Goal: Feedback & Contribution: Submit feedback/report problem

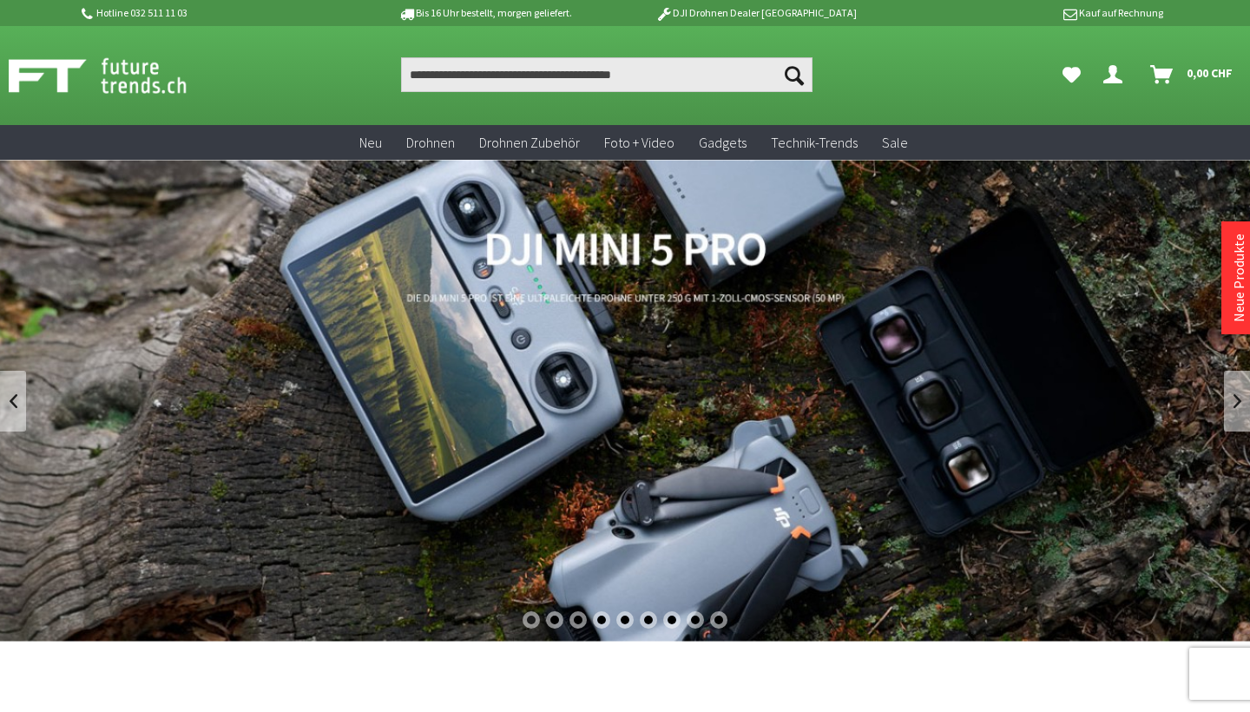
click at [1112, 75] on icon "Dein Konto" at bounding box center [1112, 68] width 19 height 14
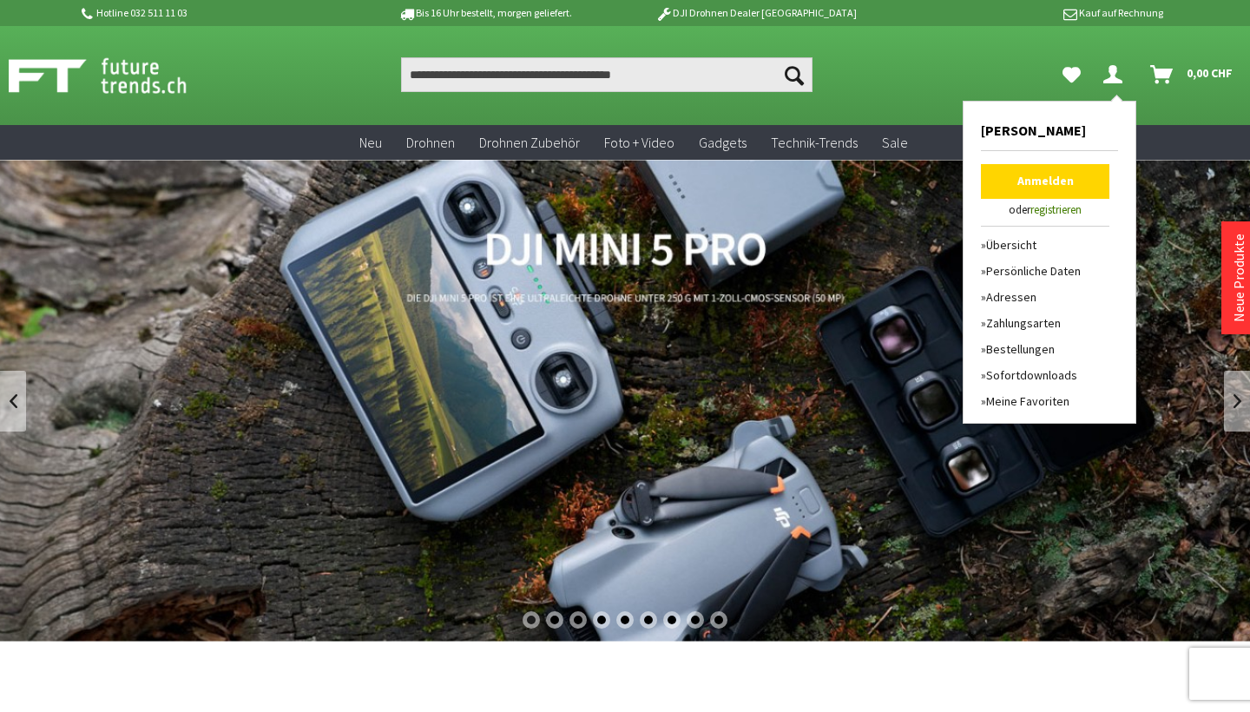
click at [1044, 180] on link "Anmelden" at bounding box center [1045, 181] width 128 height 35
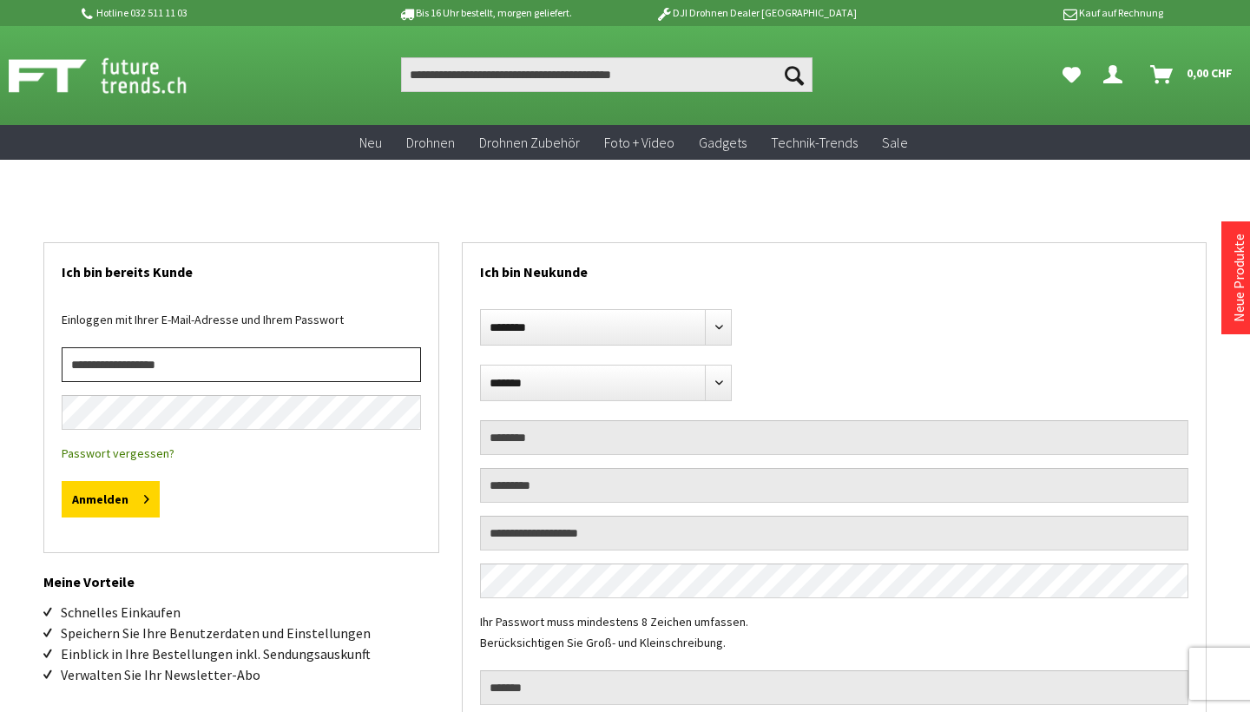
type input "**********"
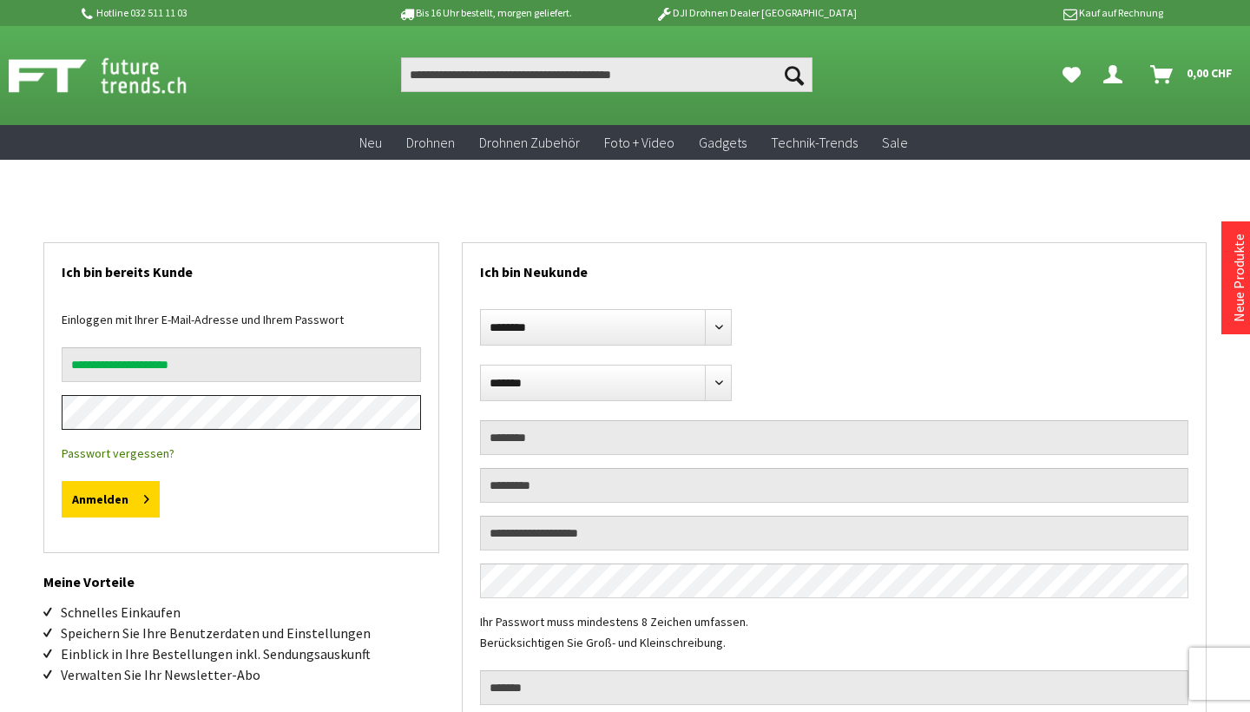
click at [109, 499] on button "Anmelden" at bounding box center [111, 499] width 98 height 36
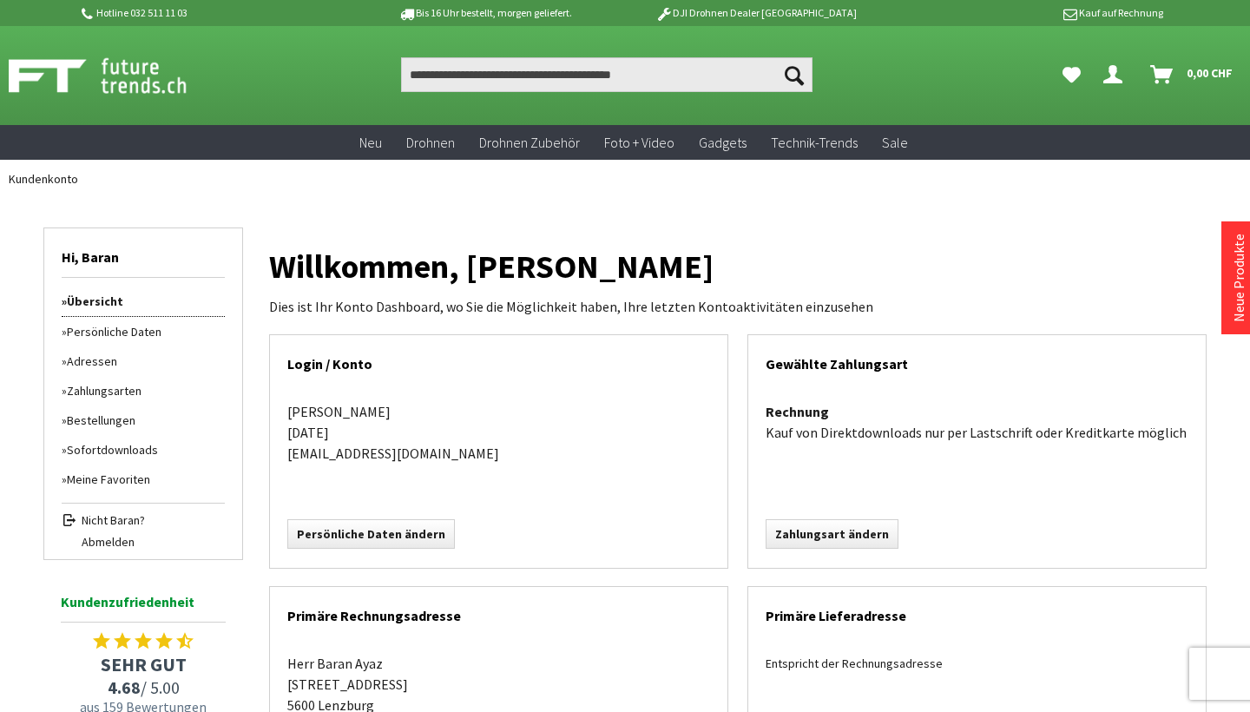
click at [121, 423] on link "Bestellungen" at bounding box center [143, 420] width 163 height 30
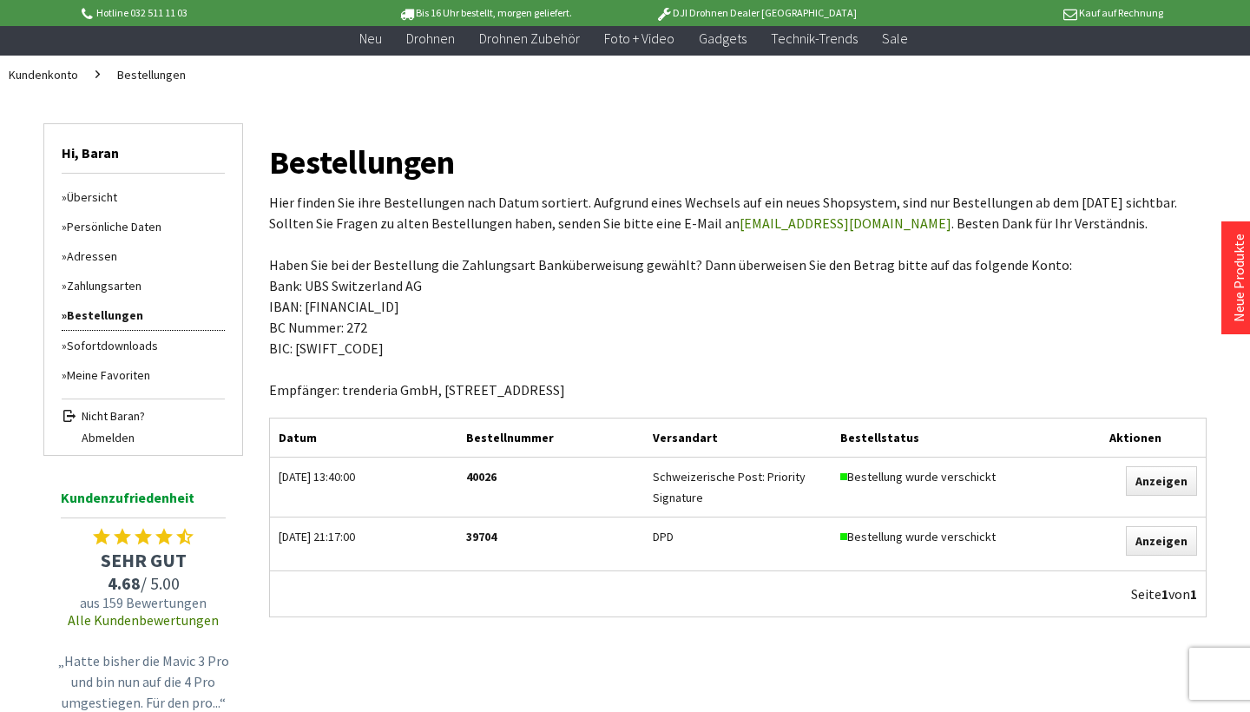
scroll to position [89, 0]
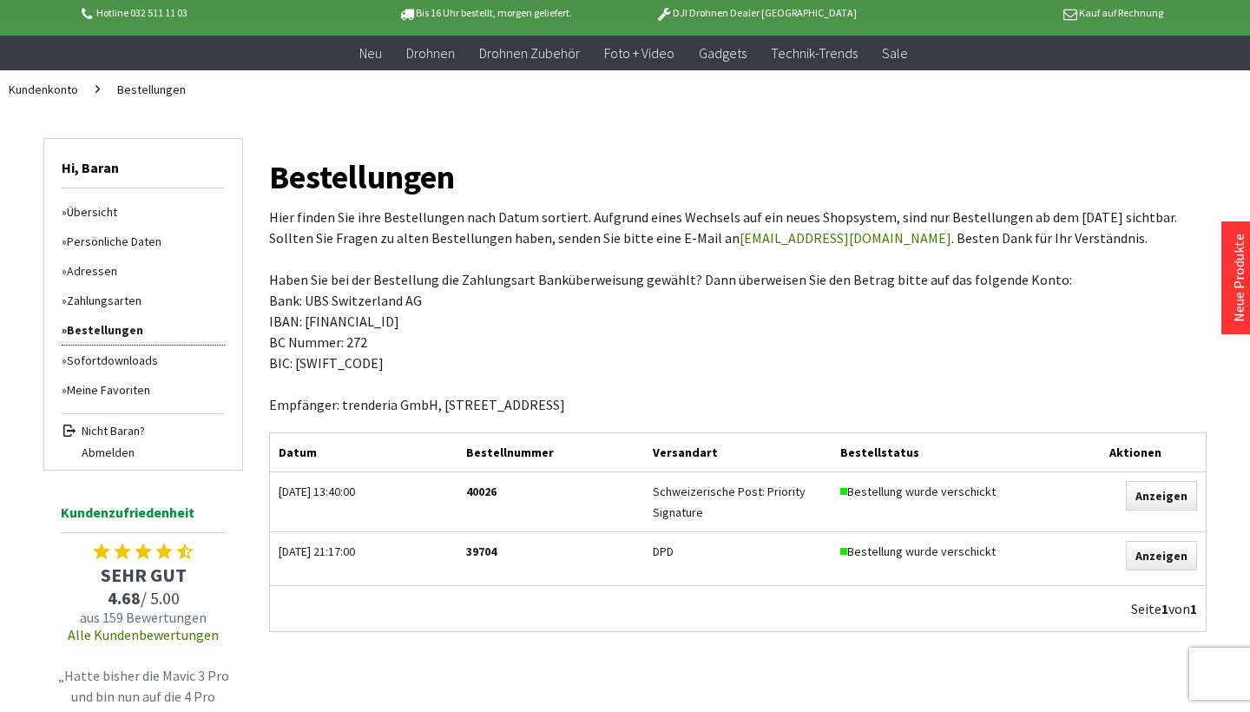
click at [101, 208] on link "Übersicht" at bounding box center [143, 212] width 163 height 30
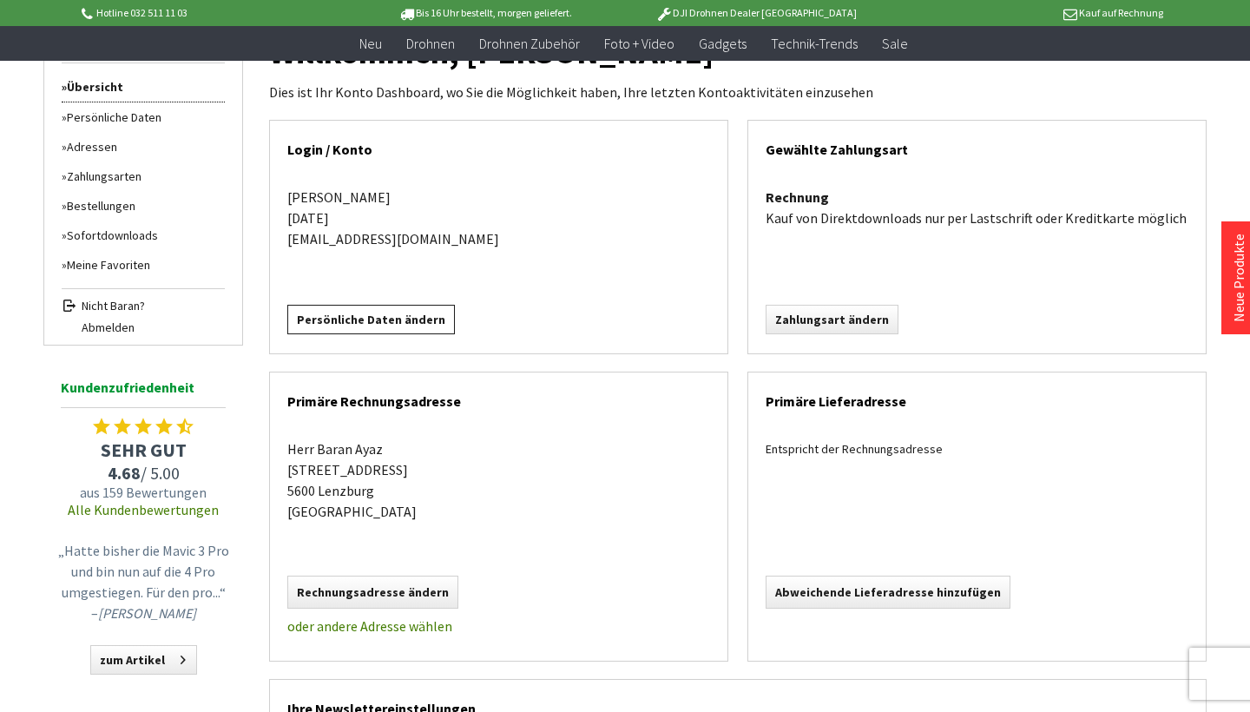
scroll to position [174, 0]
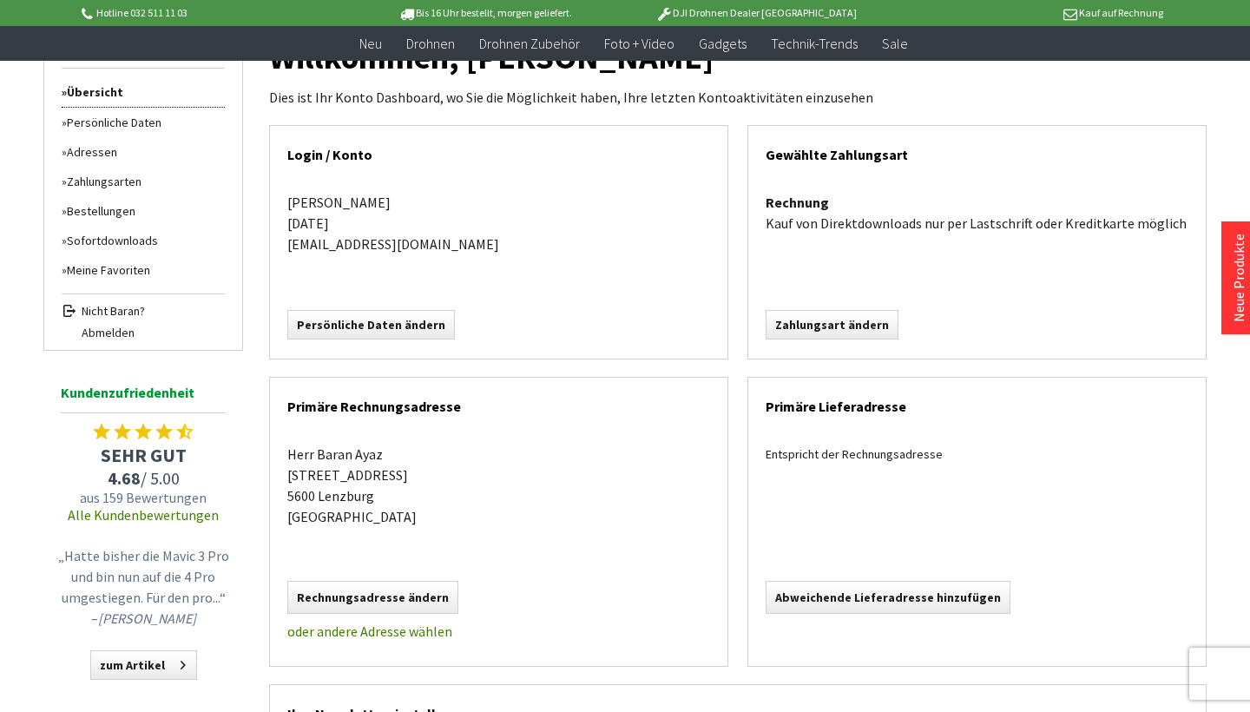
click at [115, 216] on link "Bestellungen" at bounding box center [143, 211] width 163 height 30
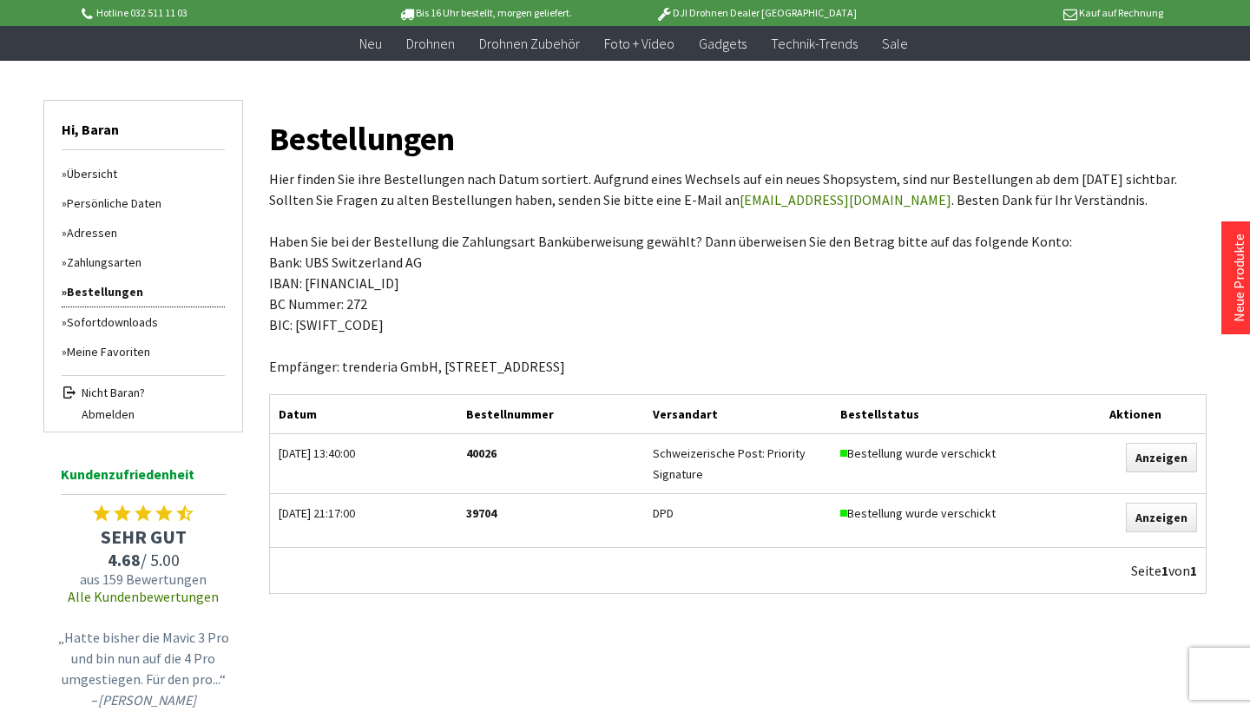
scroll to position [293, 0]
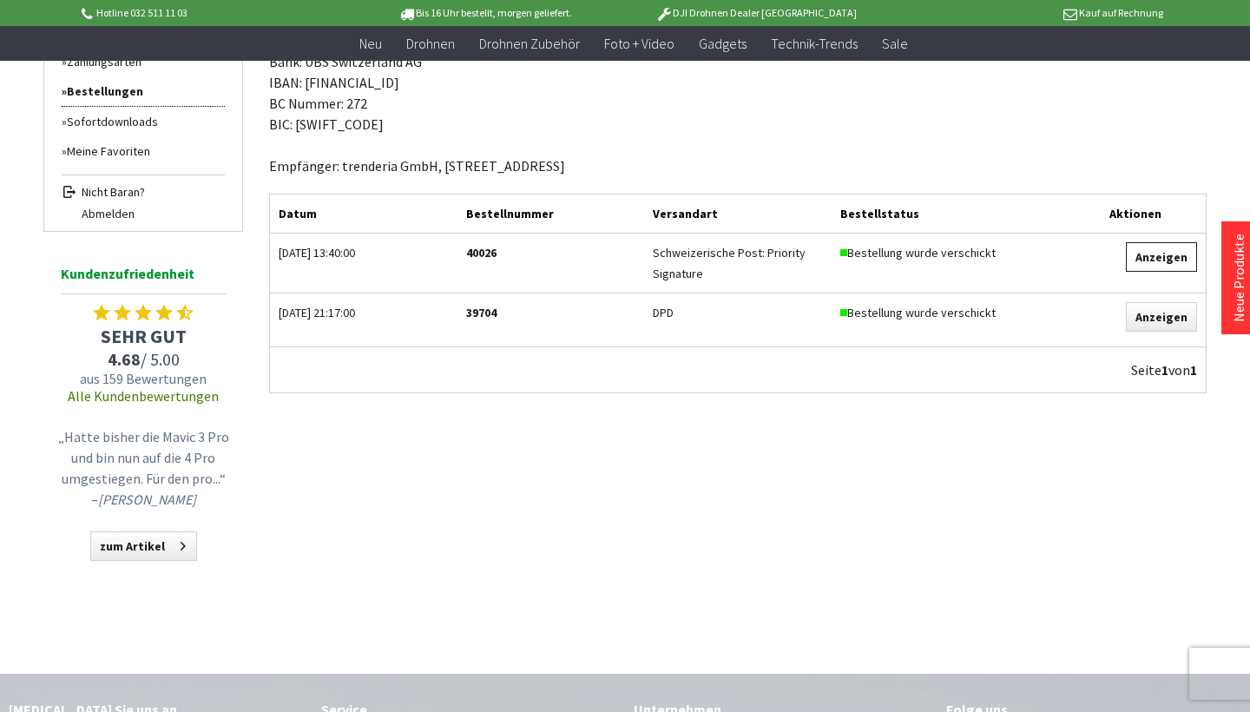
click at [1174, 264] on link "Anzeigen" at bounding box center [1161, 257] width 71 height 30
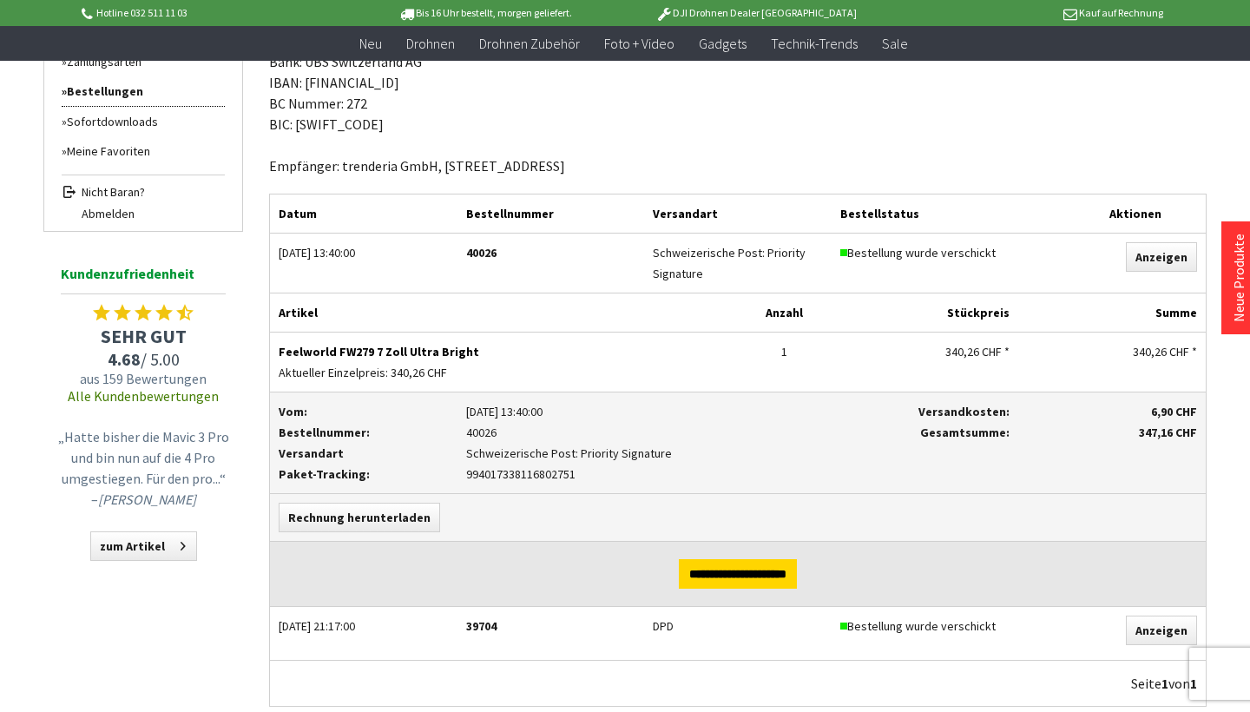
drag, startPoint x: 279, startPoint y: 346, endPoint x: 479, endPoint y: 351, distance: 200.5
click at [479, 351] on p "Feelworld FW279 7 Zoll Ultra Bright" at bounding box center [504, 351] width 450 height 21
copy p "Feelworld FW279 7 Zoll Ultra Bright"
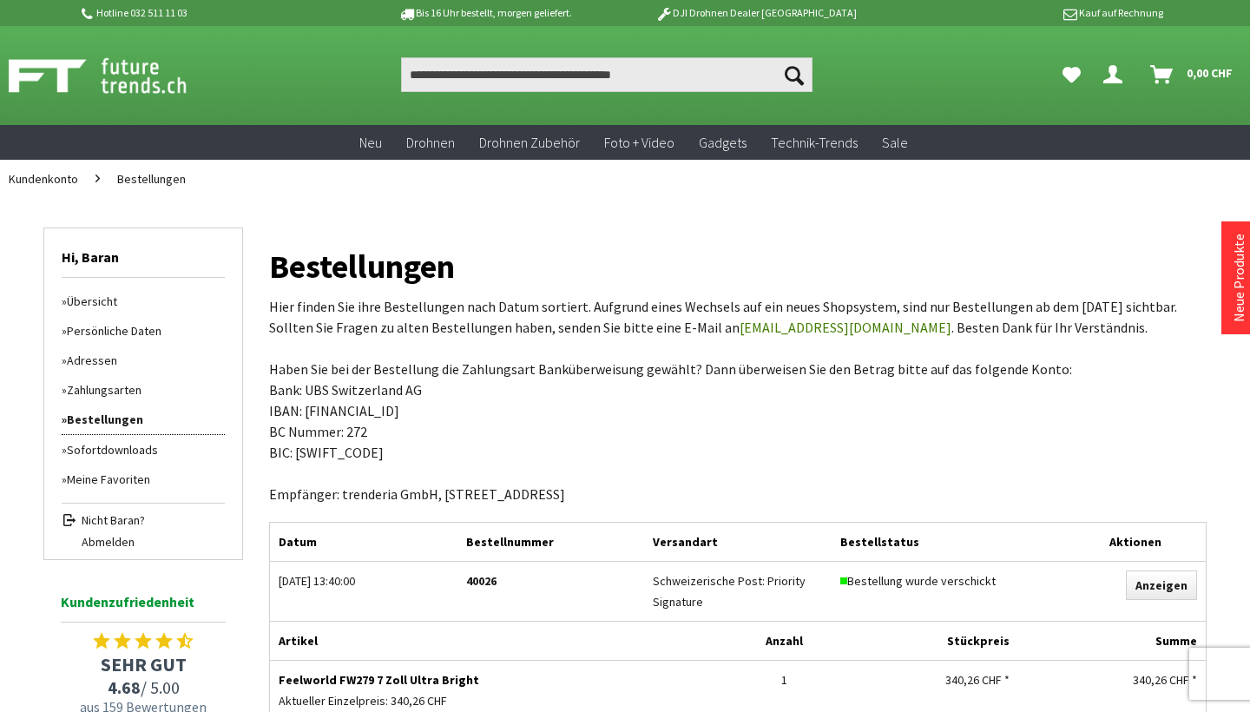
scroll to position [0, 0]
click at [643, 84] on input "Produkt, Marke, Kategorie, EAN, Artikelnummer…" at bounding box center [606, 74] width 411 height 35
paste input "**********"
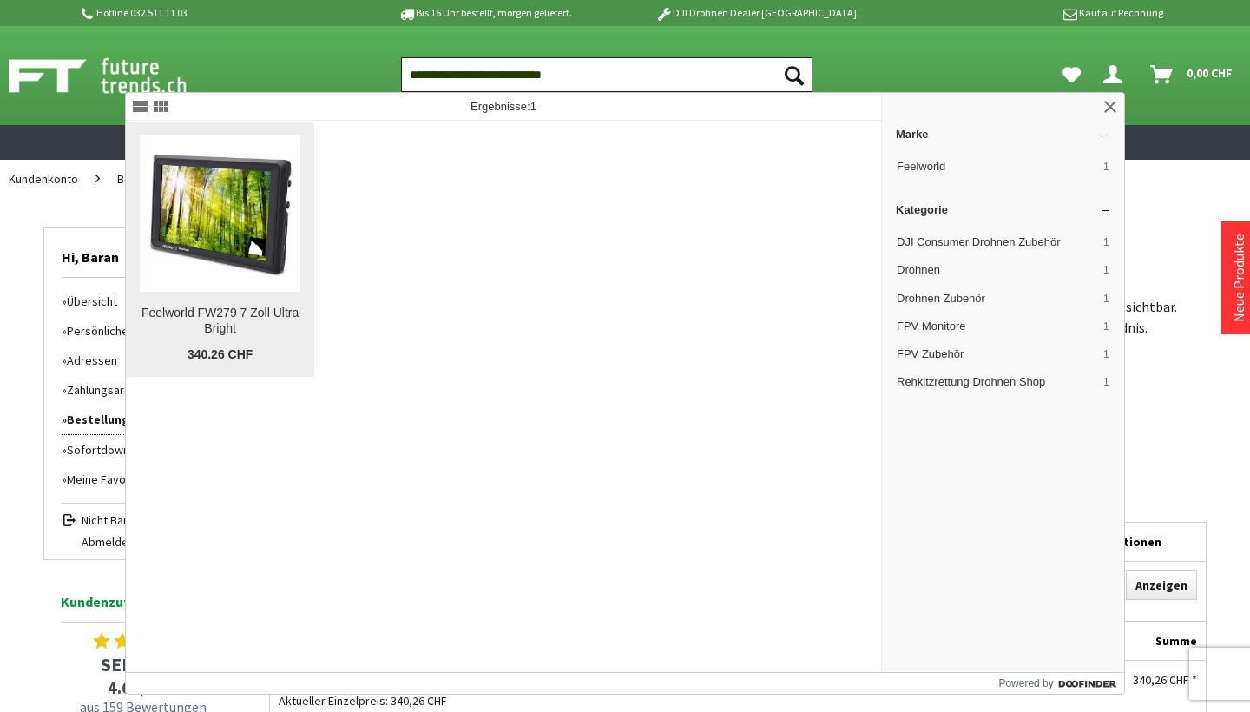
type input "**********"
click at [227, 318] on div "Feelworld FW279 7 Zoll Ultra Bright" at bounding box center [220, 320] width 161 height 31
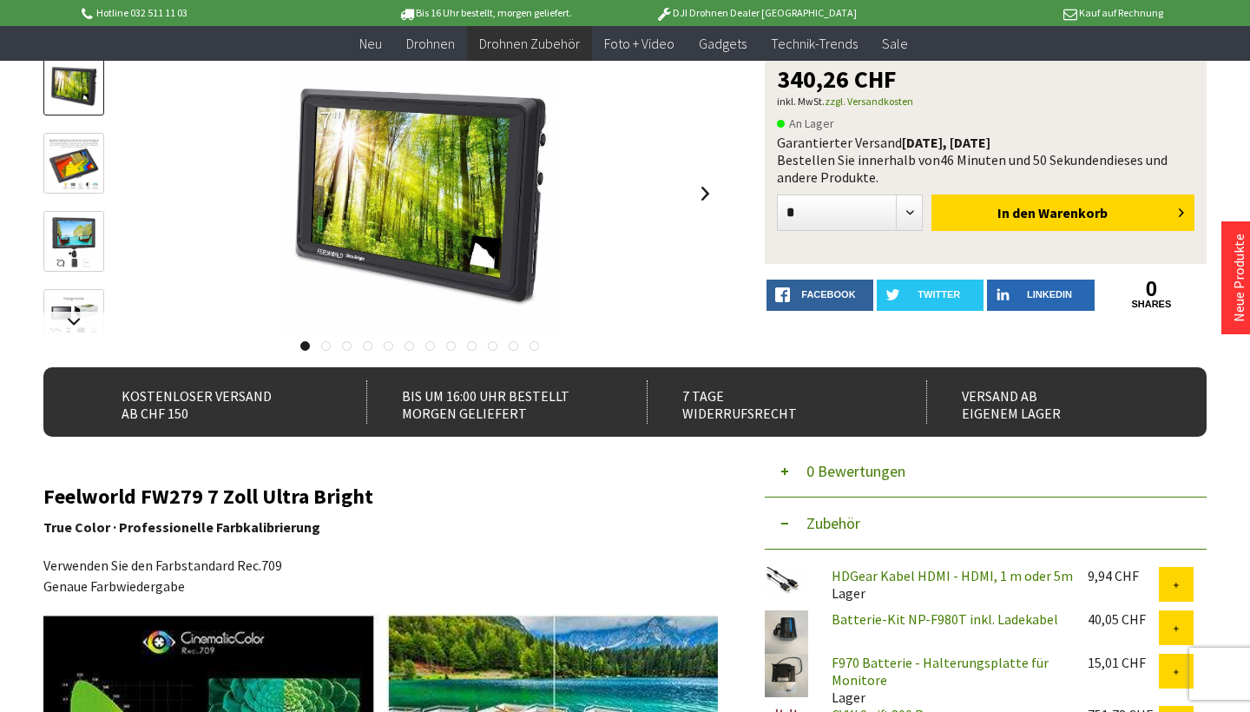
scroll to position [167, 0]
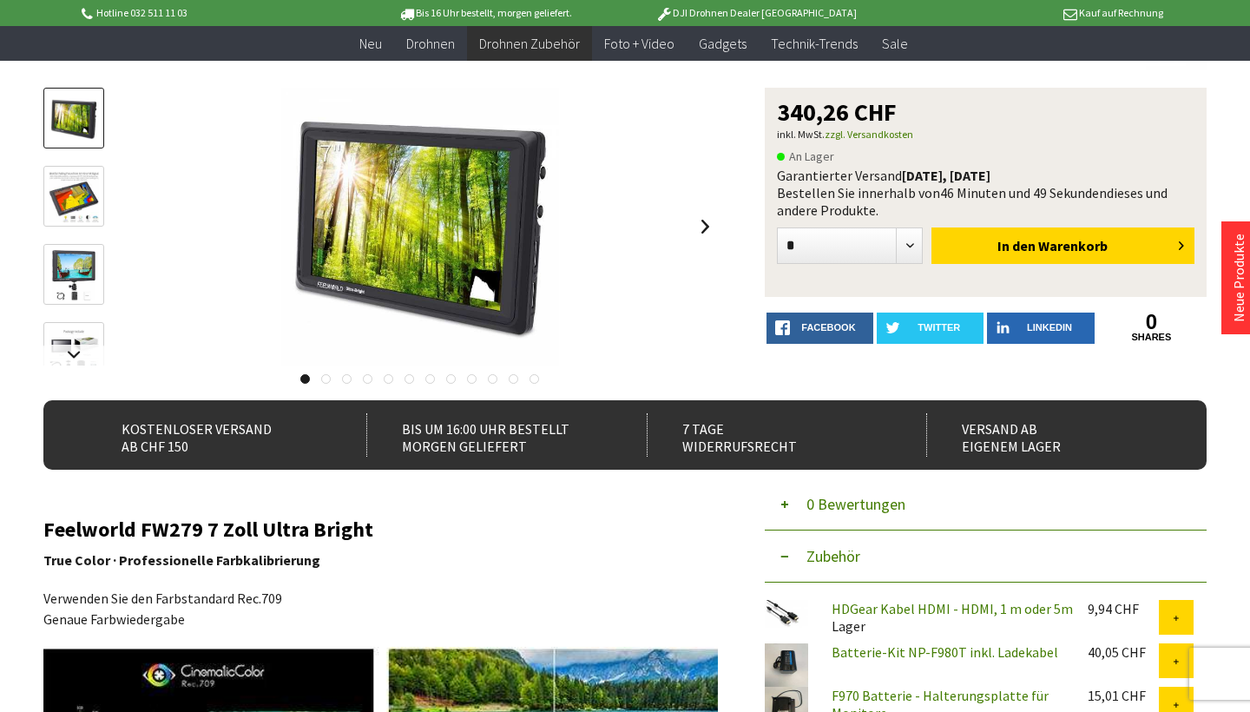
click at [90, 200] on img at bounding box center [74, 197] width 50 height 50
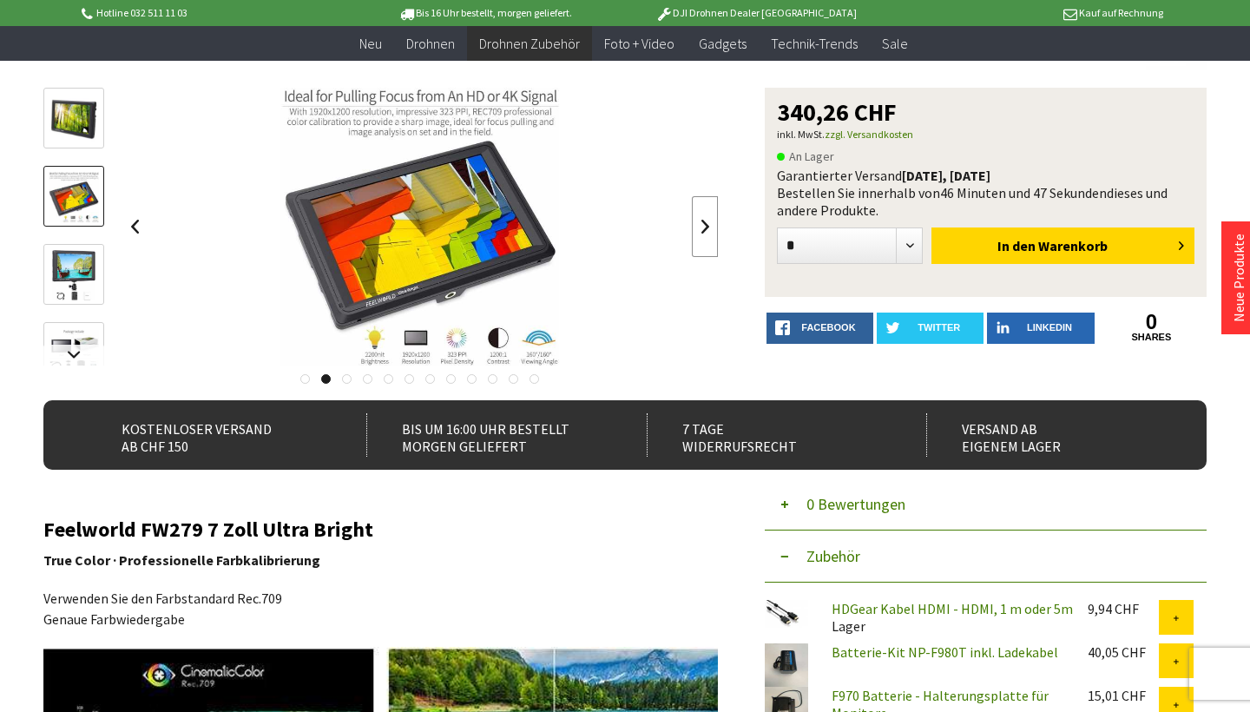
click at [706, 222] on link at bounding box center [705, 226] width 26 height 61
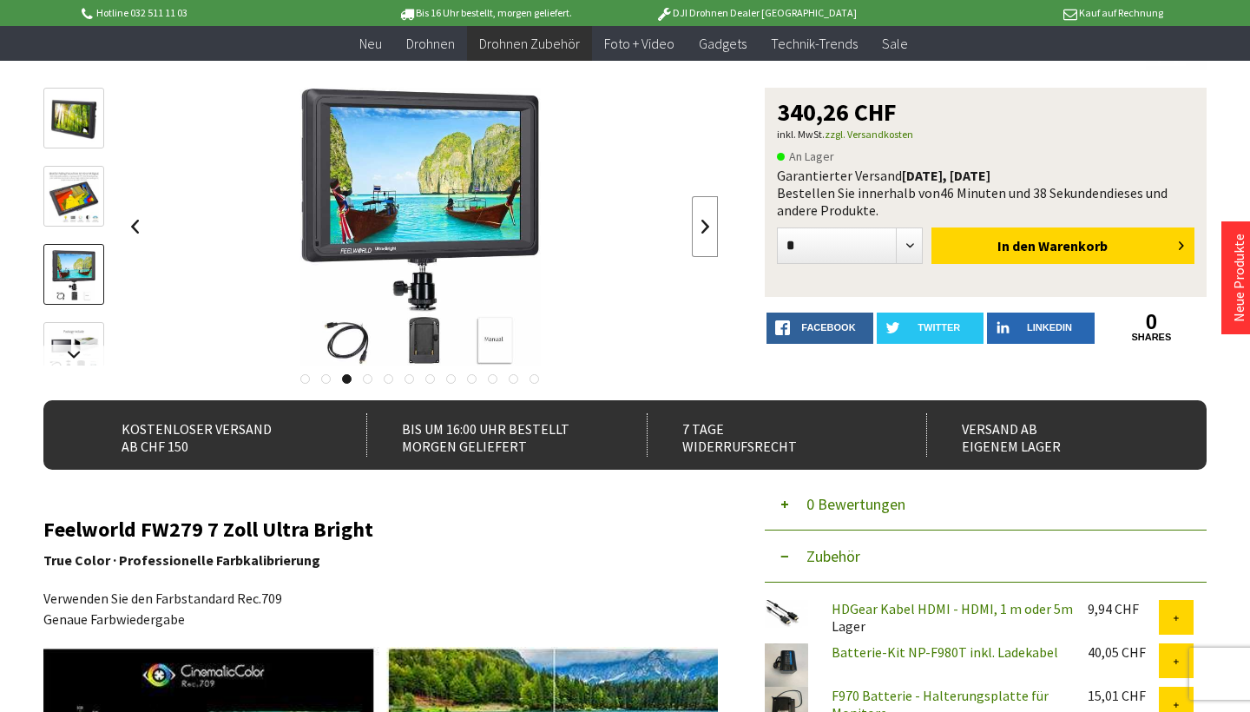
click at [706, 222] on link at bounding box center [705, 226] width 26 height 61
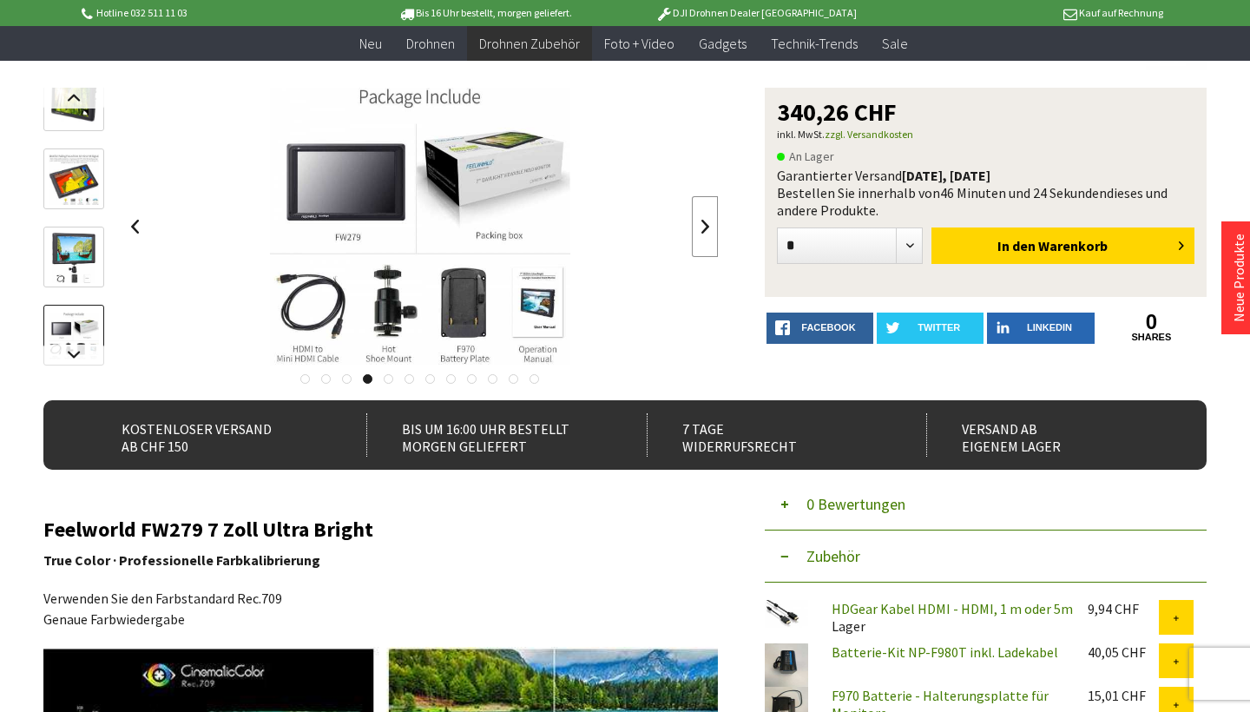
click at [707, 221] on link at bounding box center [705, 226] width 26 height 61
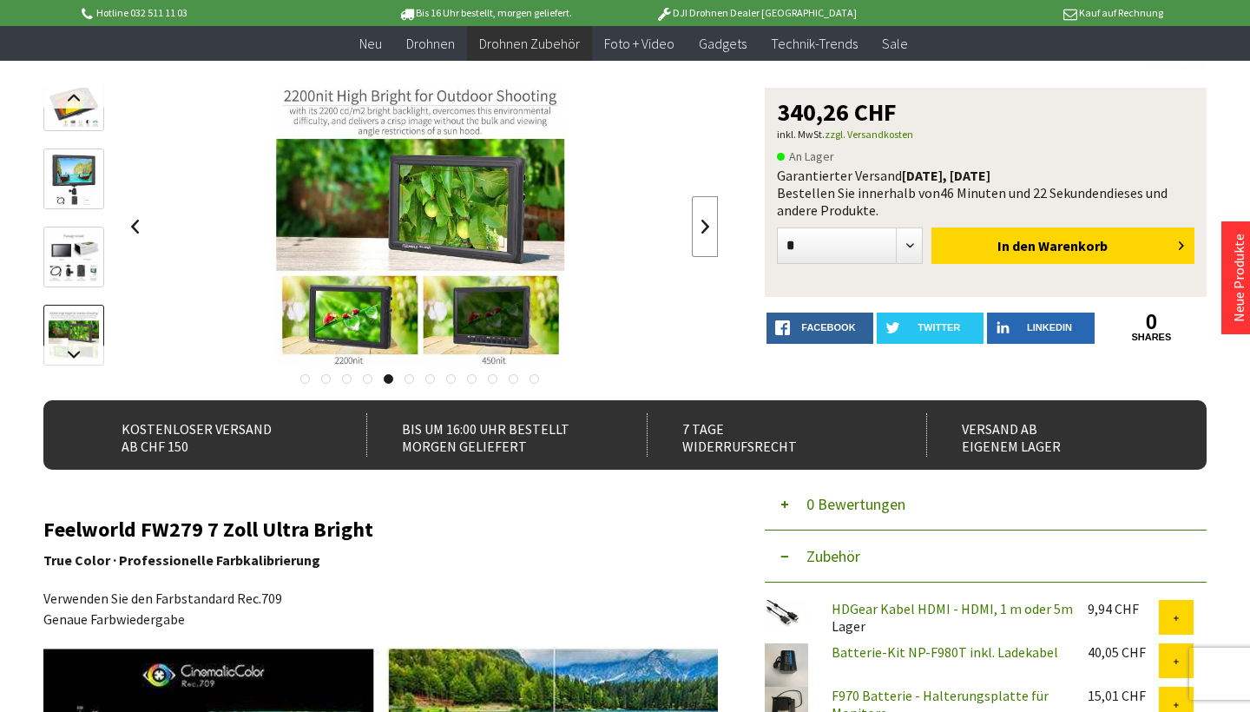
click at [707, 221] on link at bounding box center [705, 226] width 26 height 61
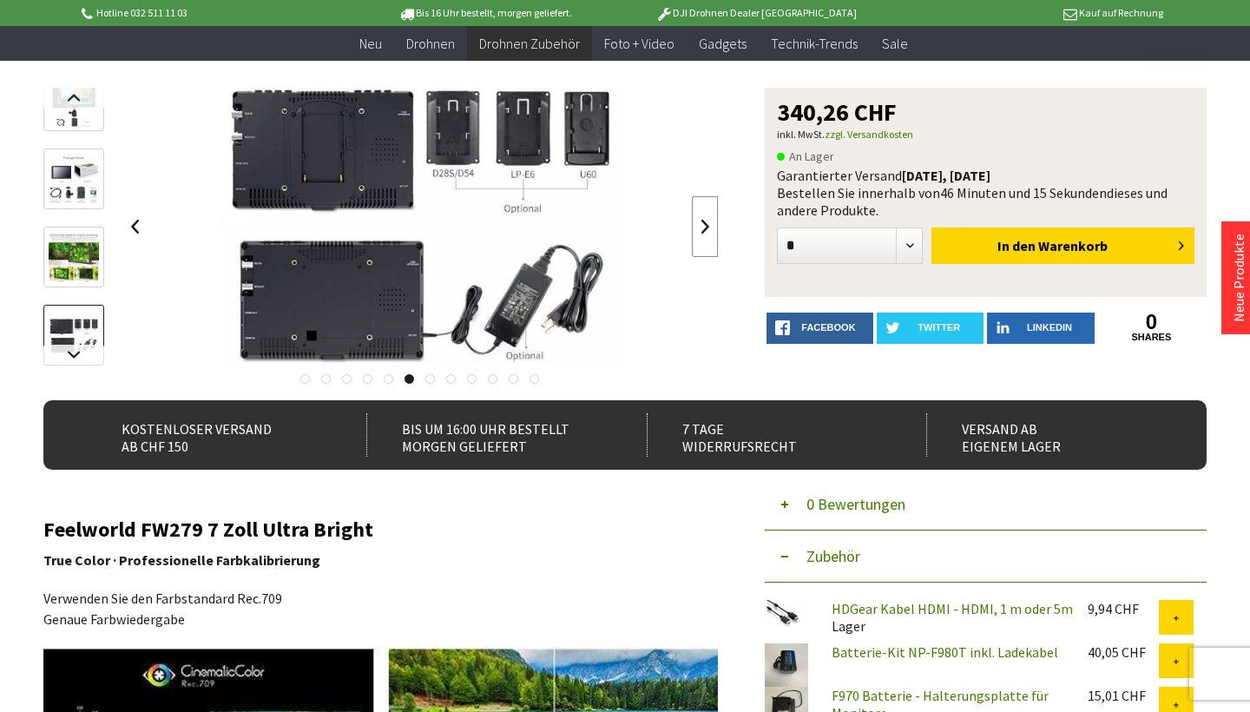
click at [707, 221] on link at bounding box center [705, 226] width 26 height 61
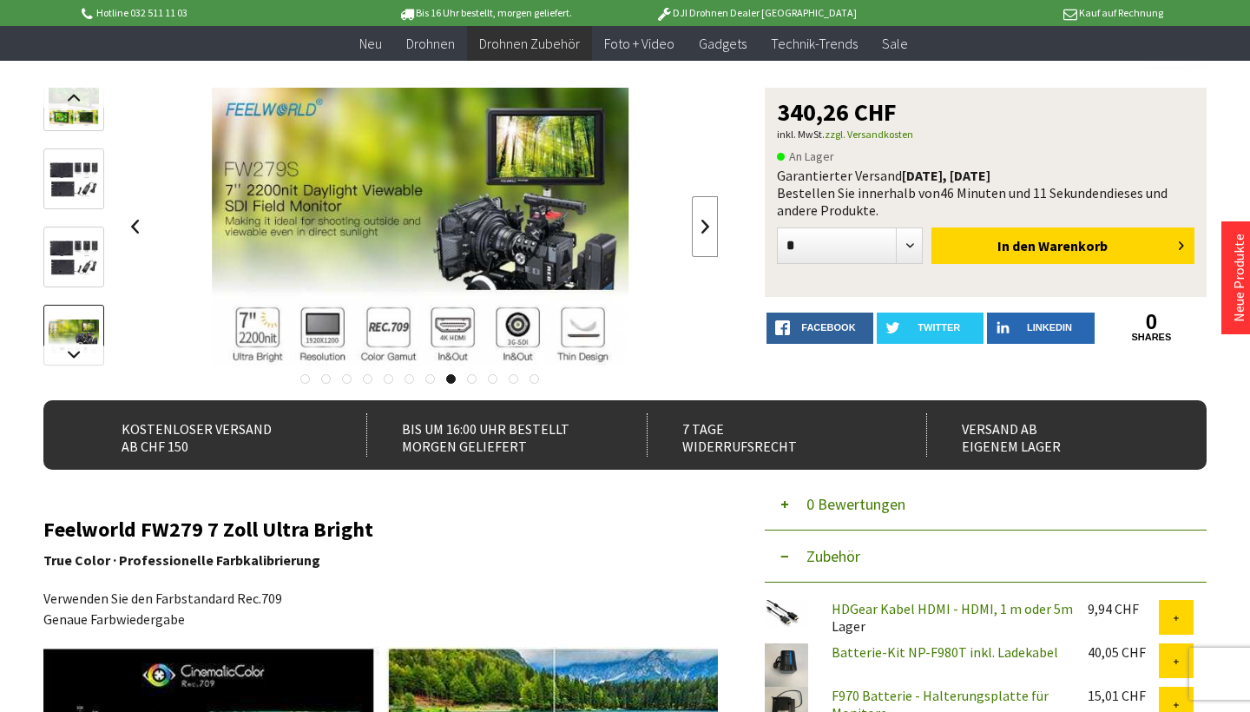
click at [707, 221] on link at bounding box center [705, 226] width 26 height 61
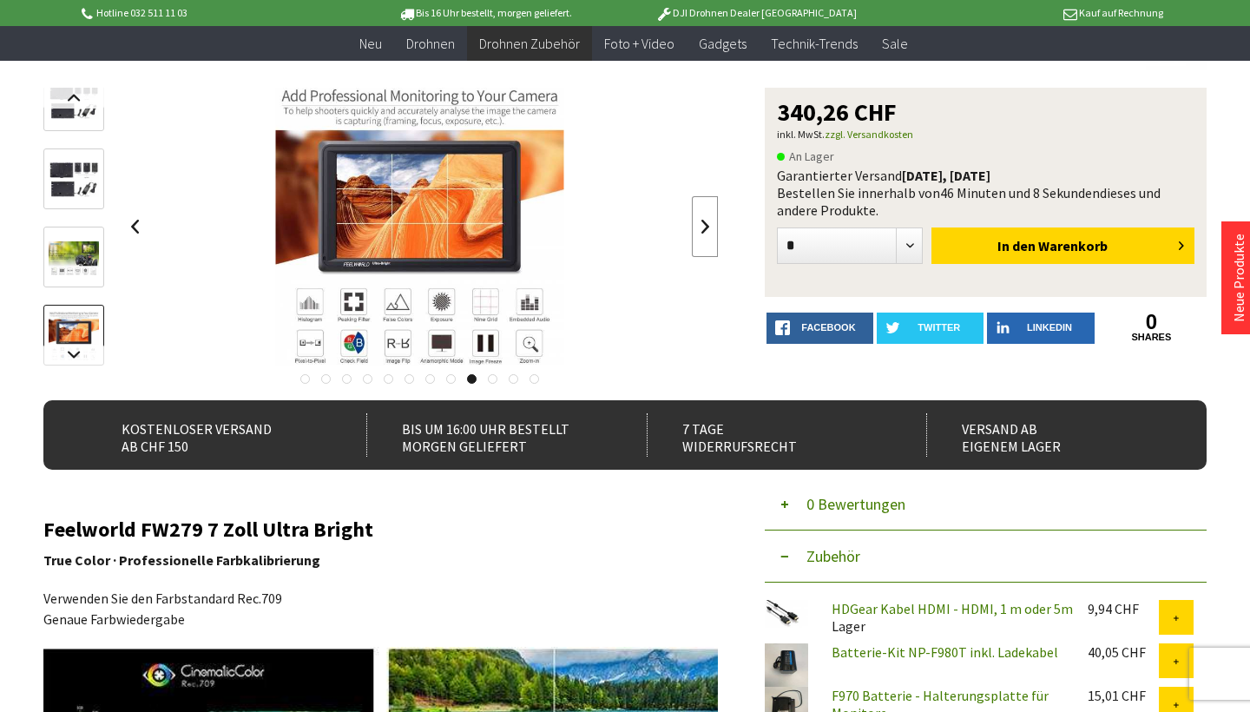
click at [707, 221] on link at bounding box center [705, 226] width 26 height 61
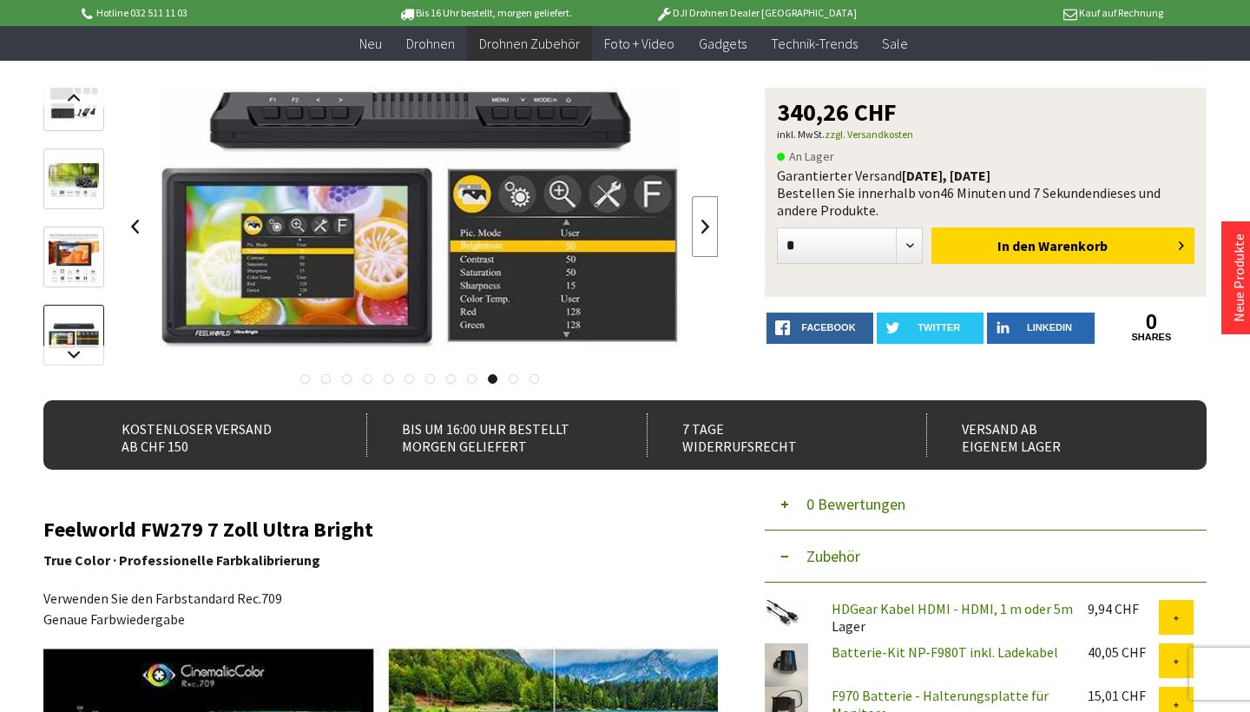
click at [707, 221] on link at bounding box center [705, 226] width 26 height 61
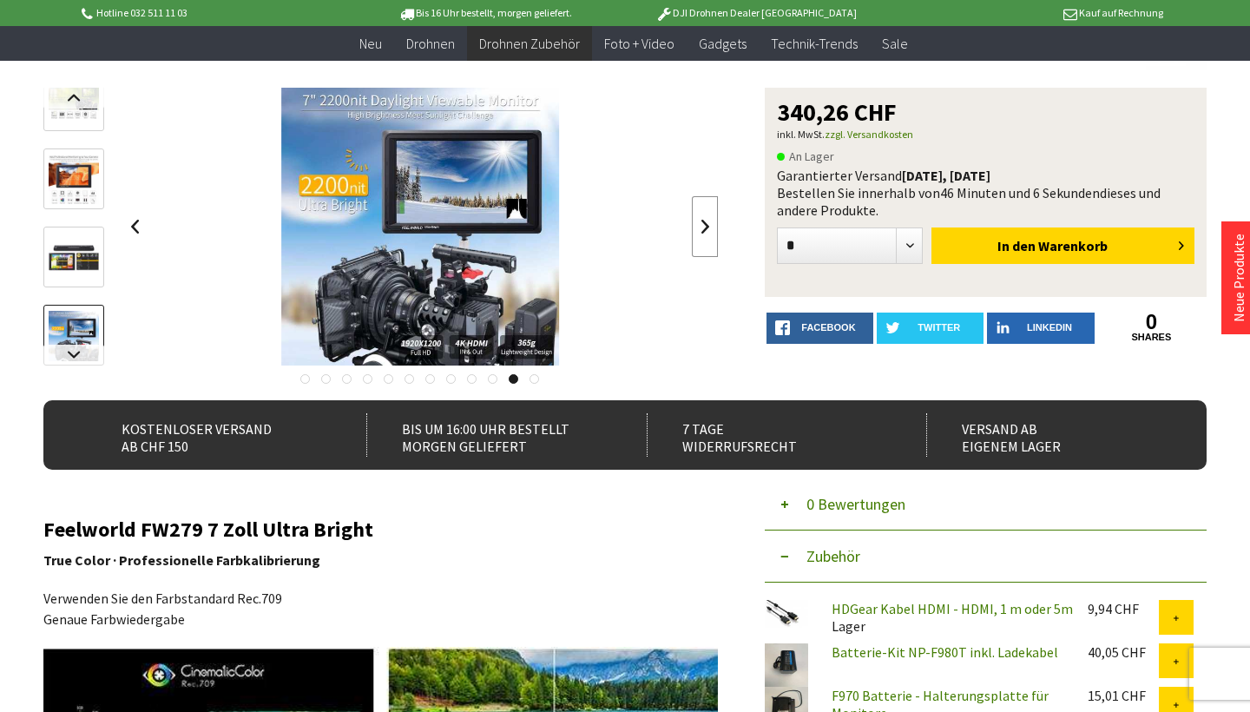
click at [707, 221] on link at bounding box center [705, 226] width 26 height 61
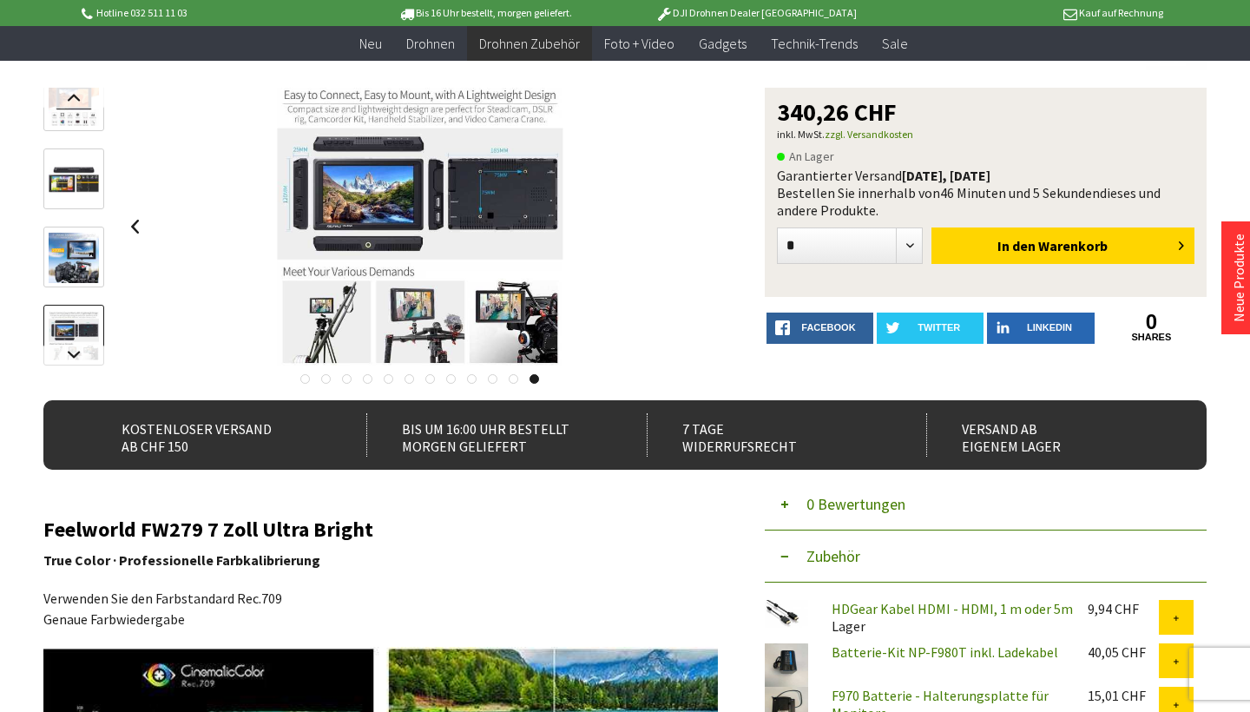
click at [707, 221] on div at bounding box center [419, 227] width 597 height 278
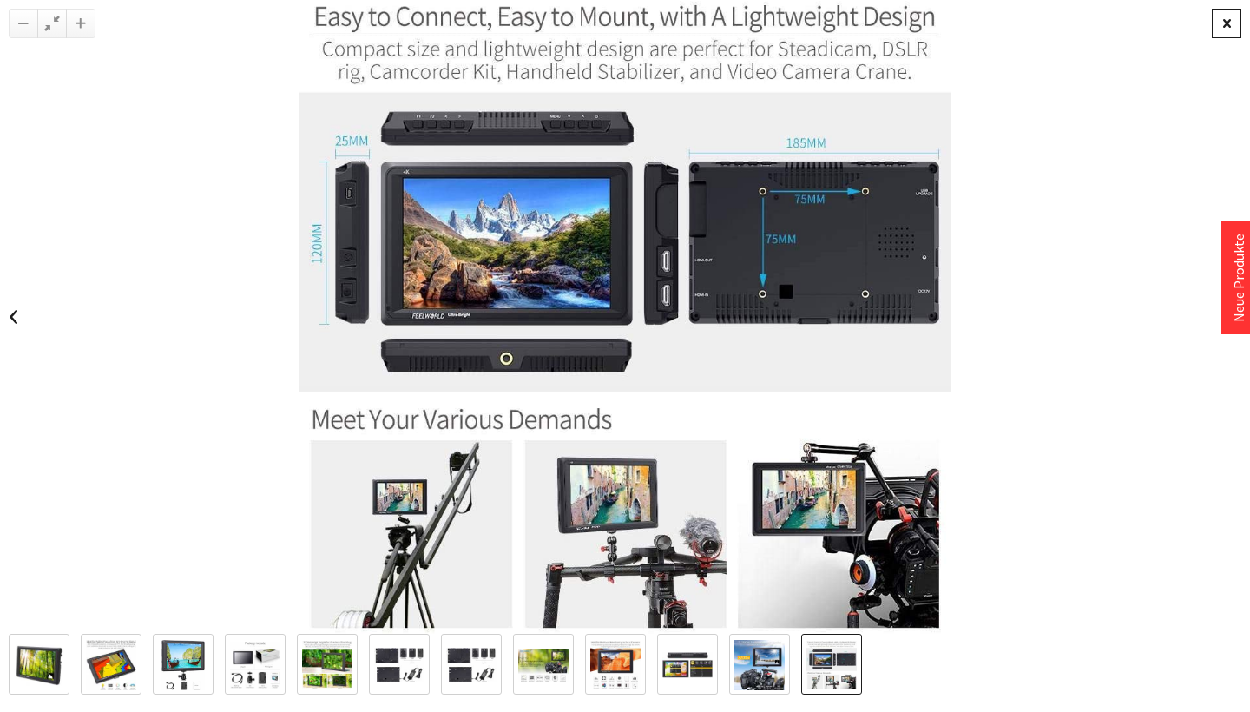
click at [1231, 11] on div at bounding box center [1226, 24] width 30 height 30
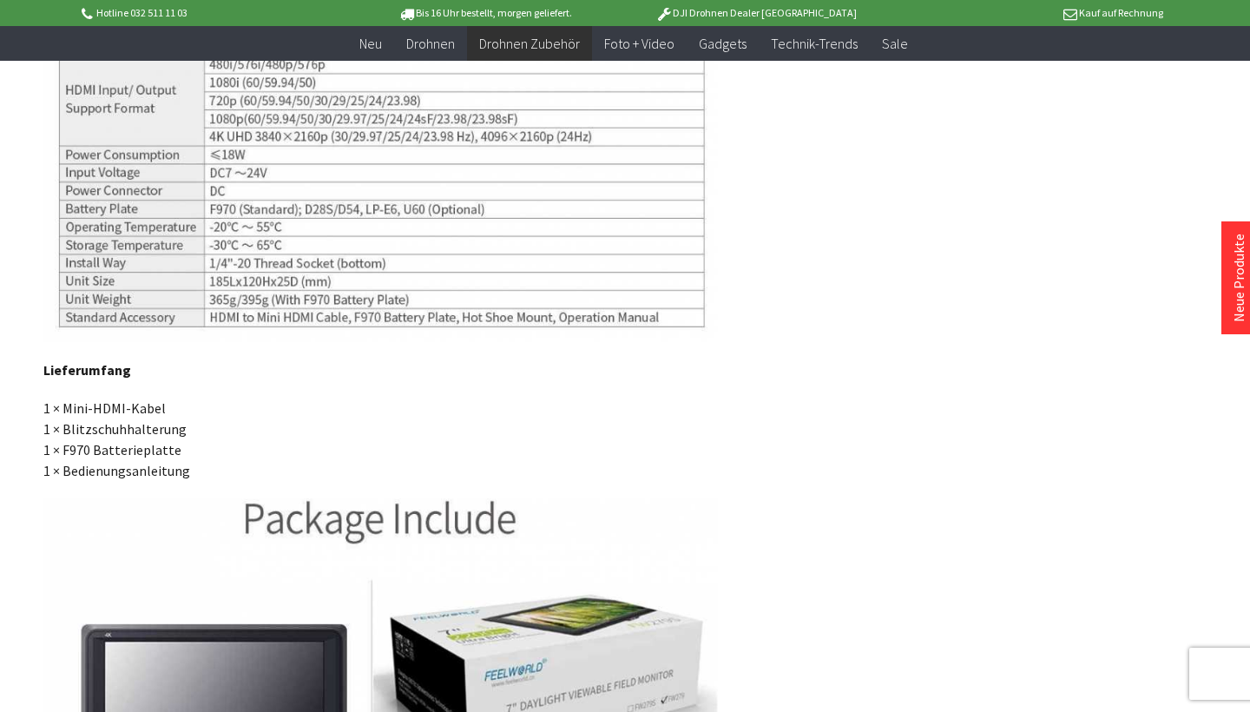
scroll to position [4548, 0]
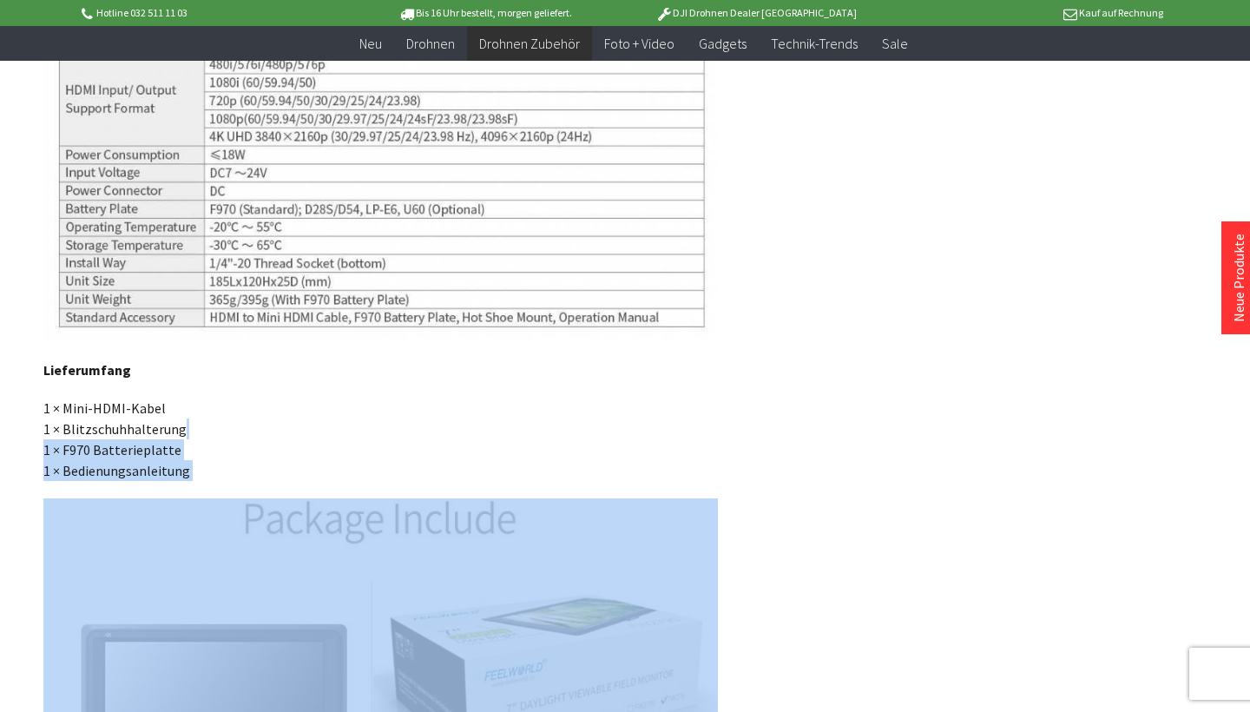
drag, startPoint x: 40, startPoint y: 349, endPoint x: 266, endPoint y: 415, distance: 235.1
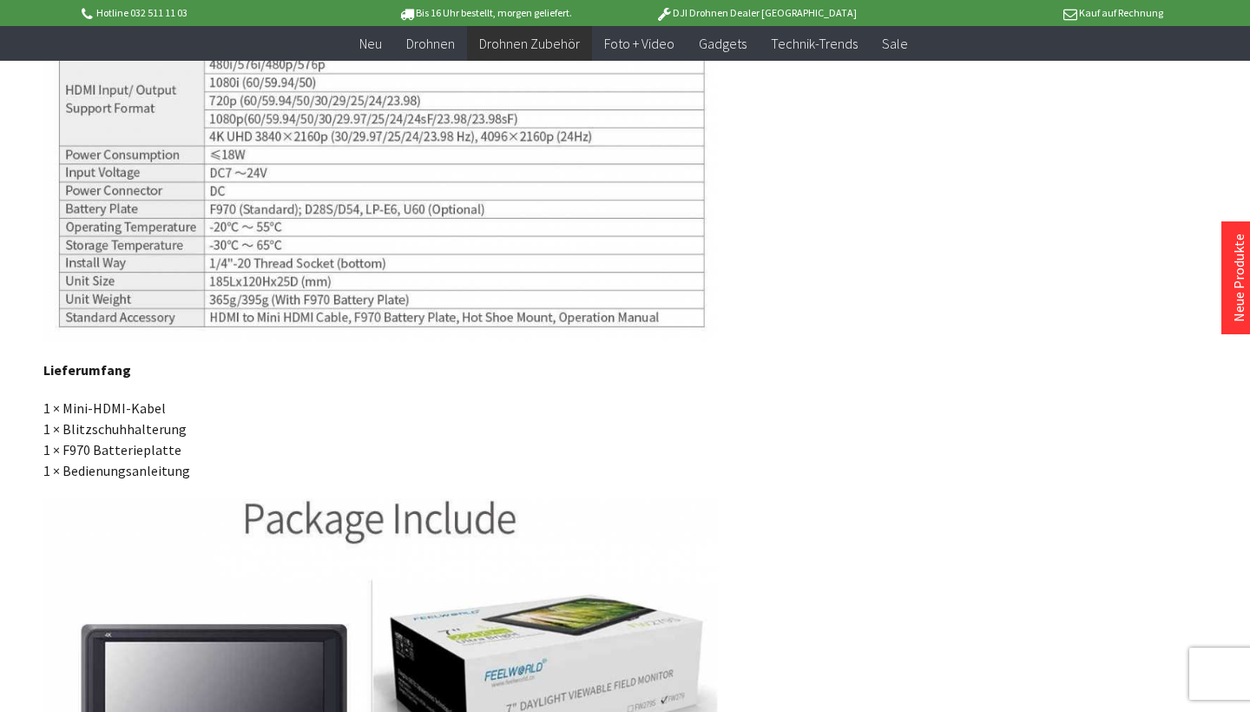
click at [266, 415] on p "1 × Mini-HDMI-Kabel 1 × Blitzschuhhalterung 1 × F970 Batterieplatte 1 × Bedienu…" at bounding box center [380, 438] width 674 height 83
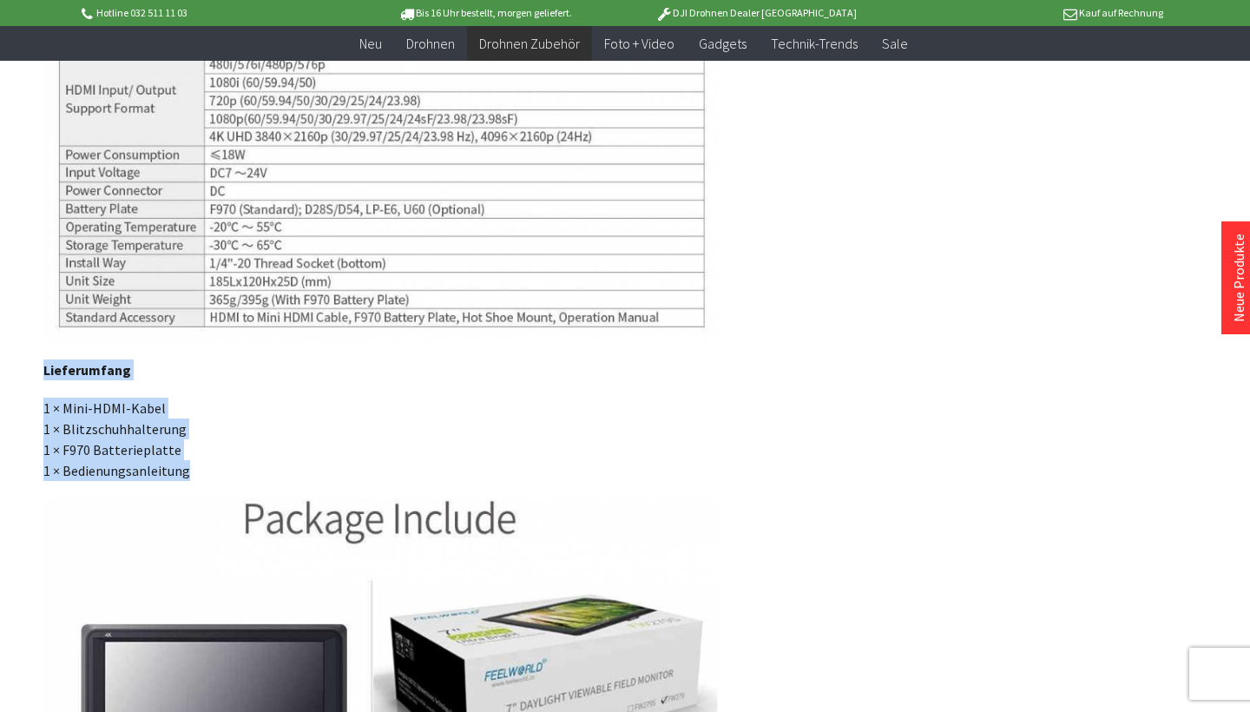
drag, startPoint x: 190, startPoint y: 450, endPoint x: 46, endPoint y: 352, distance: 173.8
click at [46, 352] on div "Feelworld FW279 7 Zoll Ultra Bright True Color · Professionelle Farbkalibrierun…" at bounding box center [380, 48] width 674 height 7823
copy div "Lieferumfang 1 × Mini-HDMI-Kabel 1 × Blitzschuhhalterung 1 × F970 Batterieplatt…"
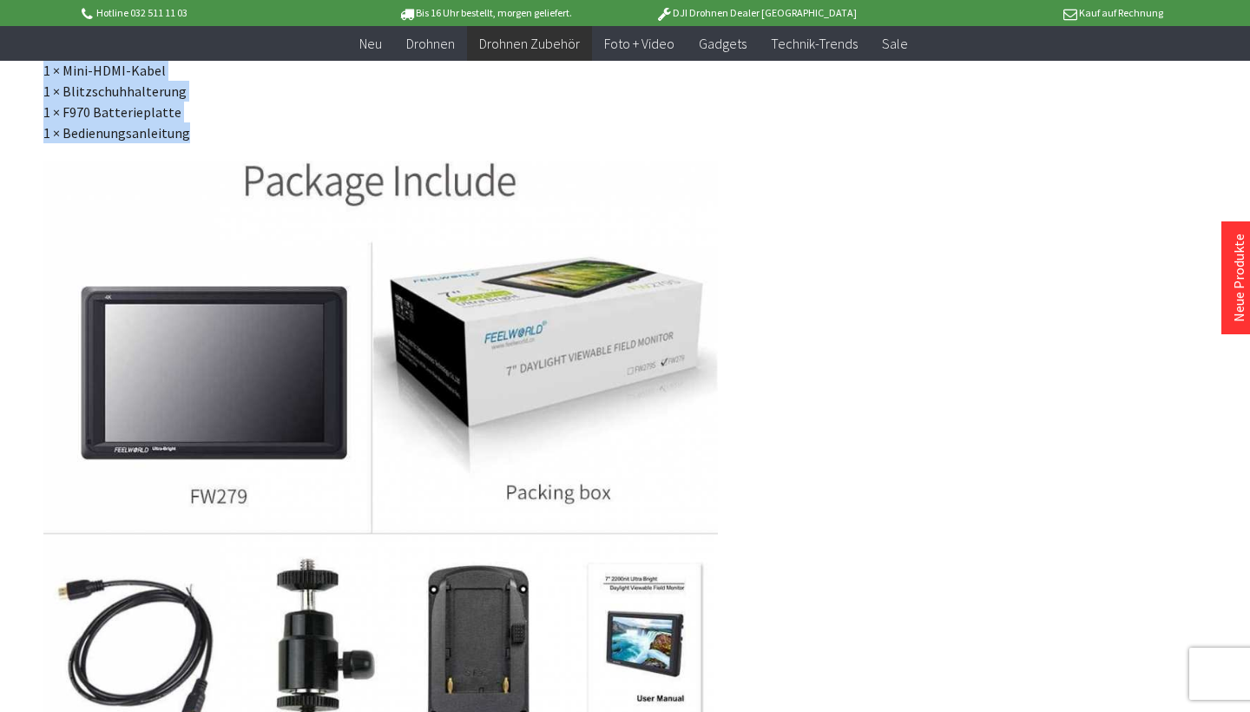
scroll to position [4882, 0]
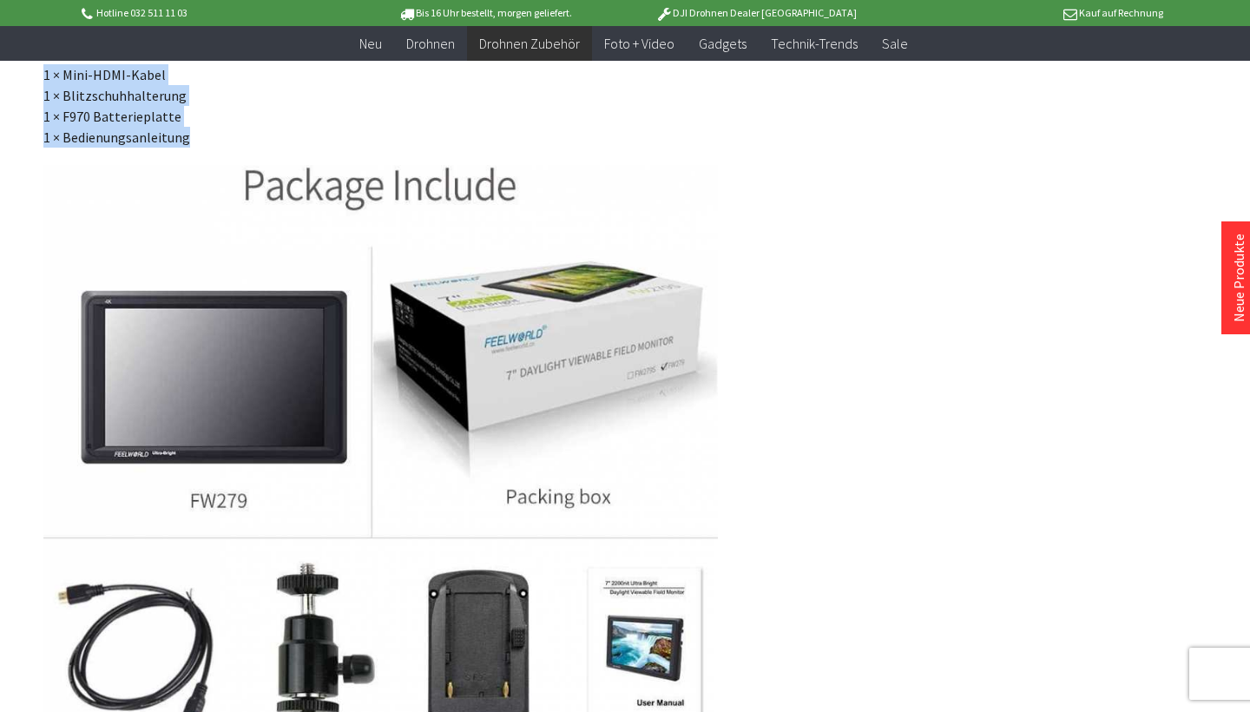
click at [194, 165] on img at bounding box center [380, 476] width 674 height 623
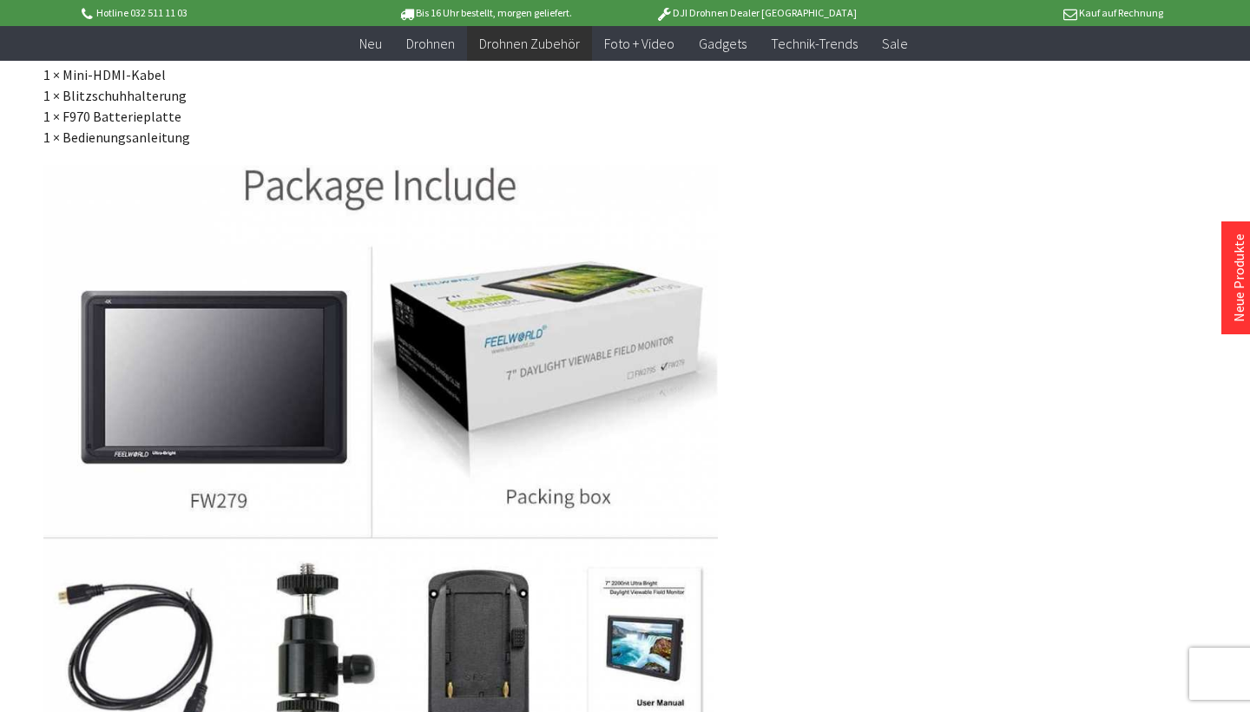
drag, startPoint x: 62, startPoint y: 94, endPoint x: 139, endPoint y: 102, distance: 76.8
click at [139, 102] on p "1 × Mini-HDMI-Kabel 1 × Blitzschuhhalterung 1 × F970 Batterieplatte 1 × Bedienu…" at bounding box center [380, 105] width 674 height 83
copy p "F970 Batterie"
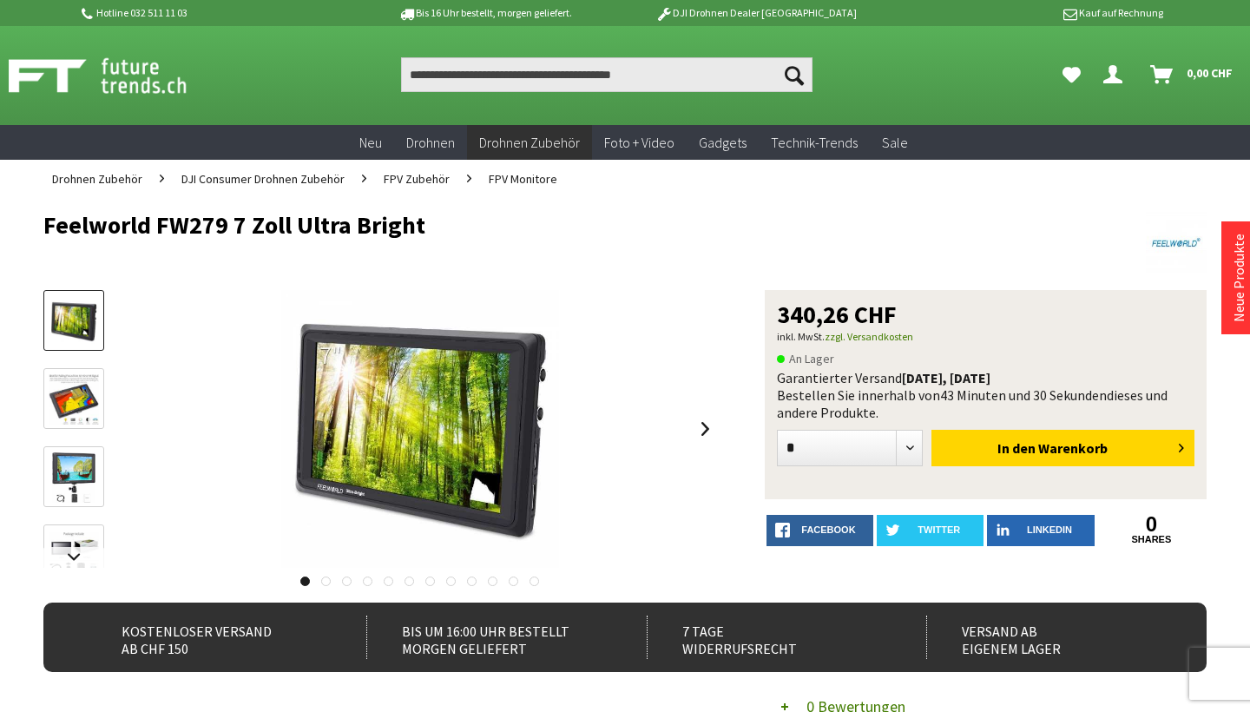
scroll to position [0, 0]
click at [657, 63] on input "Produkt, Marke, Kategorie, EAN, Artikelnummer…" at bounding box center [606, 74] width 411 height 35
paste input "**********"
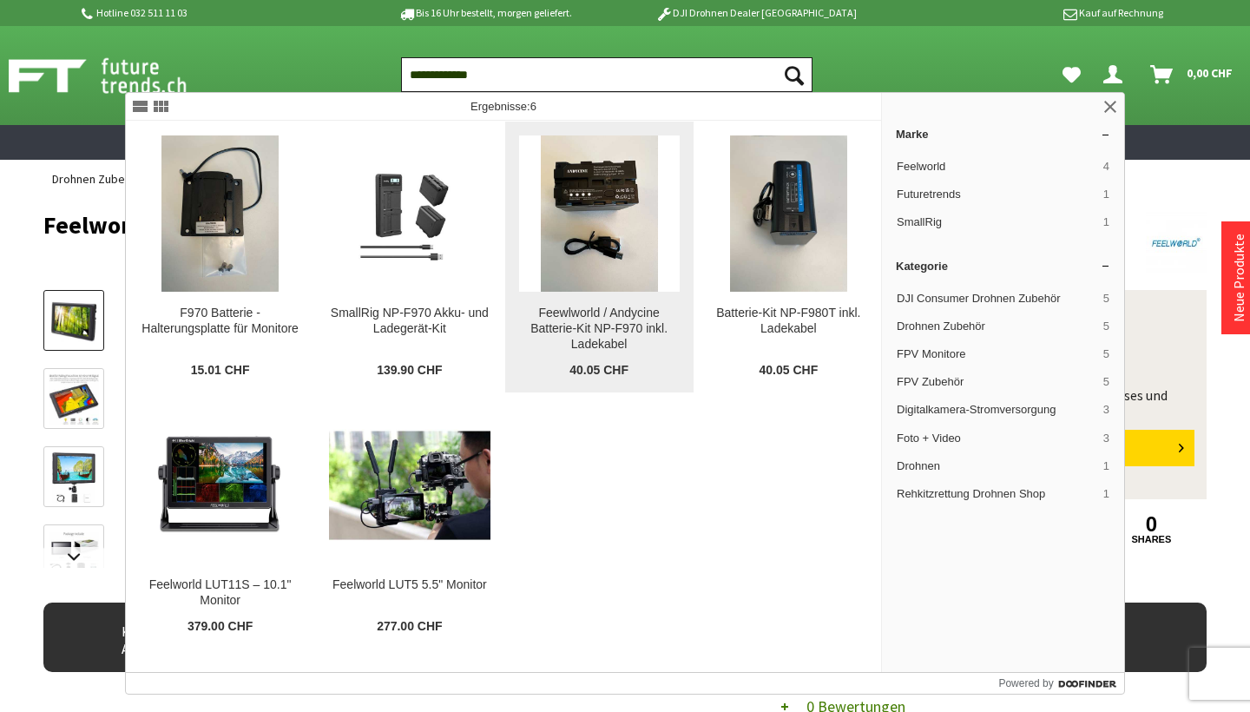
type input "**********"
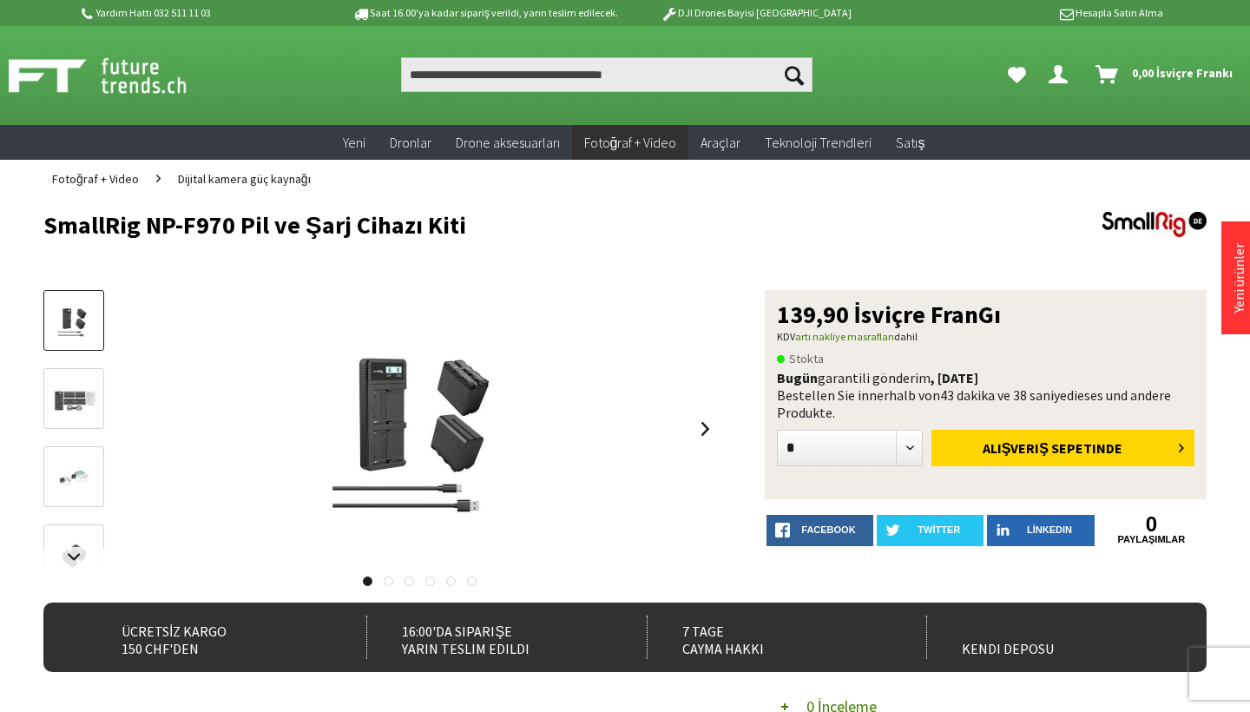
click at [76, 387] on img at bounding box center [74, 399] width 50 height 50
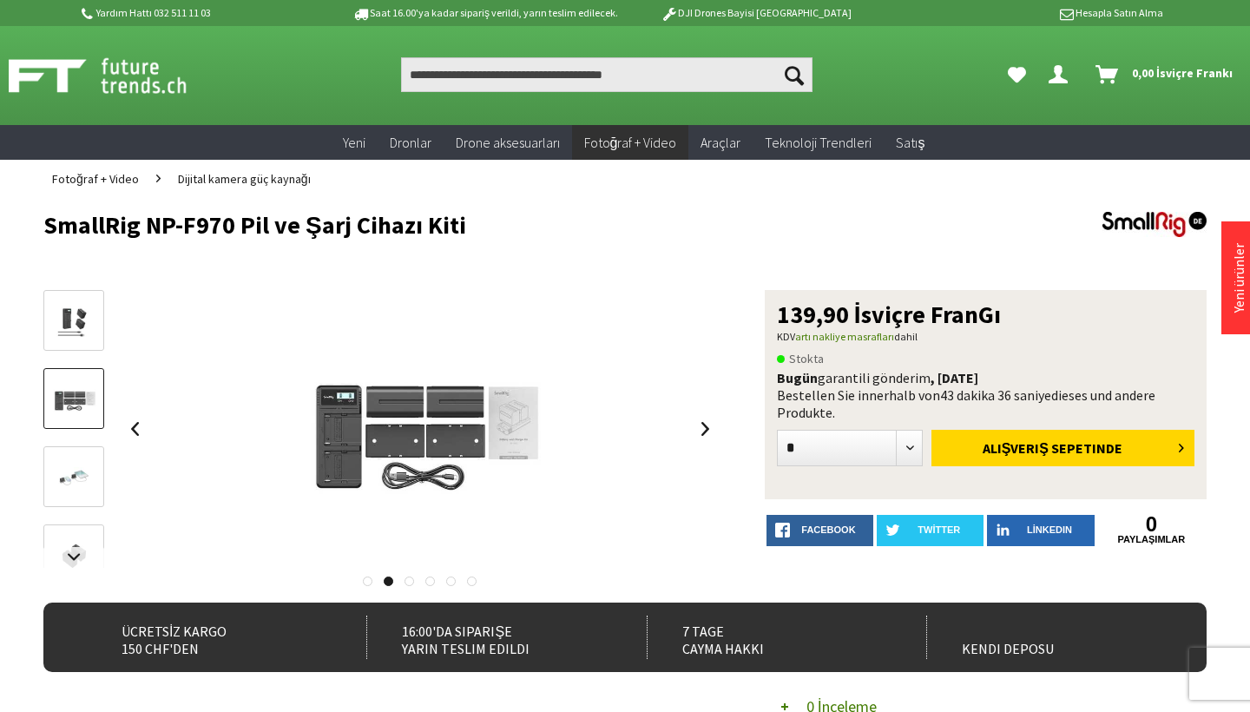
click at [77, 469] on img at bounding box center [74, 477] width 50 height 50
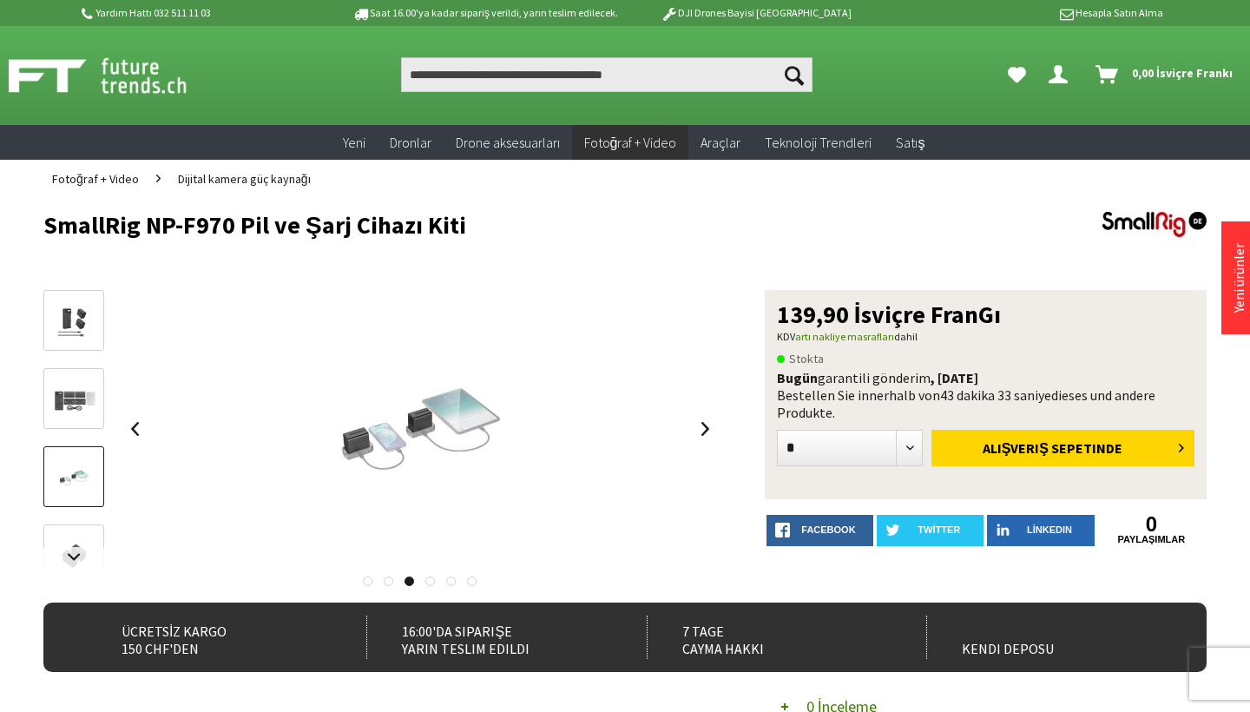
click at [77, 522] on div at bounding box center [73, 524] width 61 height 469
click at [77, 537] on img at bounding box center [74, 555] width 50 height 50
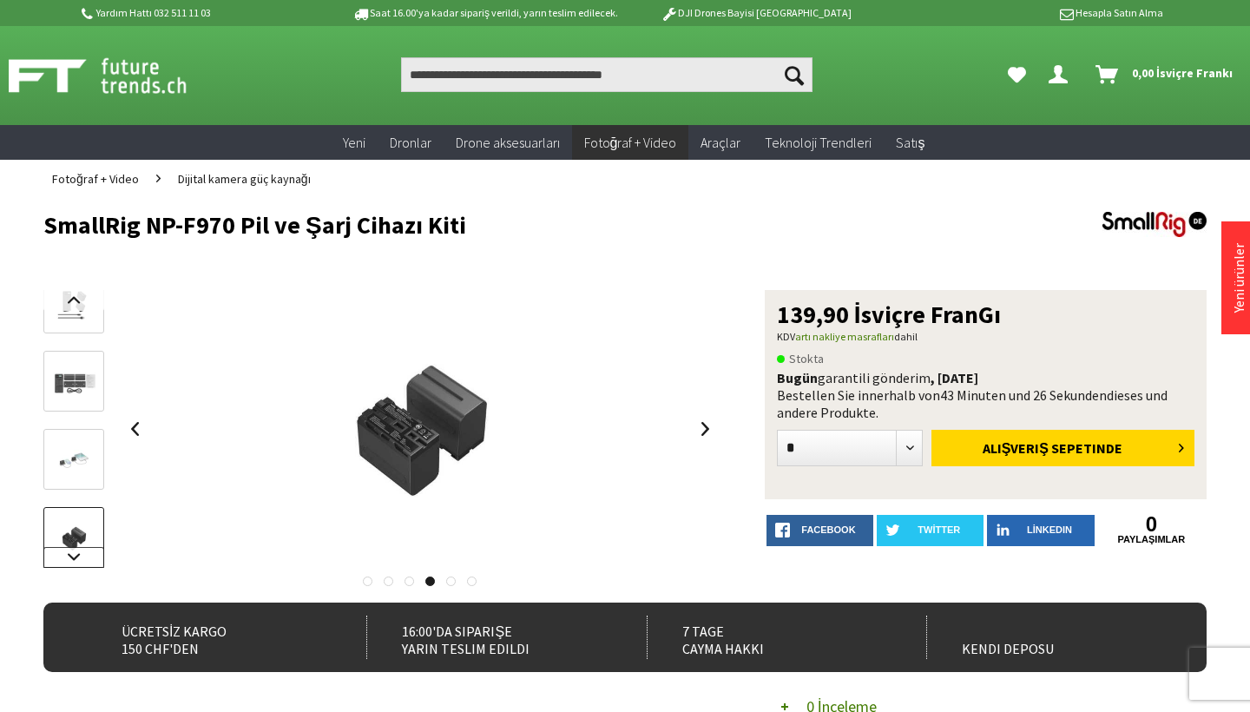
click at [76, 550] on link at bounding box center [73, 557] width 61 height 21
click at [85, 477] on img at bounding box center [74, 477] width 50 height 50
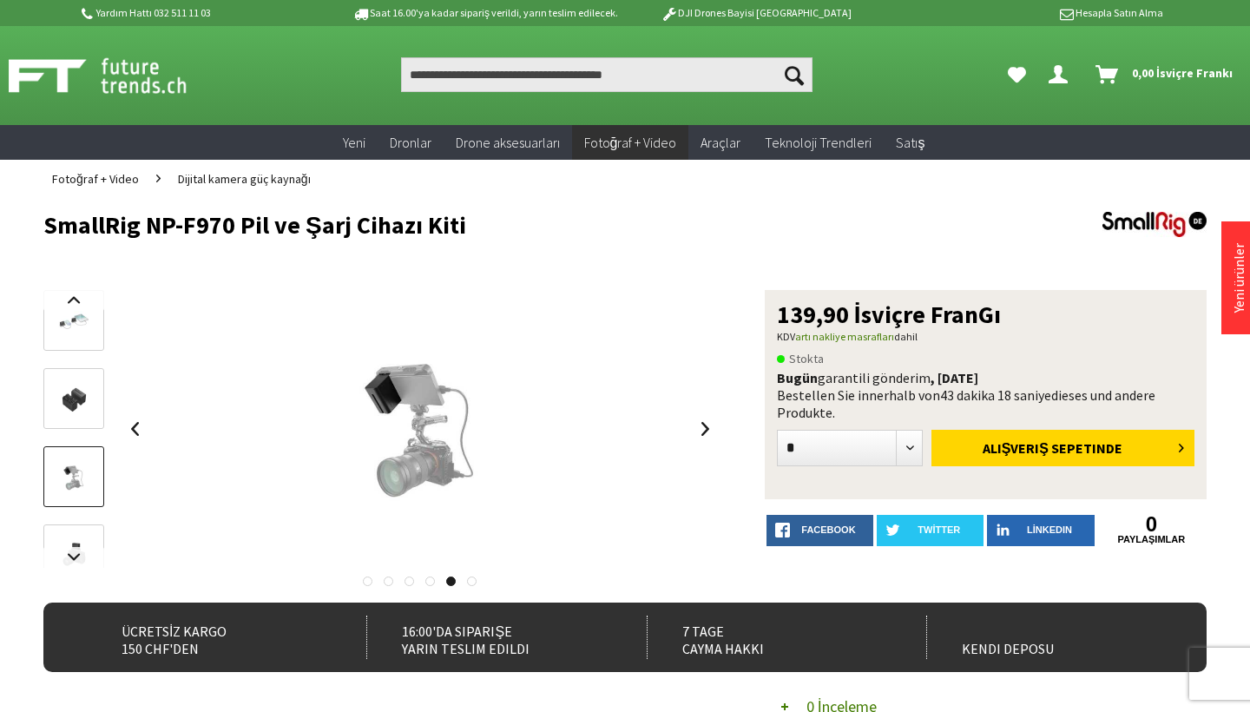
click at [80, 534] on img at bounding box center [74, 555] width 50 height 50
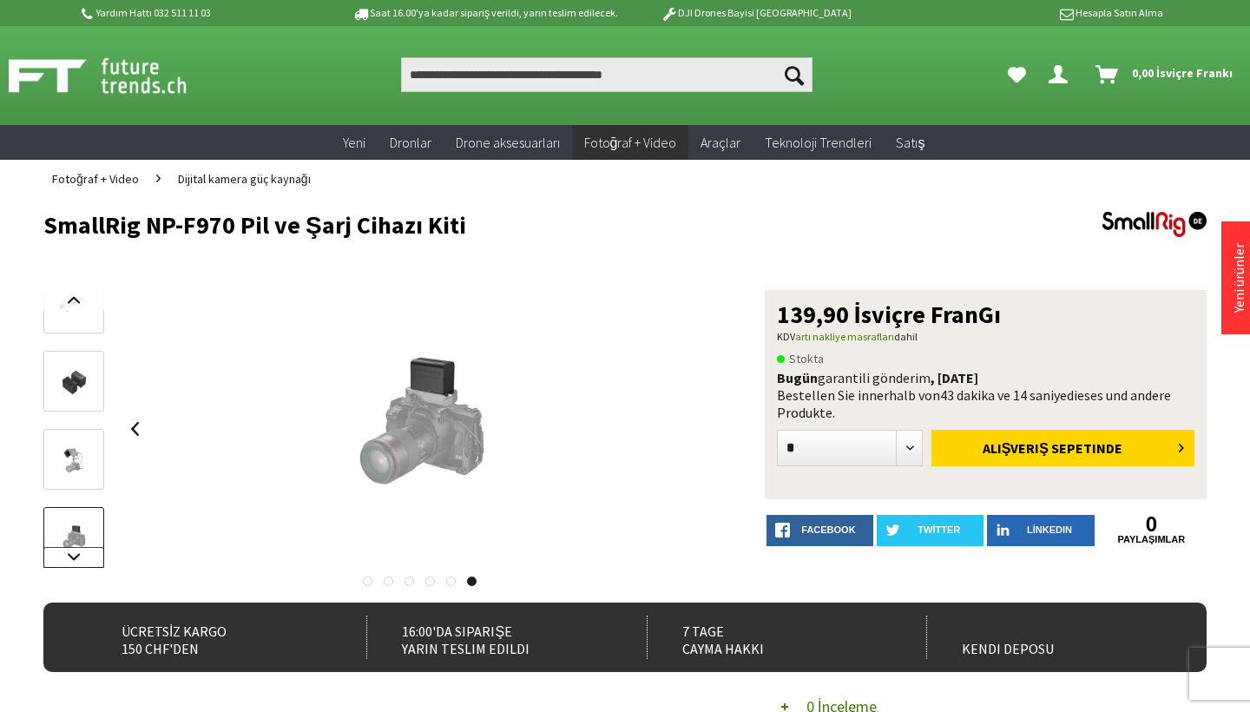
click at [76, 558] on link at bounding box center [73, 557] width 61 height 21
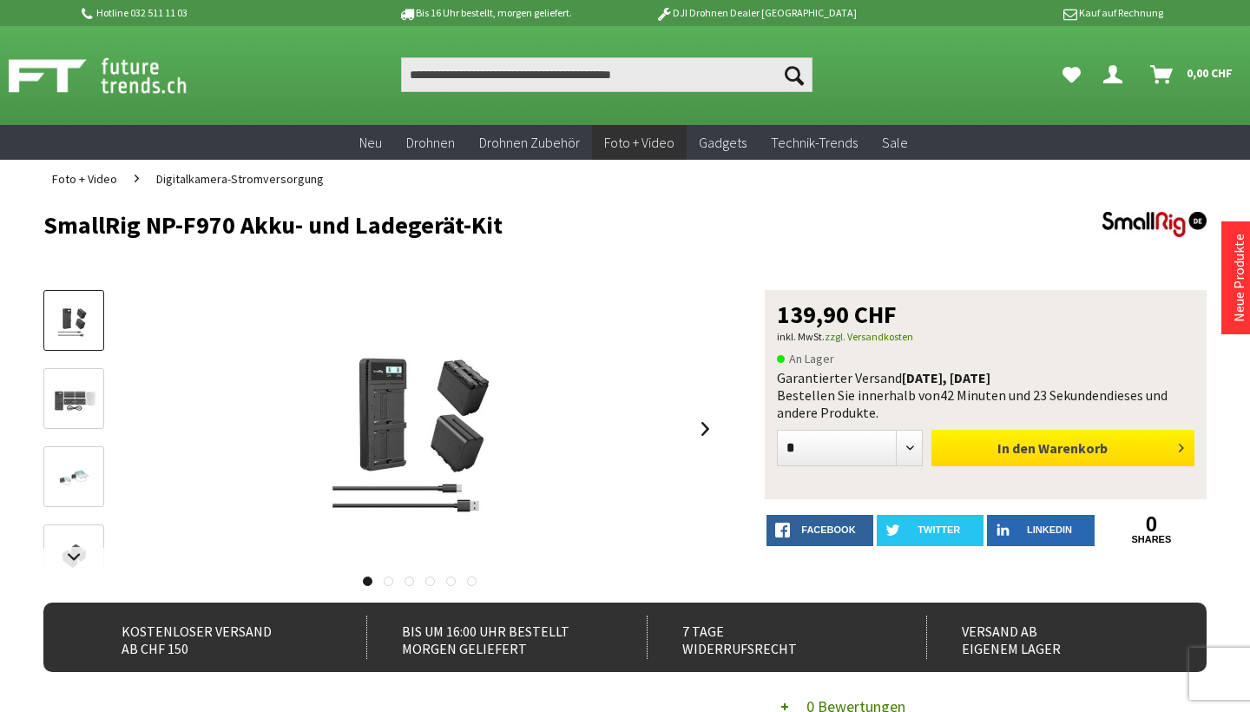
click at [1093, 464] on button "In den Warenkorb" at bounding box center [1062, 448] width 263 height 36
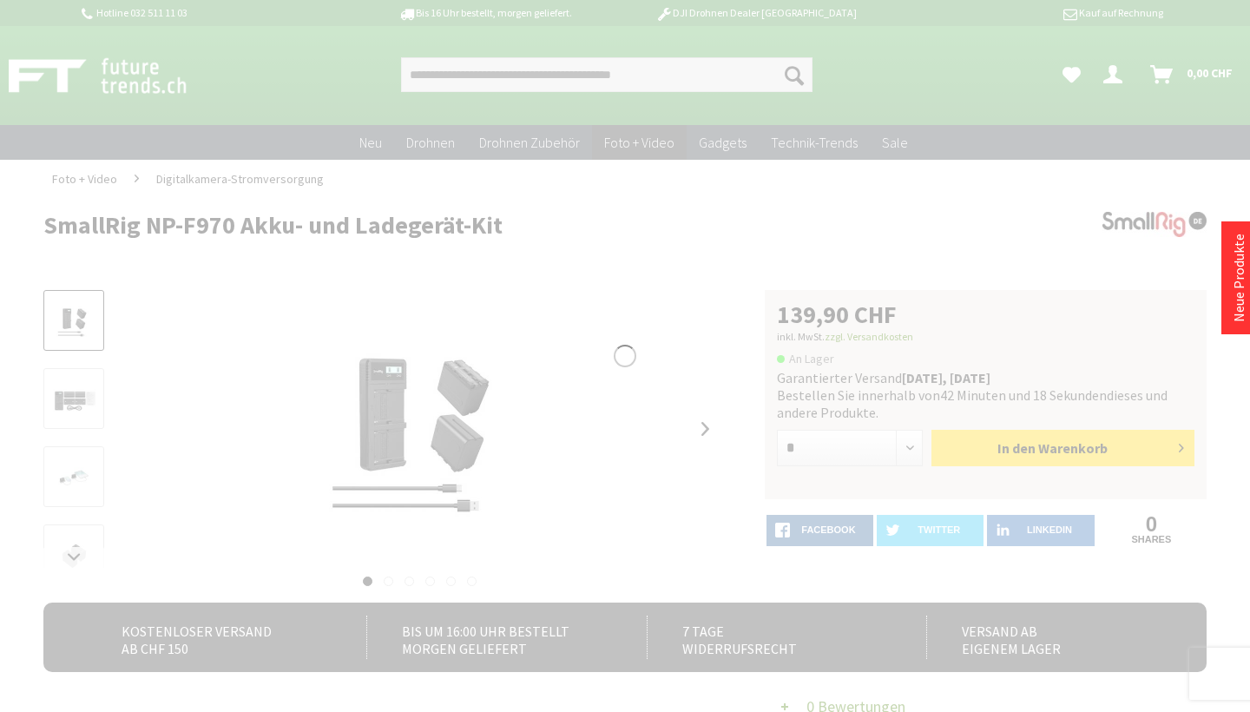
click at [1088, 266] on div at bounding box center [625, 356] width 1250 height 712
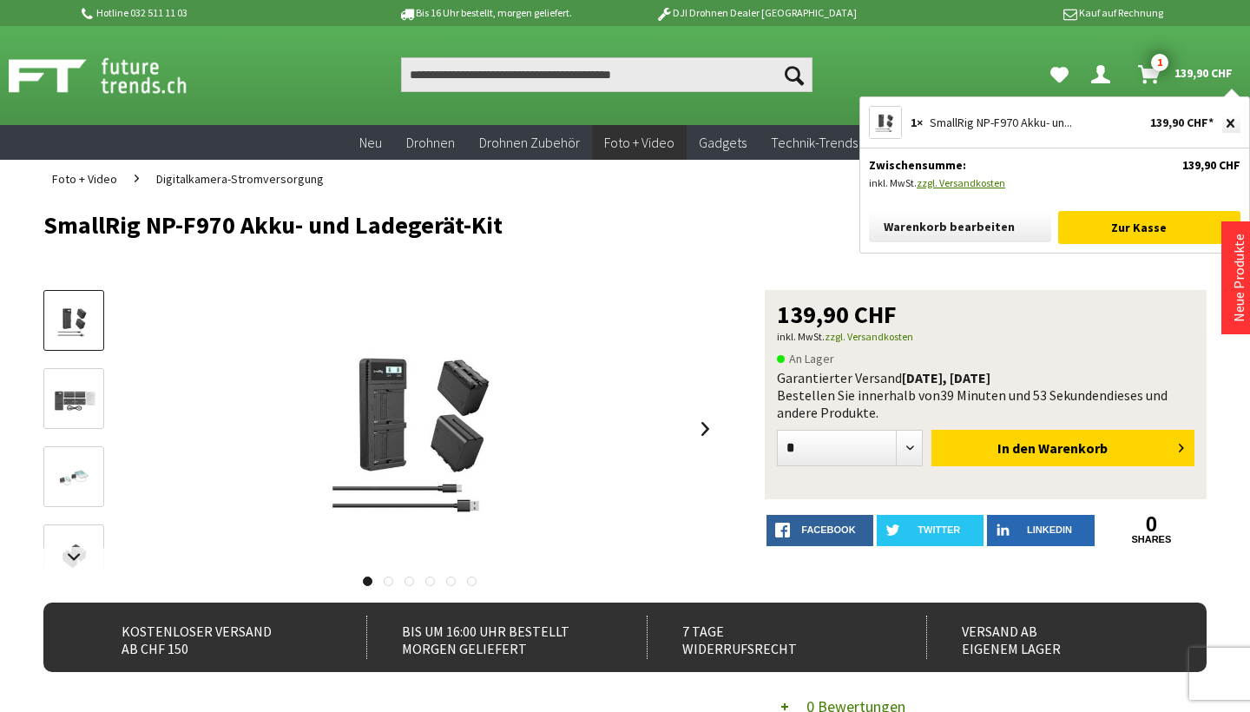
click at [1156, 66] on span "1" at bounding box center [1159, 62] width 17 height 17
click at [1160, 220] on link "Zur Kasse" at bounding box center [1149, 227] width 182 height 33
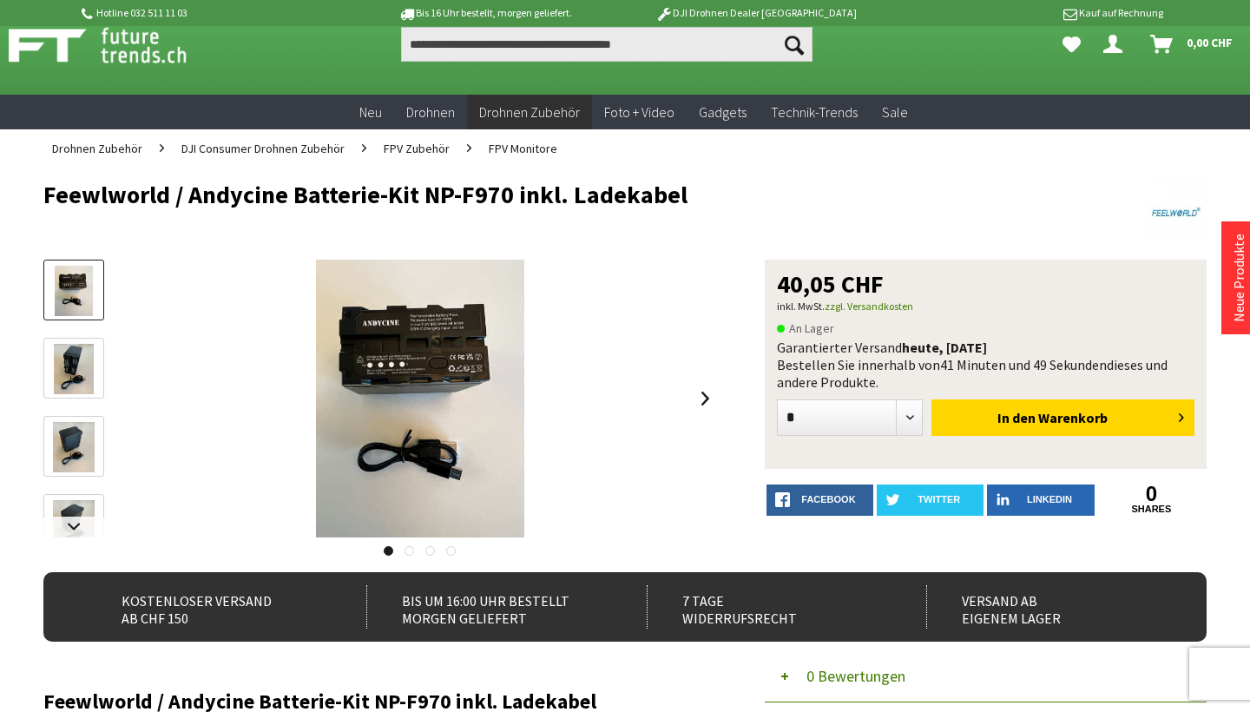
scroll to position [36, 0]
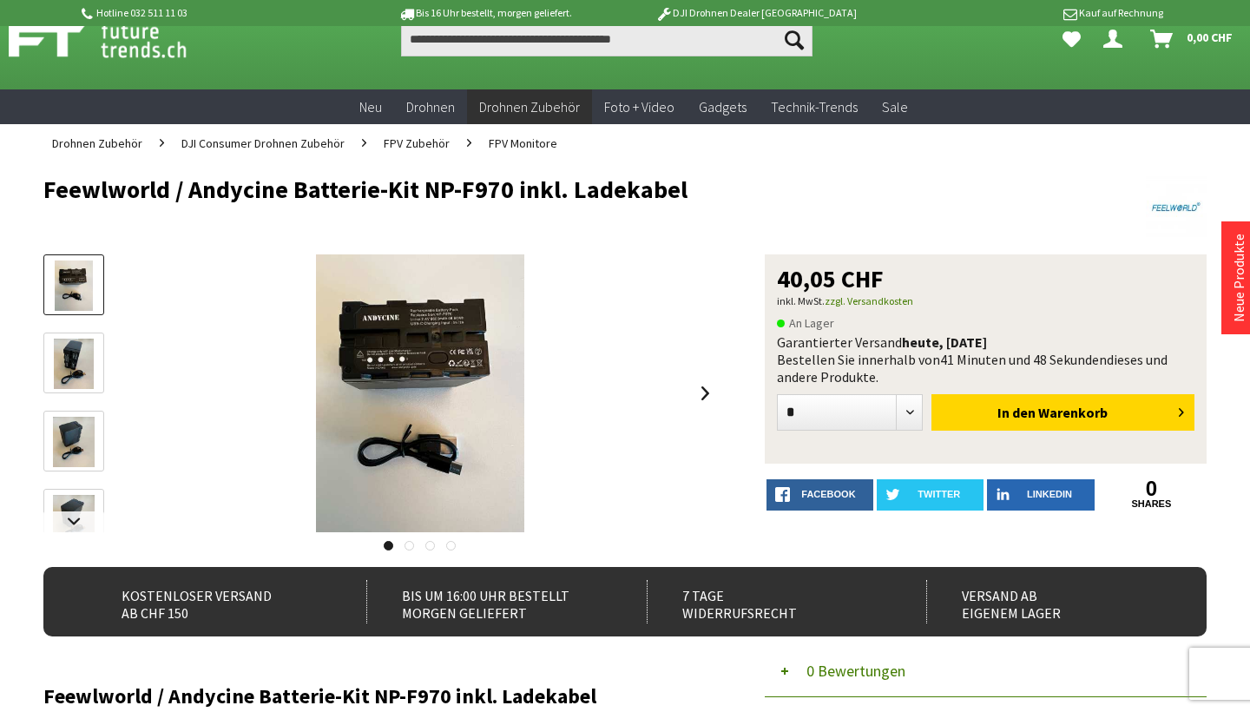
click at [86, 358] on img at bounding box center [74, 363] width 40 height 50
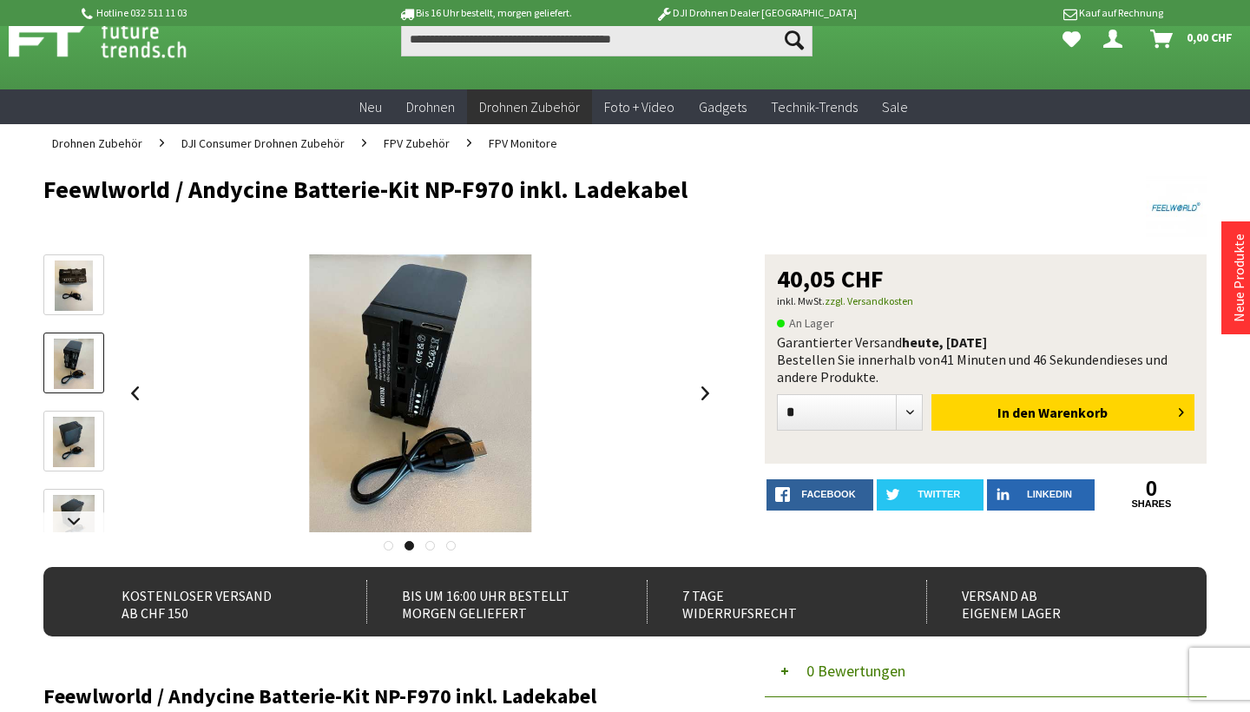
click at [78, 438] on img at bounding box center [74, 442] width 43 height 50
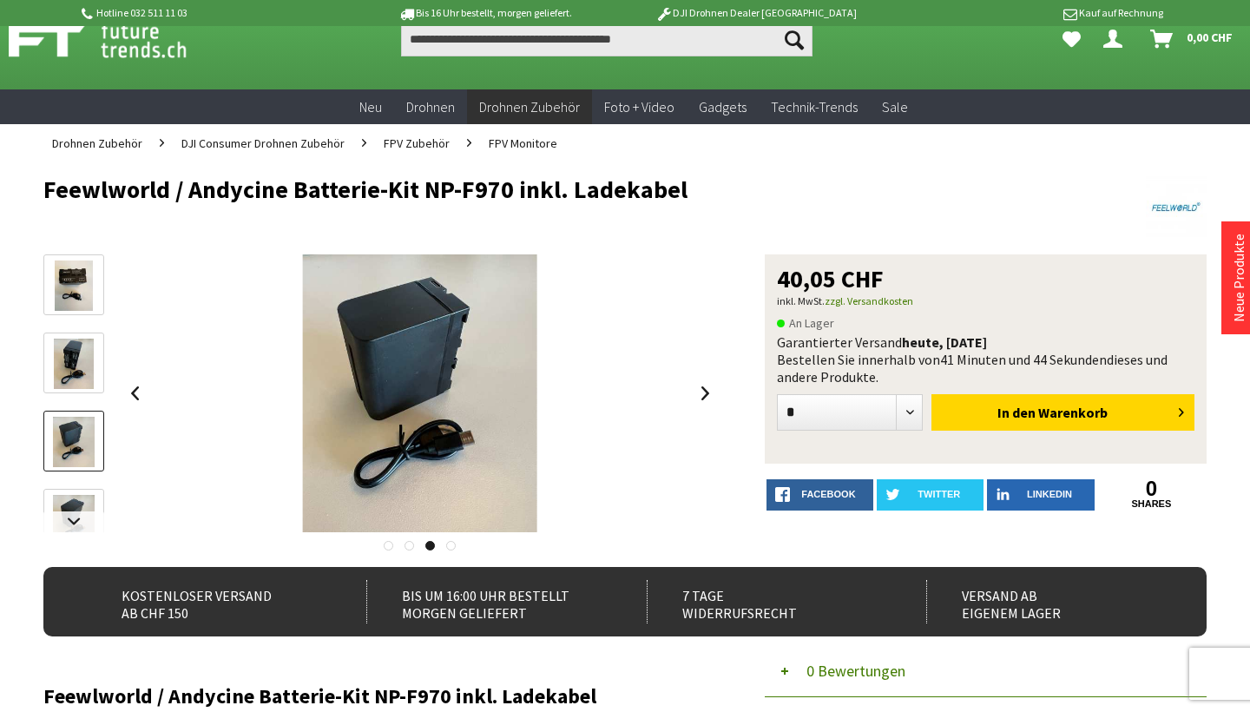
click at [75, 497] on img at bounding box center [73, 520] width 41 height 50
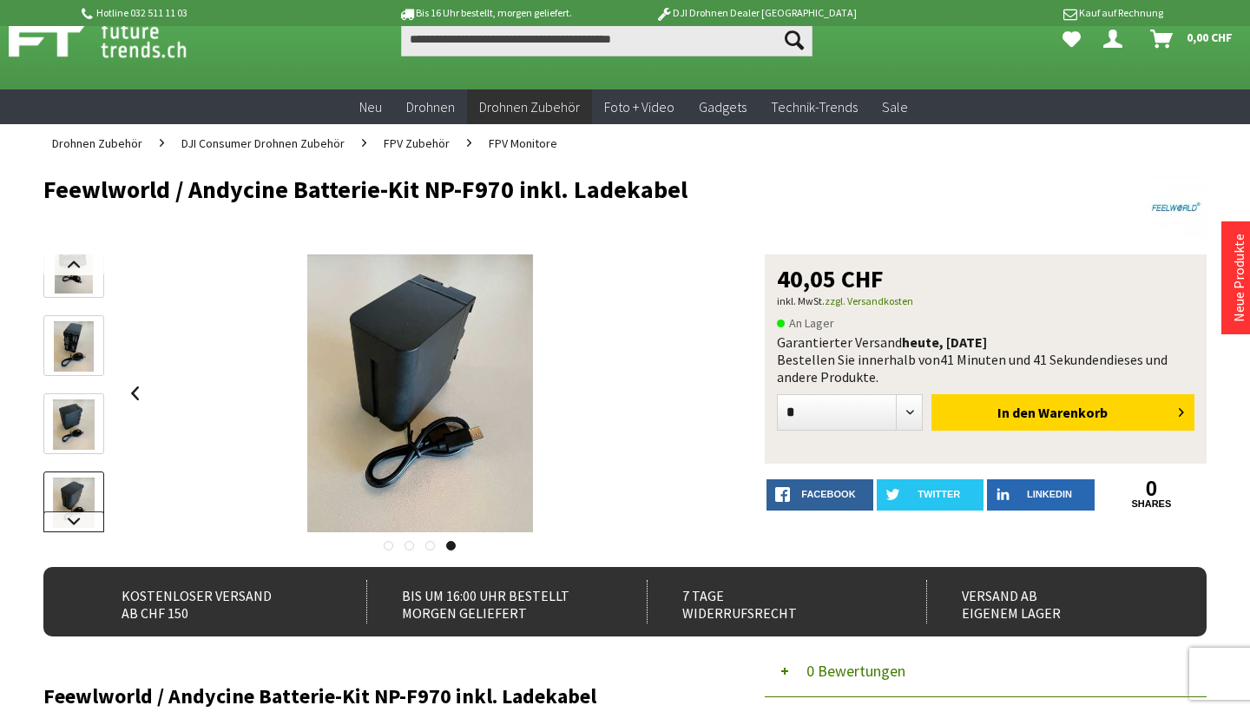
click at [85, 523] on link at bounding box center [73, 521] width 61 height 21
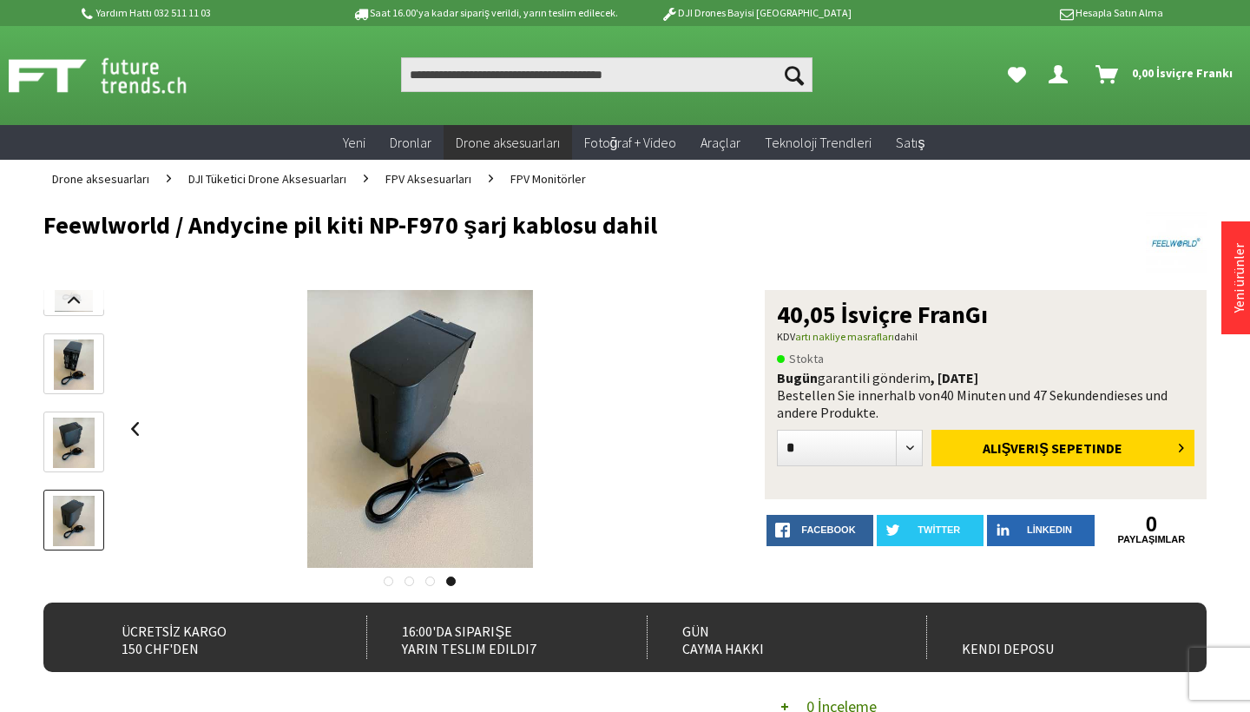
scroll to position [0, 0]
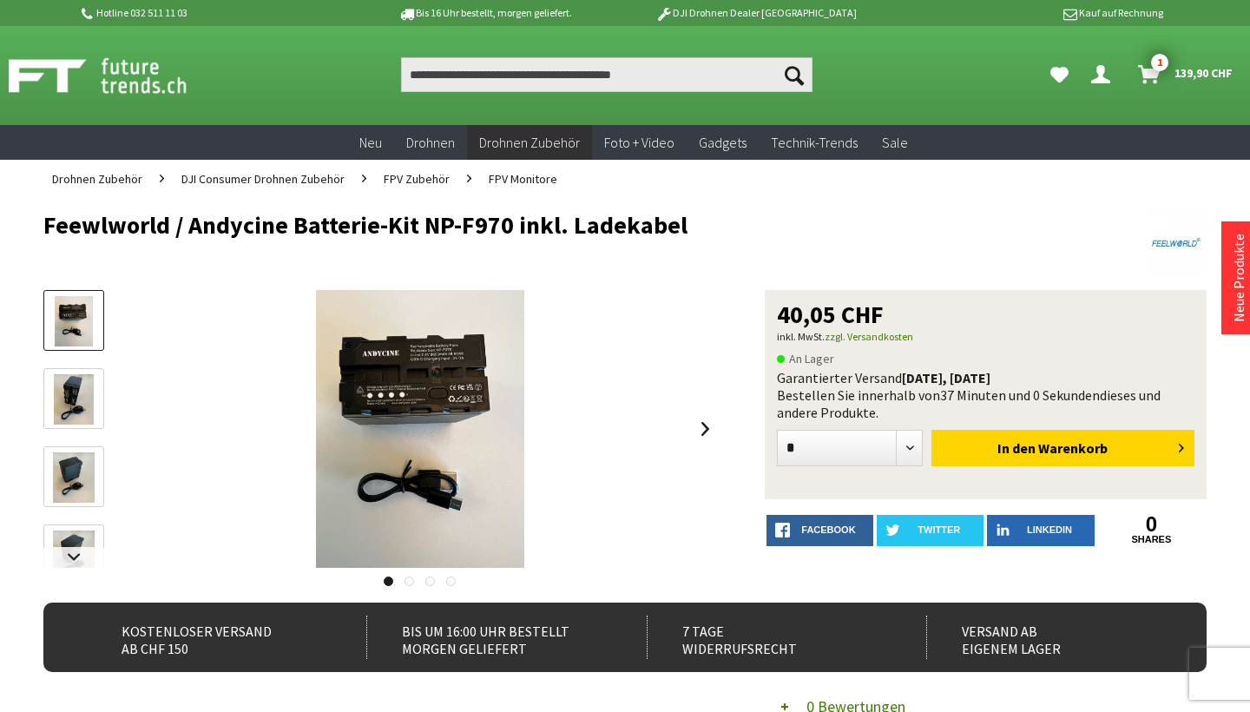
click at [79, 402] on img at bounding box center [74, 399] width 40 height 50
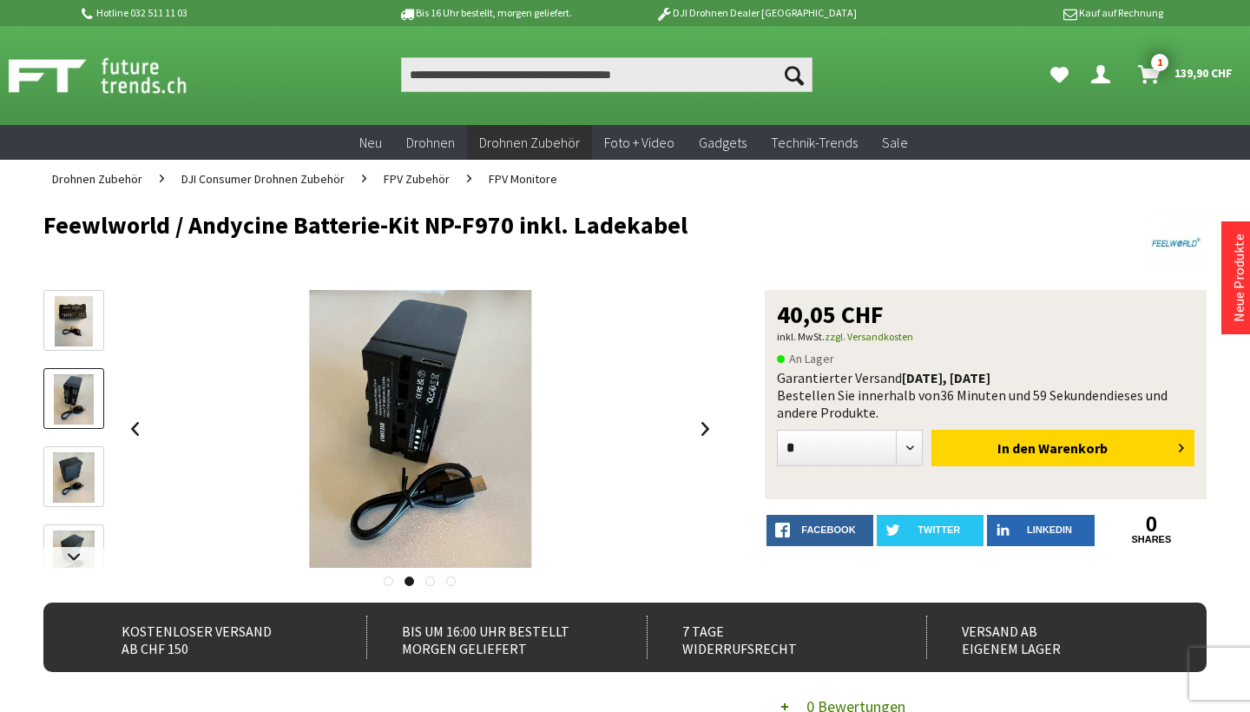
click at [76, 461] on img at bounding box center [74, 477] width 43 height 50
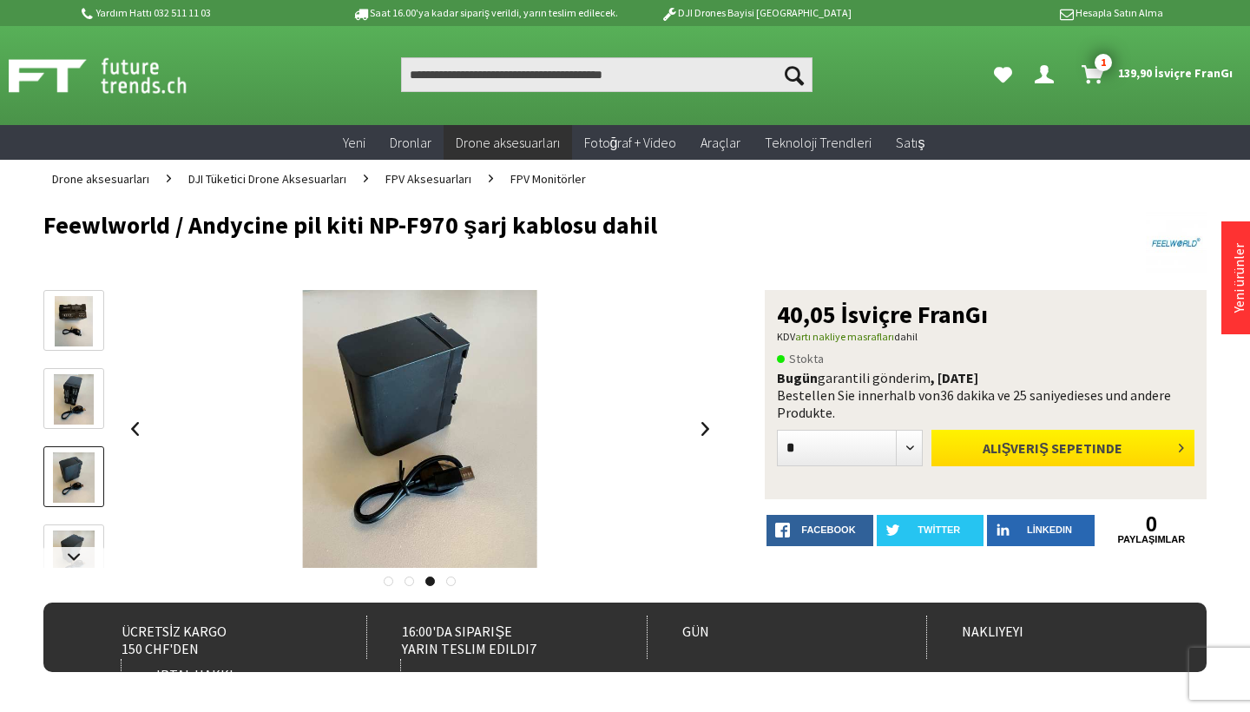
click at [1100, 453] on span "ALIŞVERIŞ SEPETINDE" at bounding box center [1052, 447] width 140 height 17
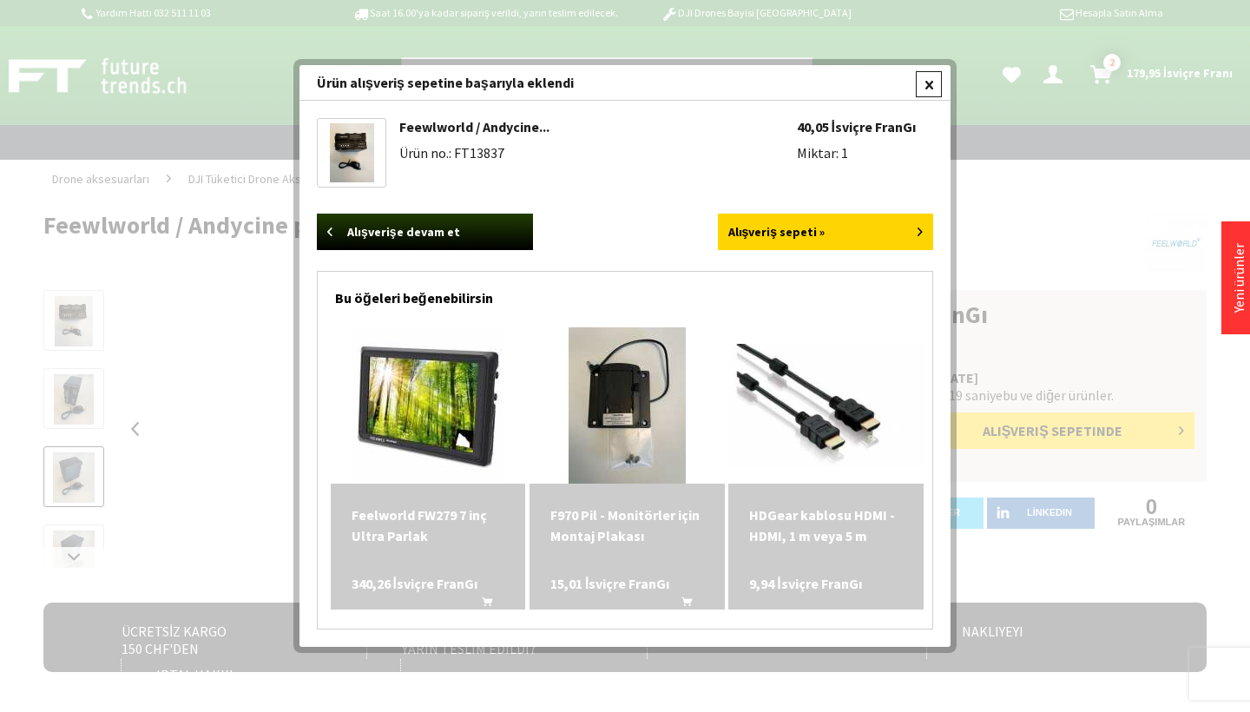
click at [931, 89] on div at bounding box center [929, 84] width 26 height 26
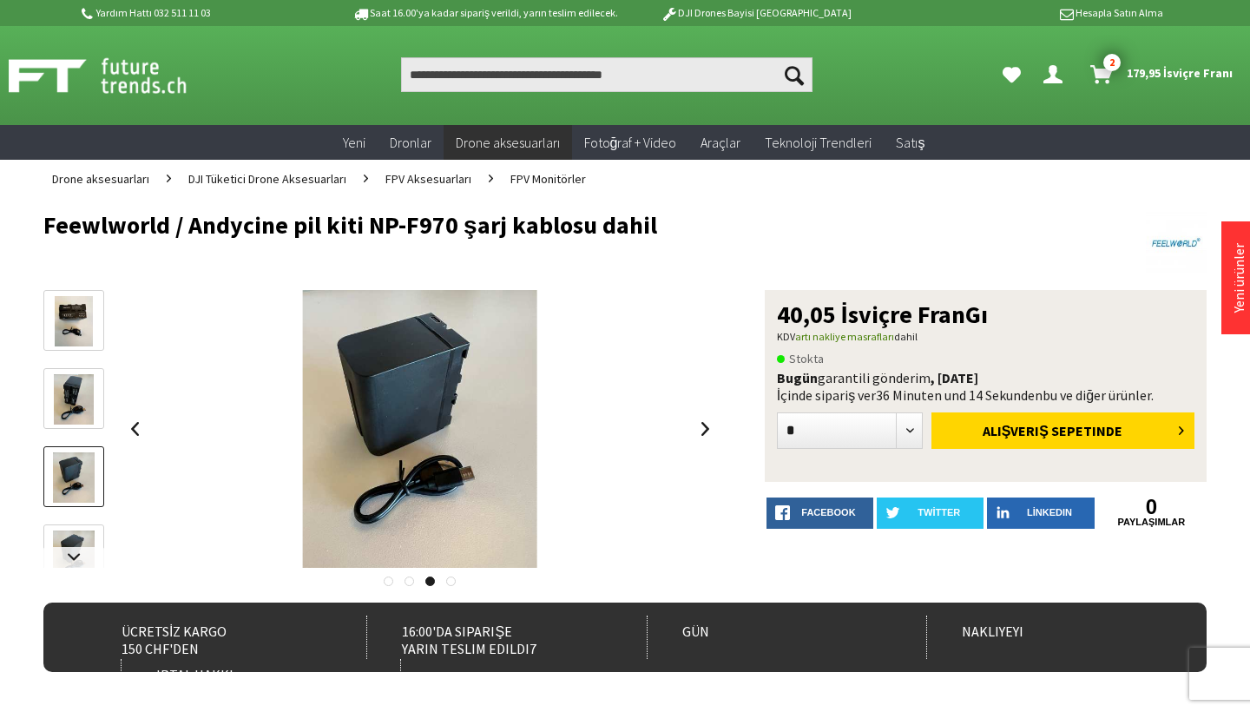
click at [1152, 66] on span "179,95 İsviçre Franı" at bounding box center [1179, 73] width 106 height 28
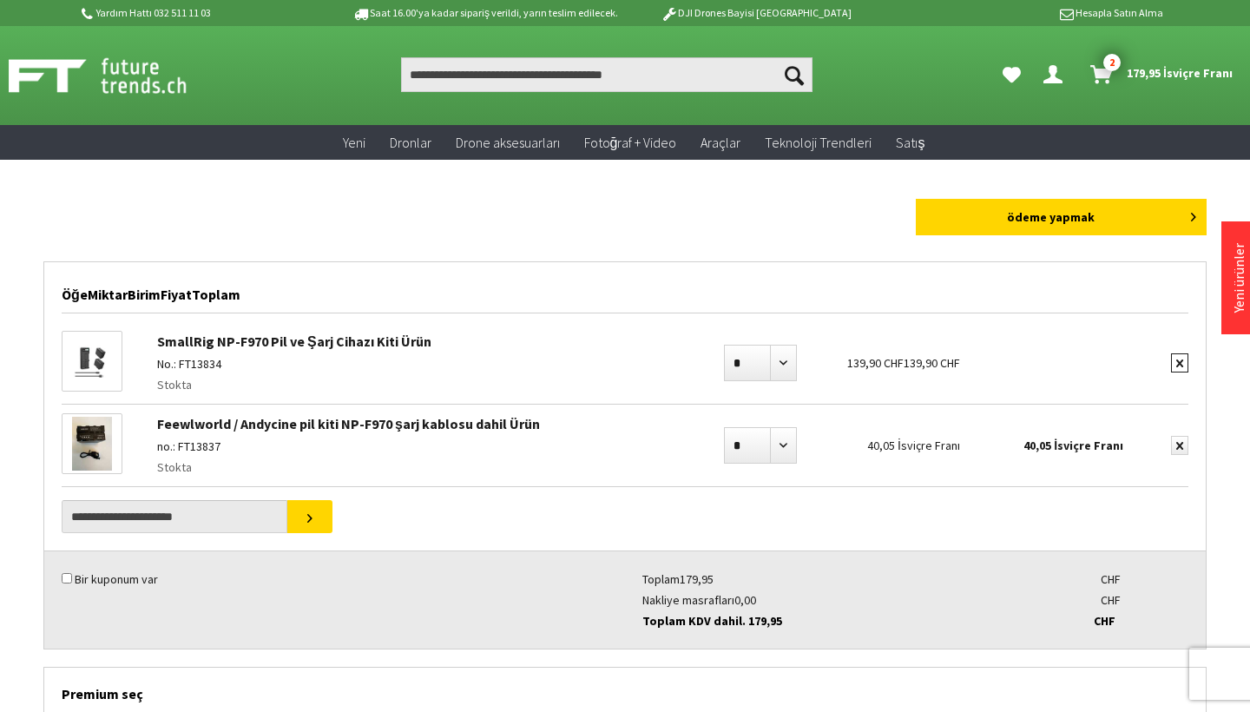
click at [1176, 364] on icon "submit" at bounding box center [1179, 363] width 7 height 8
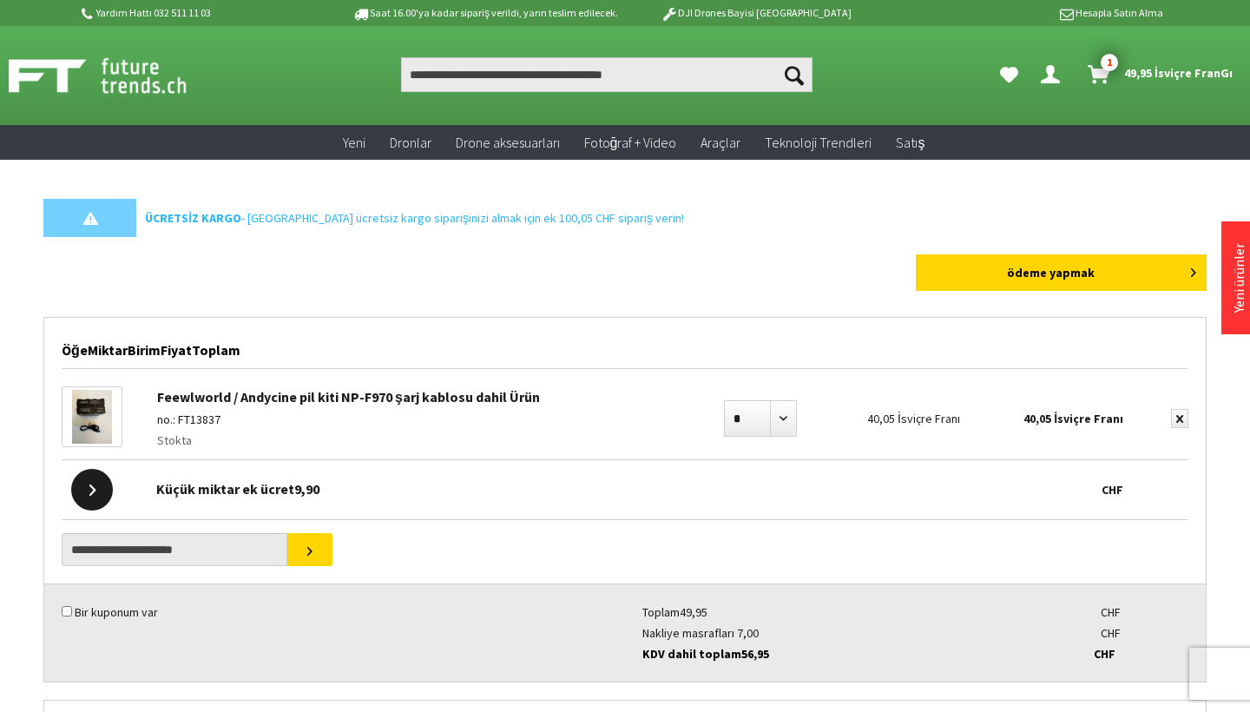
click at [85, 497] on div at bounding box center [92, 490] width 42 height 42
click at [82, 489] on div at bounding box center [92, 490] width 42 height 42
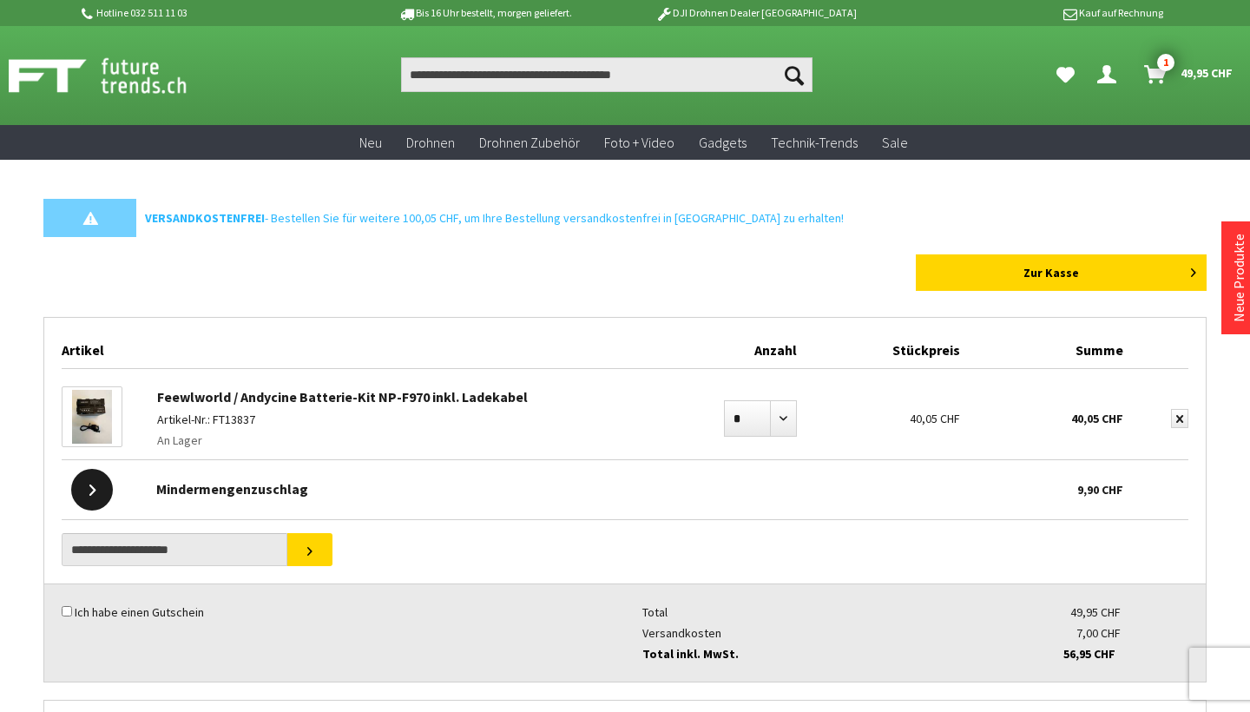
click at [98, 498] on div at bounding box center [92, 490] width 42 height 42
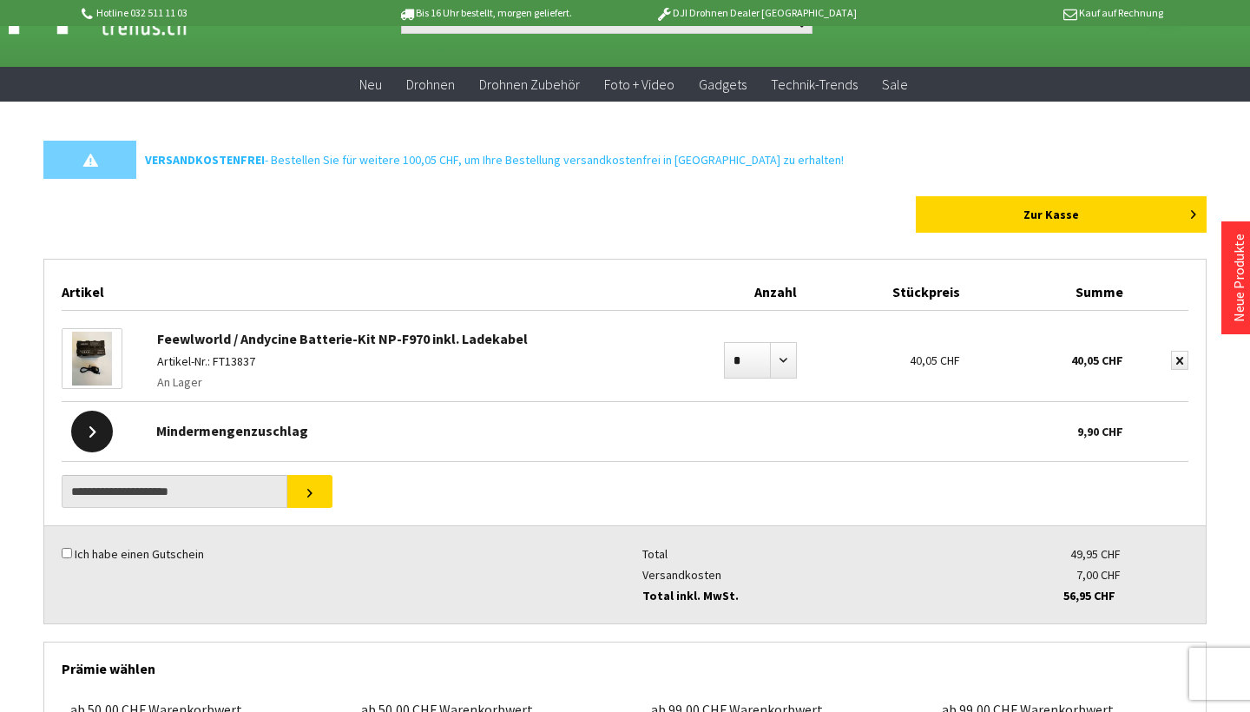
scroll to position [70, 0]
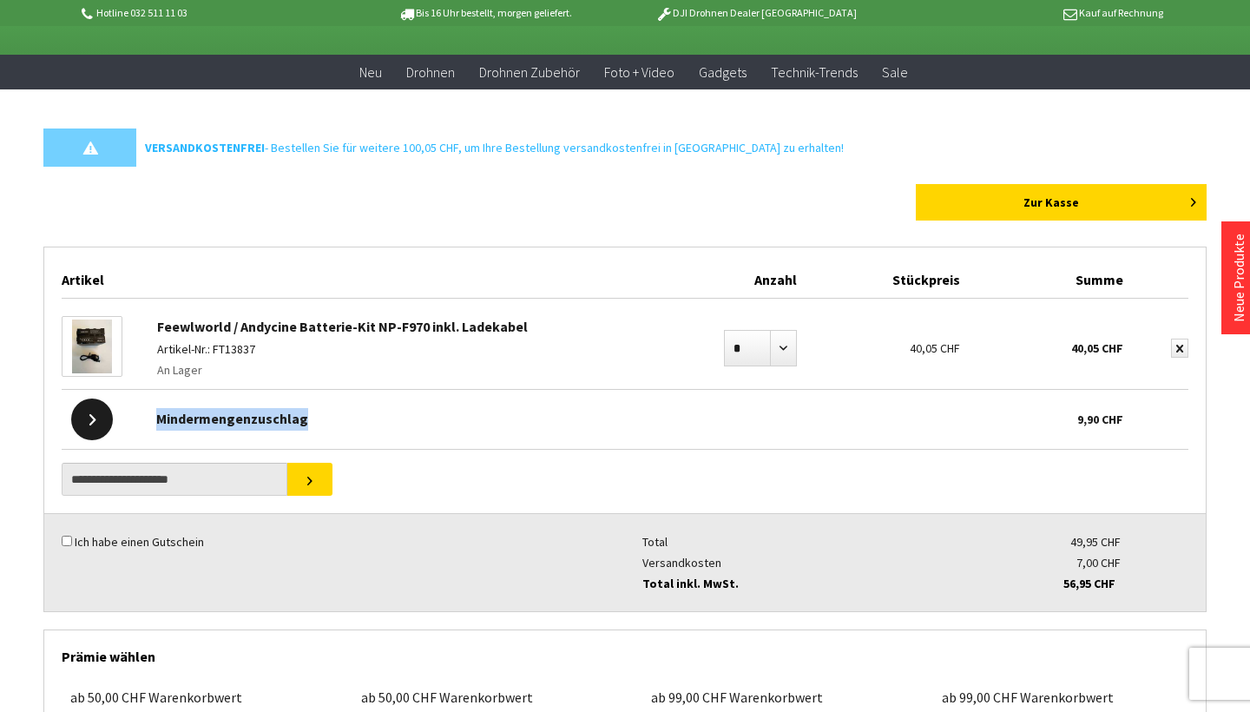
drag, startPoint x: 151, startPoint y: 413, endPoint x: 325, endPoint y: 424, distance: 174.7
click at [325, 424] on div "Mindermengenzuschlag" at bounding box center [538, 414] width 780 height 49
copy span "Mindermengenzuschlag"
select select "*"
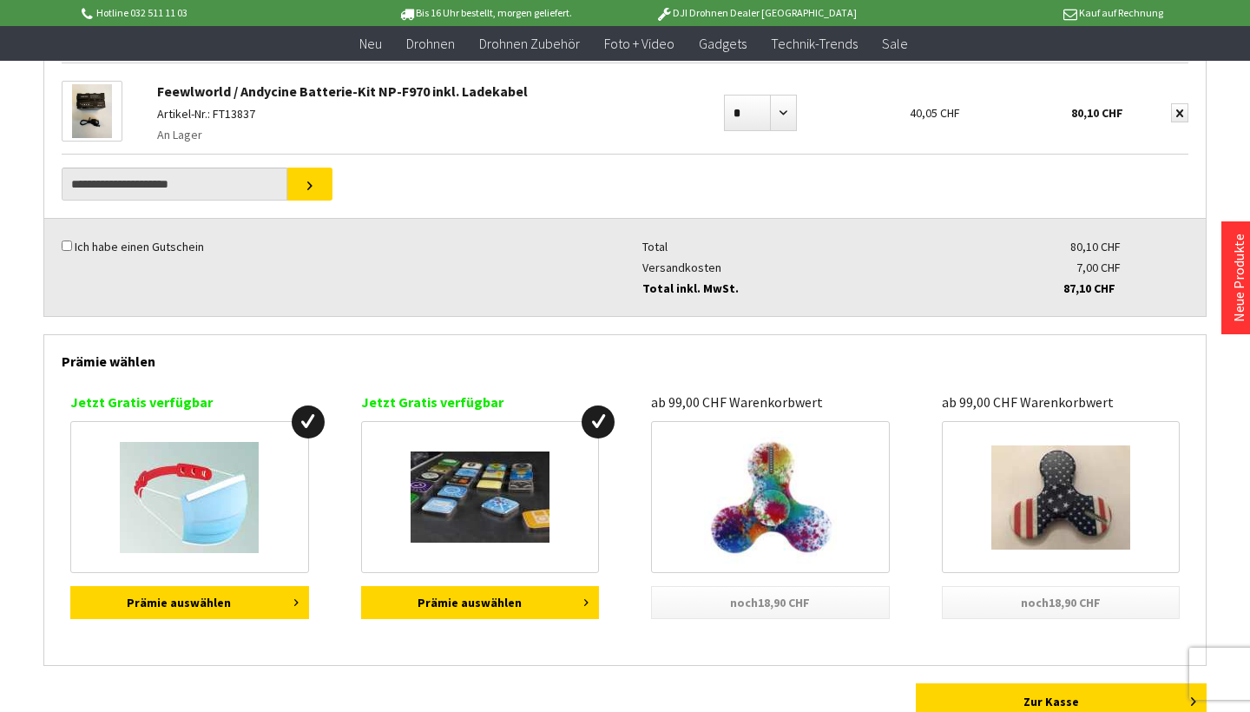
scroll to position [272, 0]
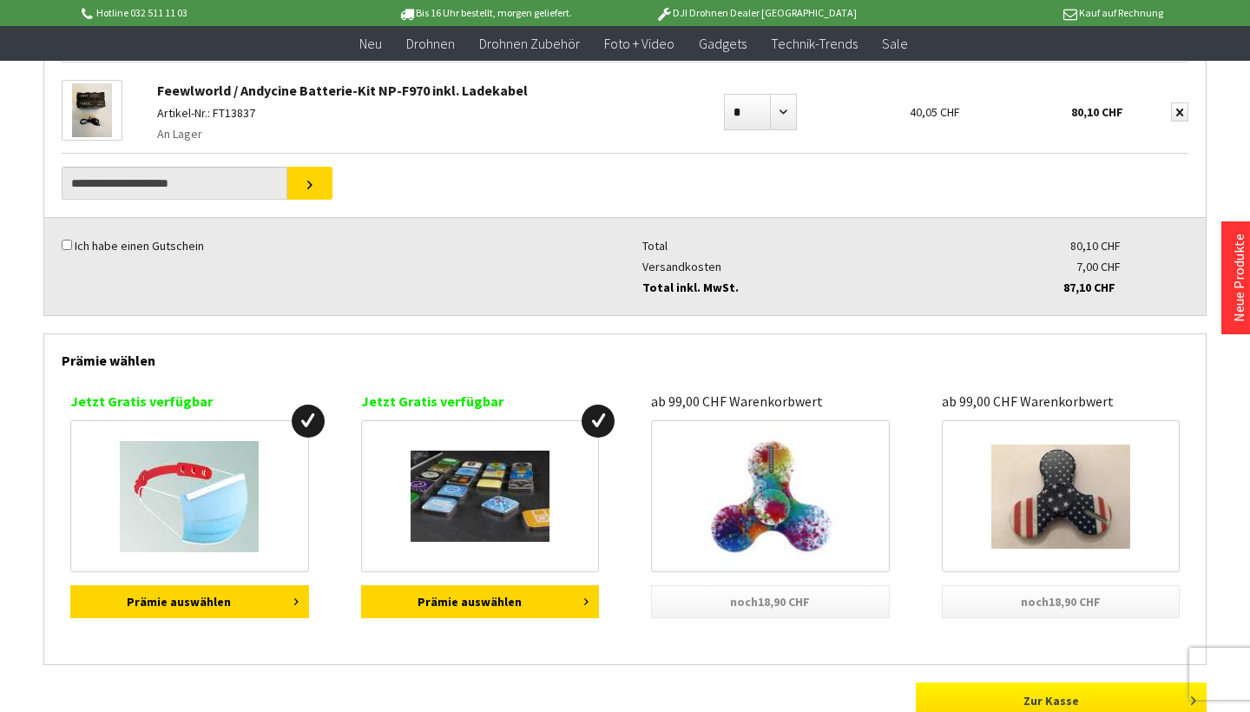
click at [1082, 691] on link "Zur Kasse" at bounding box center [1061, 700] width 291 height 36
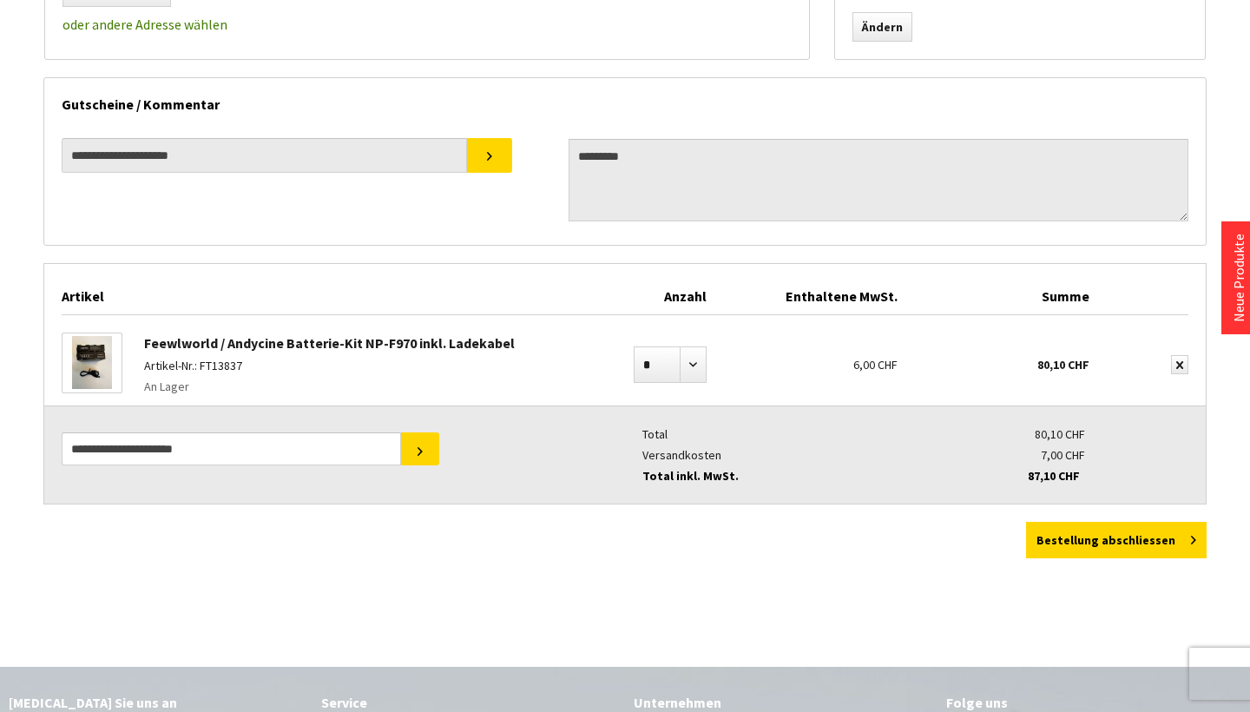
scroll to position [674, 0]
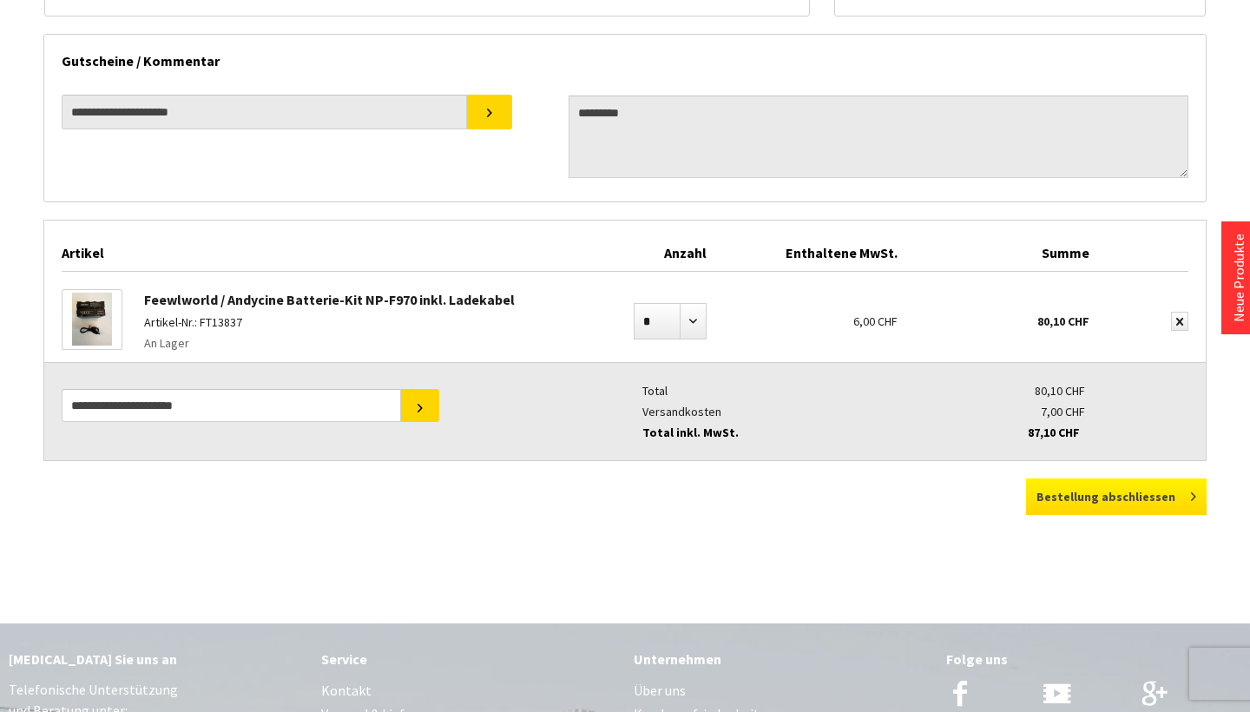
click at [1118, 492] on button "Bestellung abschliessen" at bounding box center [1116, 496] width 181 height 36
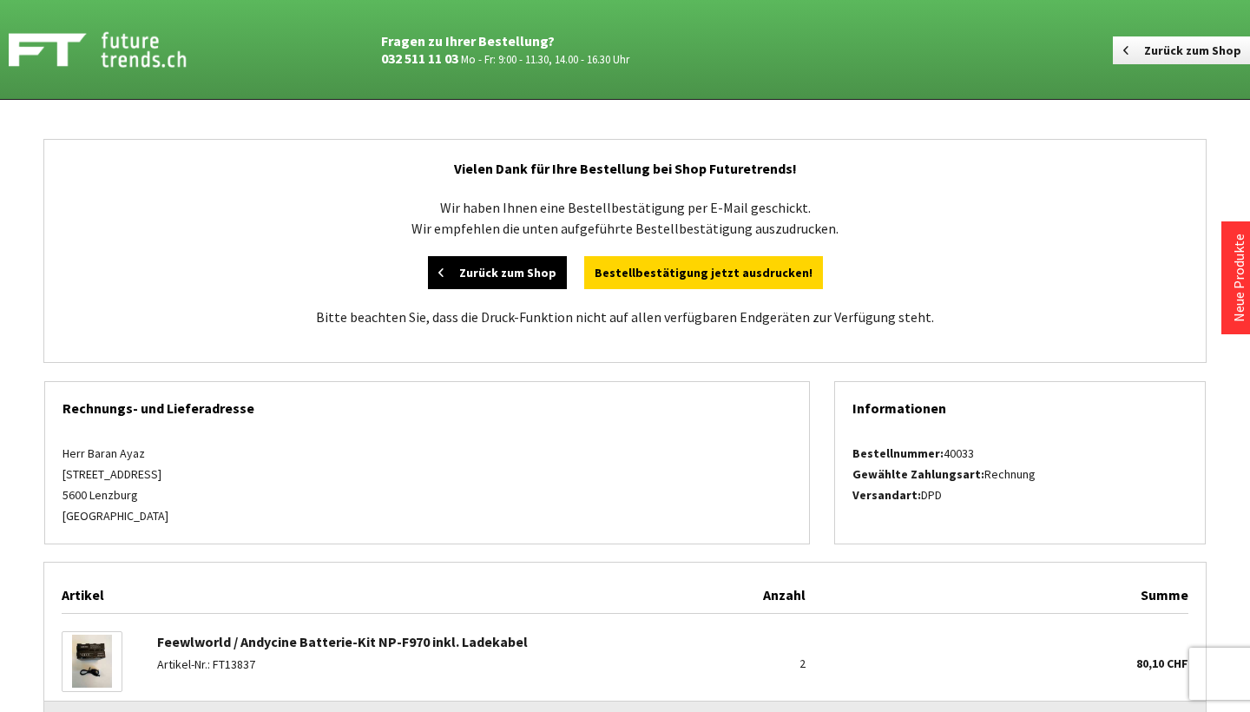
click at [533, 266] on link "Zurück zum Shop" at bounding box center [497, 272] width 139 height 33
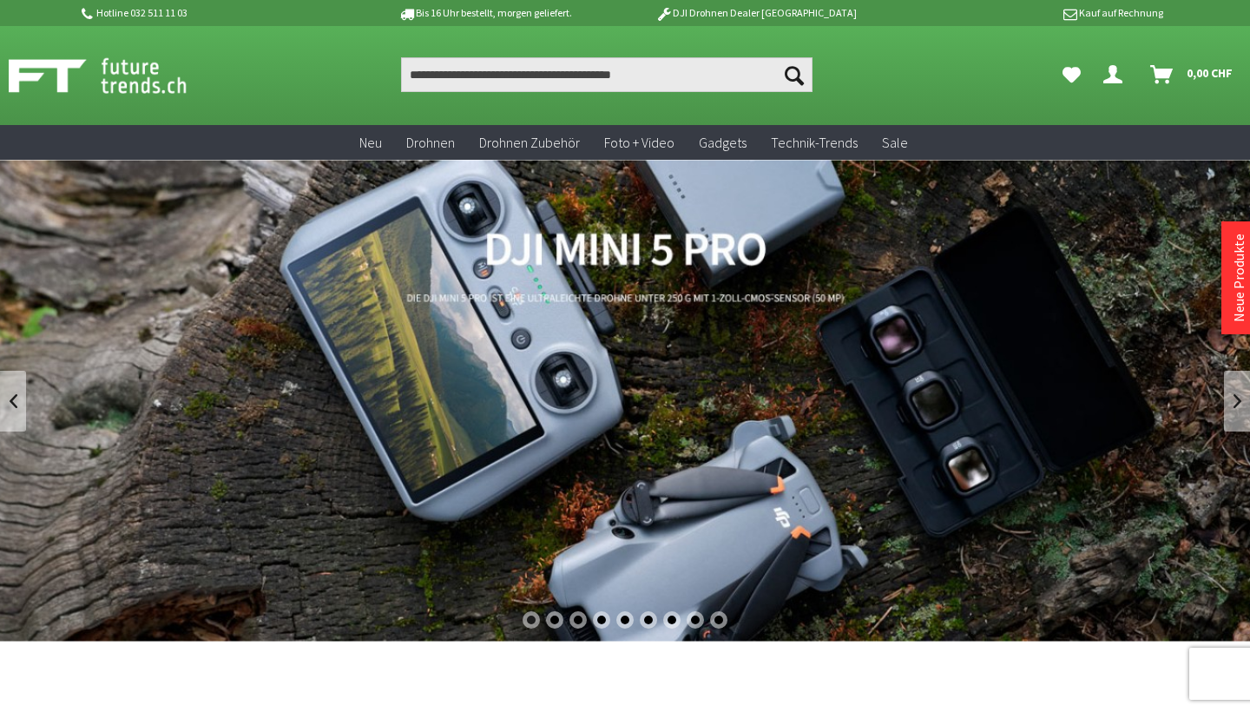
click at [1113, 60] on link "Hi, Baran Dein Konto" at bounding box center [1116, 74] width 40 height 35
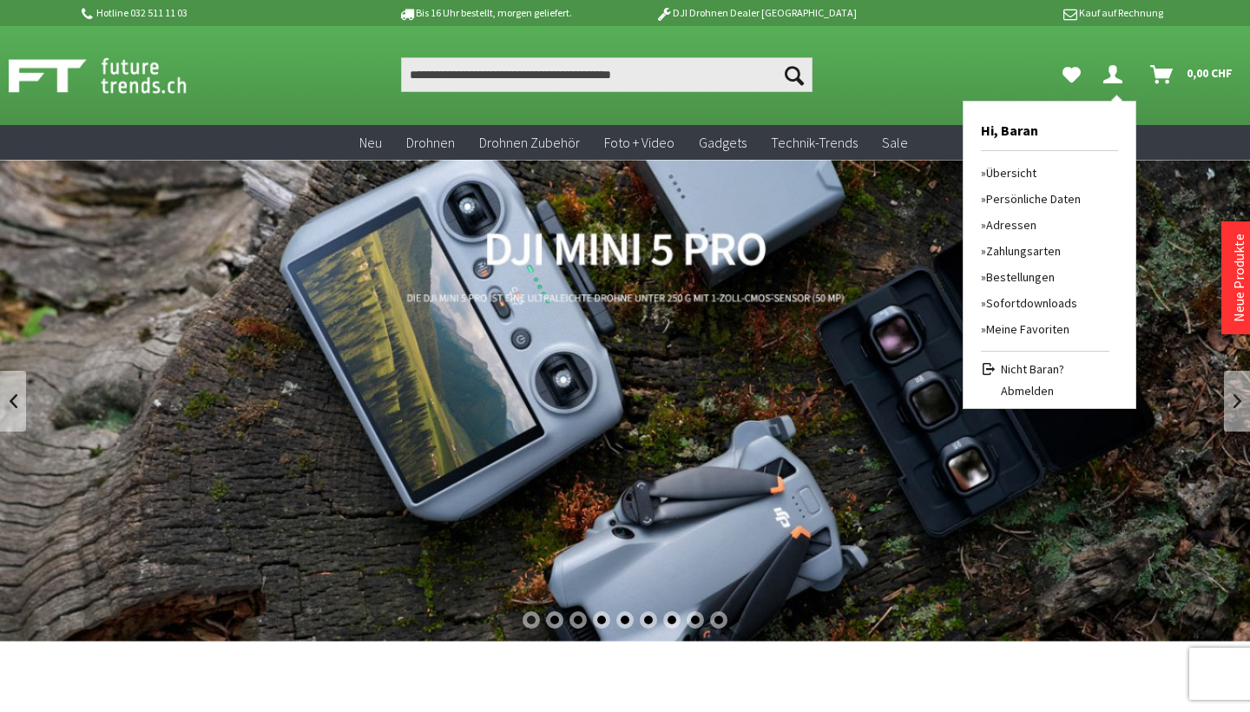
click at [1037, 273] on link "Bestellungen" at bounding box center [1045, 277] width 128 height 26
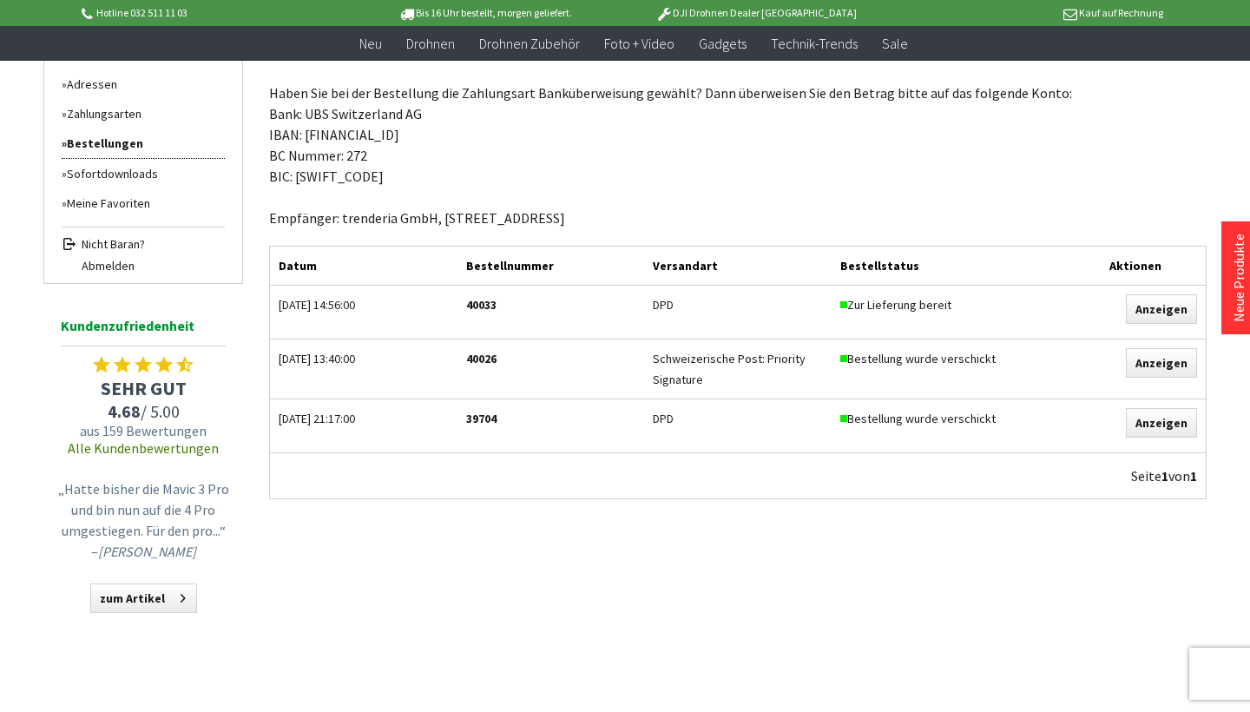
scroll to position [279, 0]
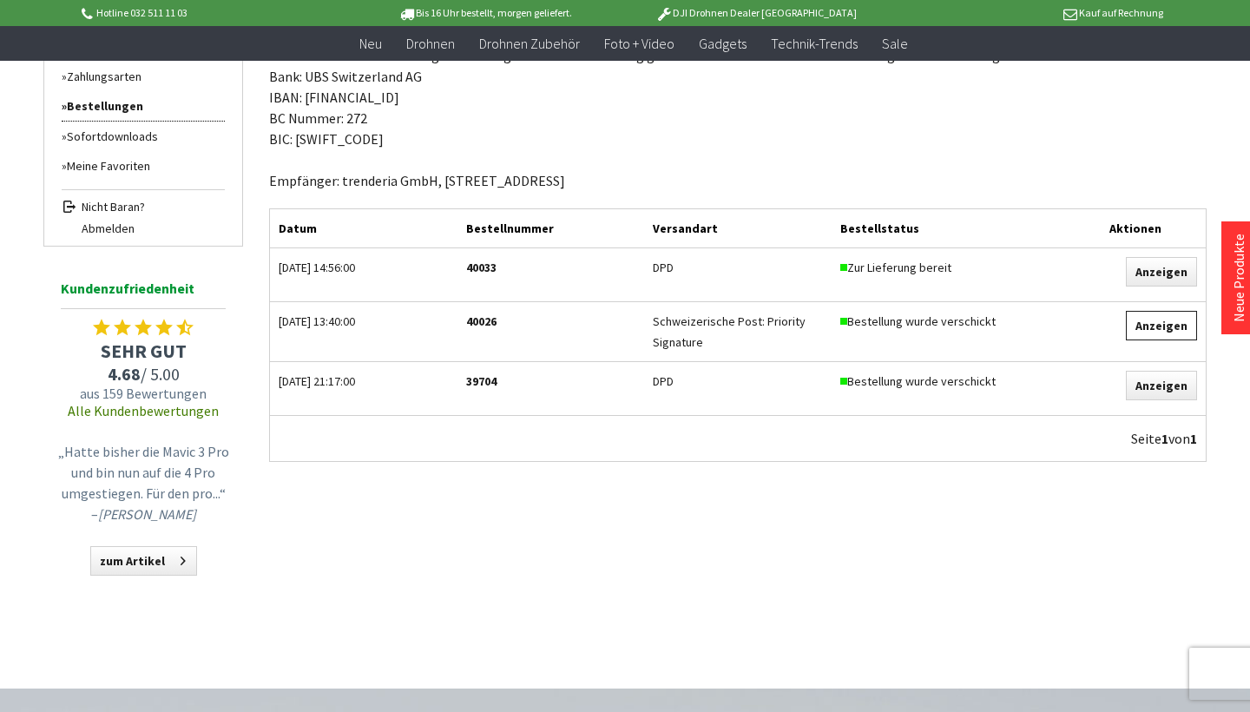
click at [1175, 327] on link "Anzeigen" at bounding box center [1161, 326] width 71 height 30
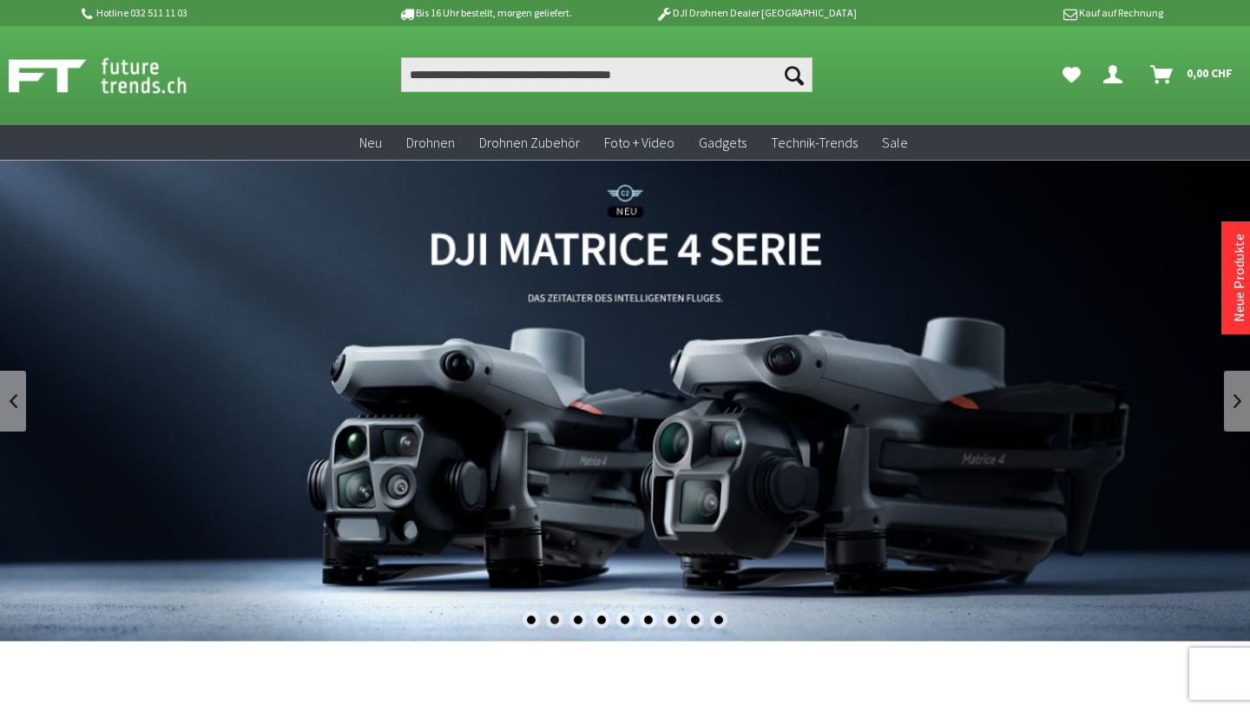
click at [1111, 74] on icon "Hi, Baran - Dein Konto" at bounding box center [1112, 68] width 19 height 14
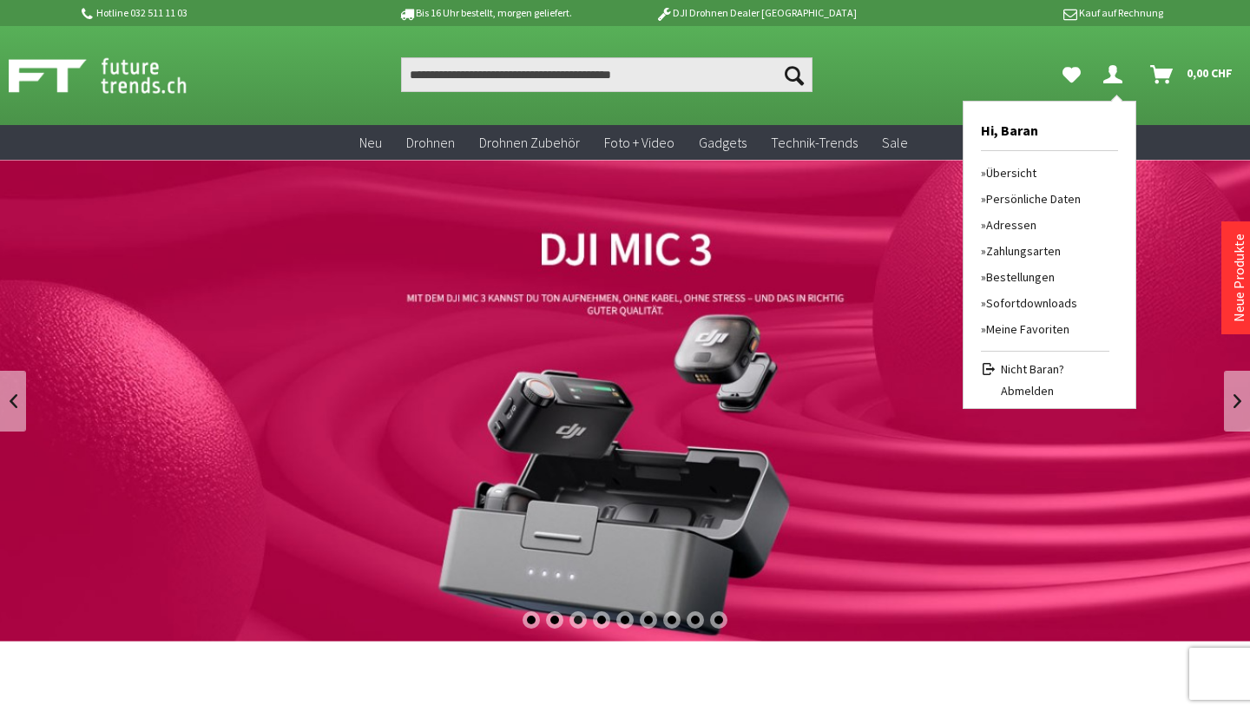
click at [1033, 276] on link "Bestellungen" at bounding box center [1045, 277] width 128 height 26
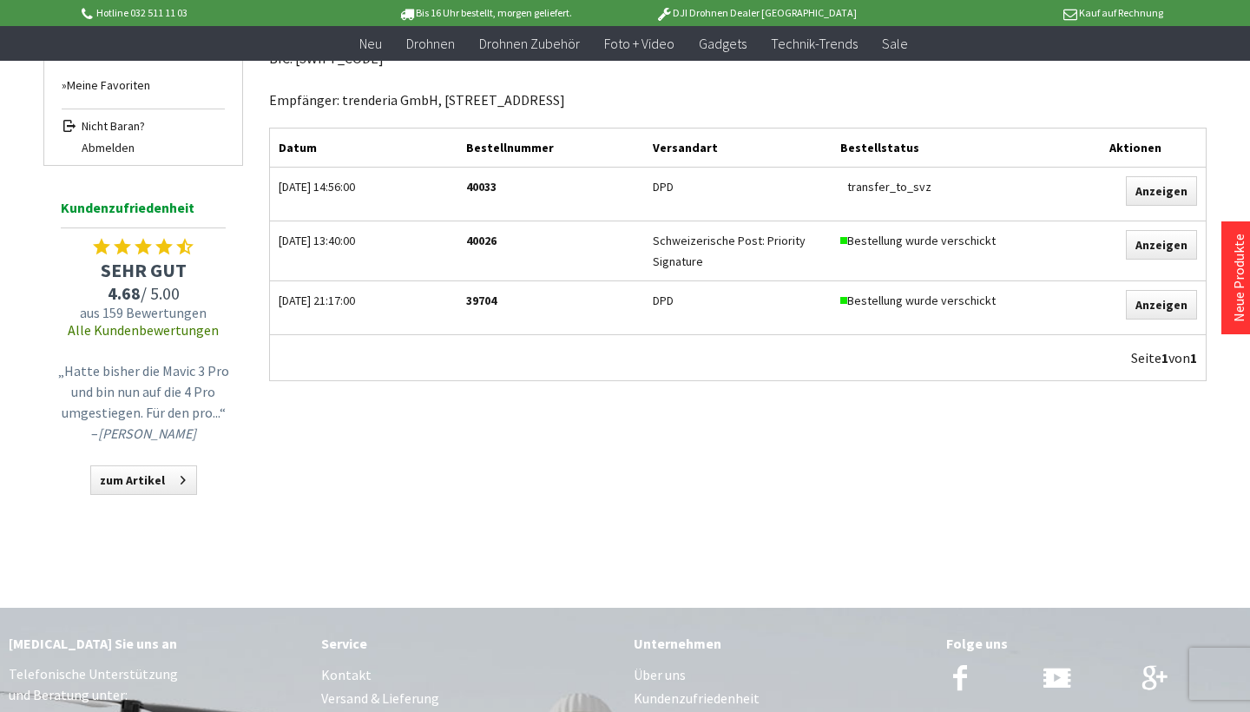
scroll to position [398, 0]
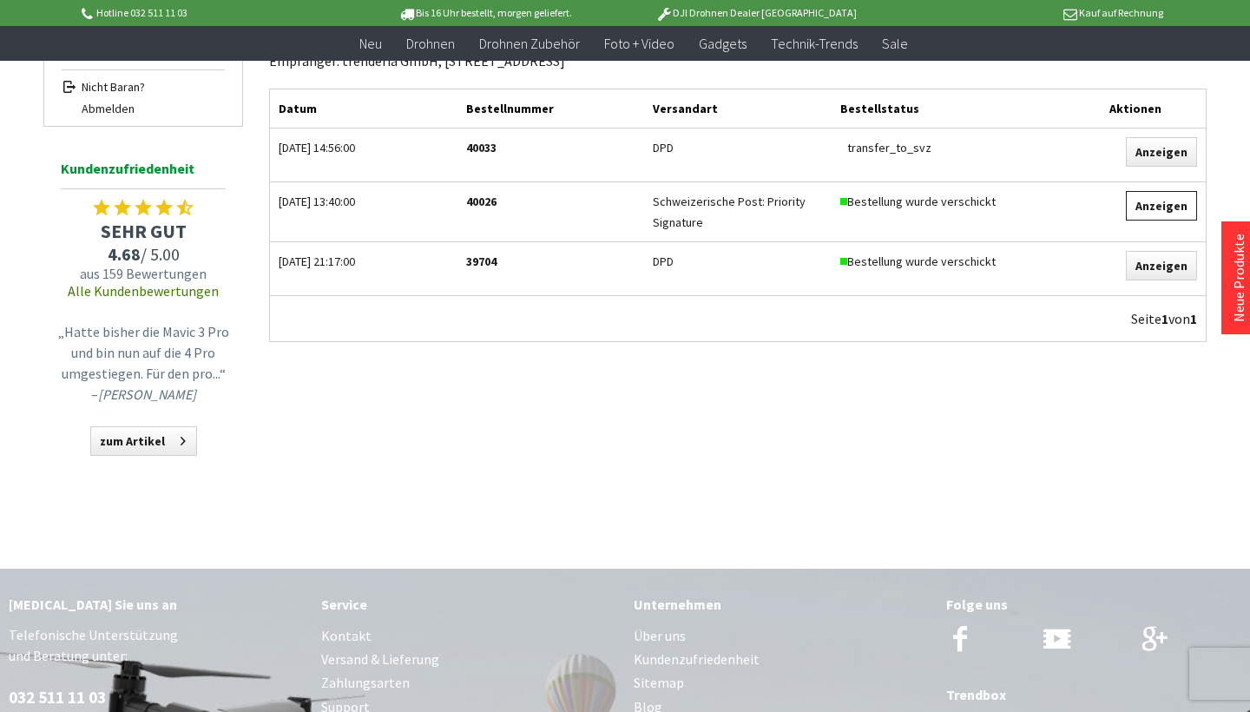
click at [1164, 212] on link "Anzeigen" at bounding box center [1161, 206] width 71 height 30
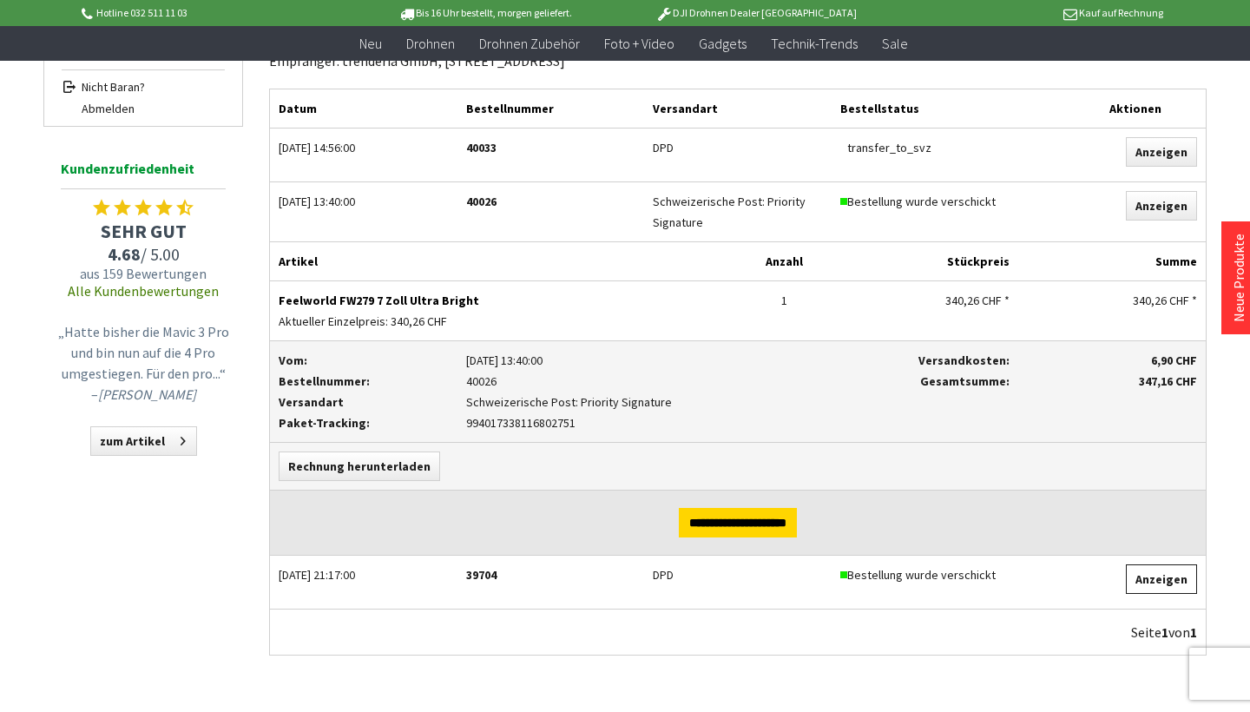
click at [1175, 583] on link "Anzeigen" at bounding box center [1161, 579] width 71 height 30
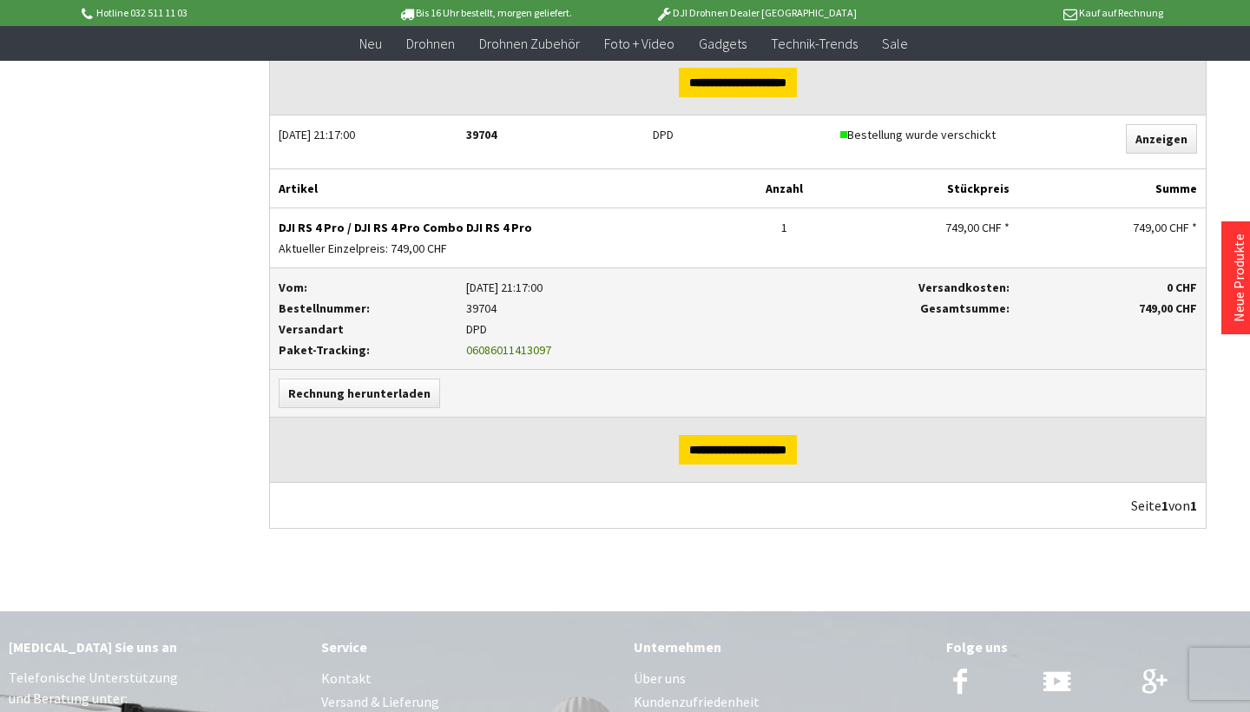
scroll to position [839, 0]
click at [1158, 144] on link "Anzeigen" at bounding box center [1161, 138] width 71 height 30
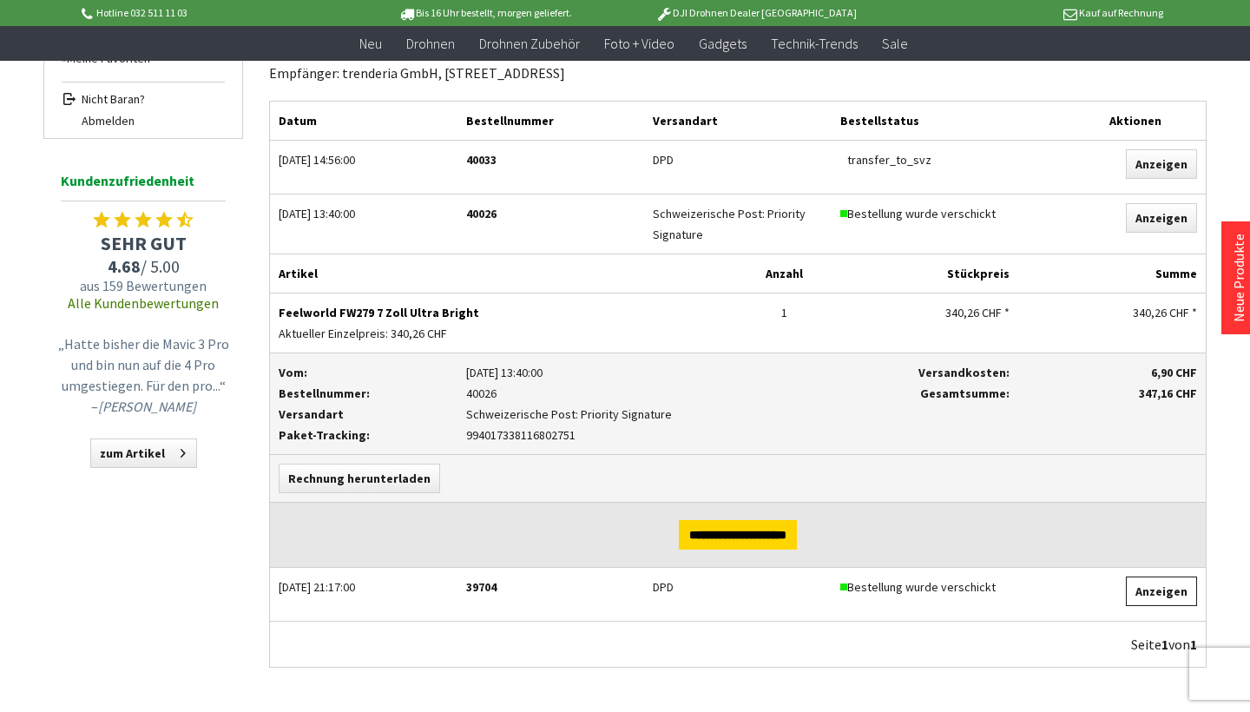
scroll to position [385, 0]
click at [1063, 16] on p "Kauf auf Rechnung" at bounding box center [1026, 13] width 271 height 21
click at [1071, 10] on icon at bounding box center [1069, 11] width 18 height 14
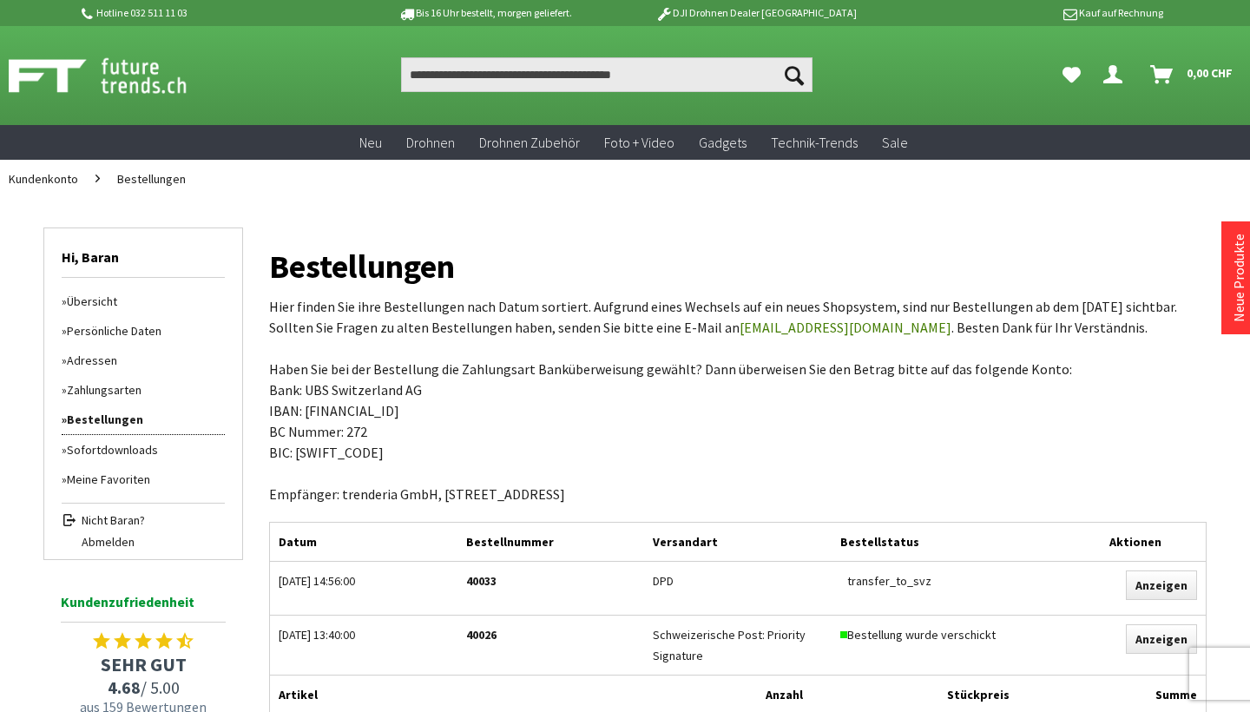
scroll to position [0, 0]
click at [1104, 75] on icon "Hi, Baran - Dein Konto" at bounding box center [1112, 68] width 19 height 14
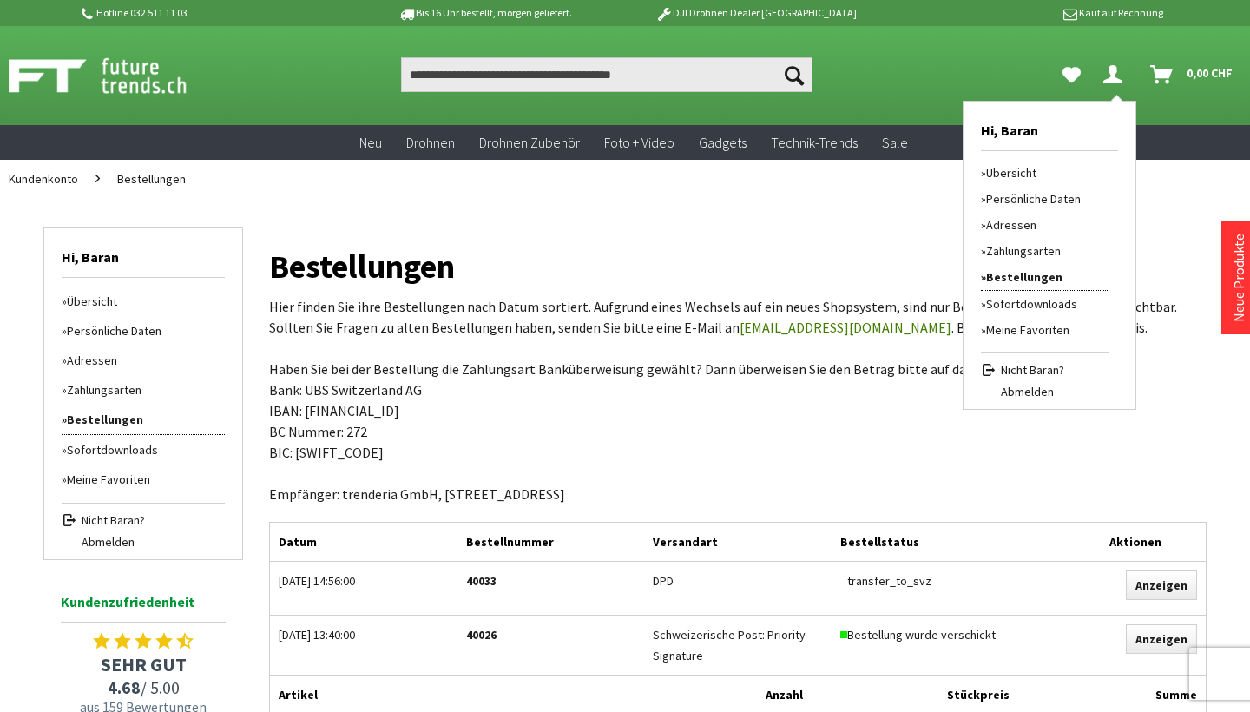
click at [48, 69] on img at bounding box center [117, 75] width 216 height 43
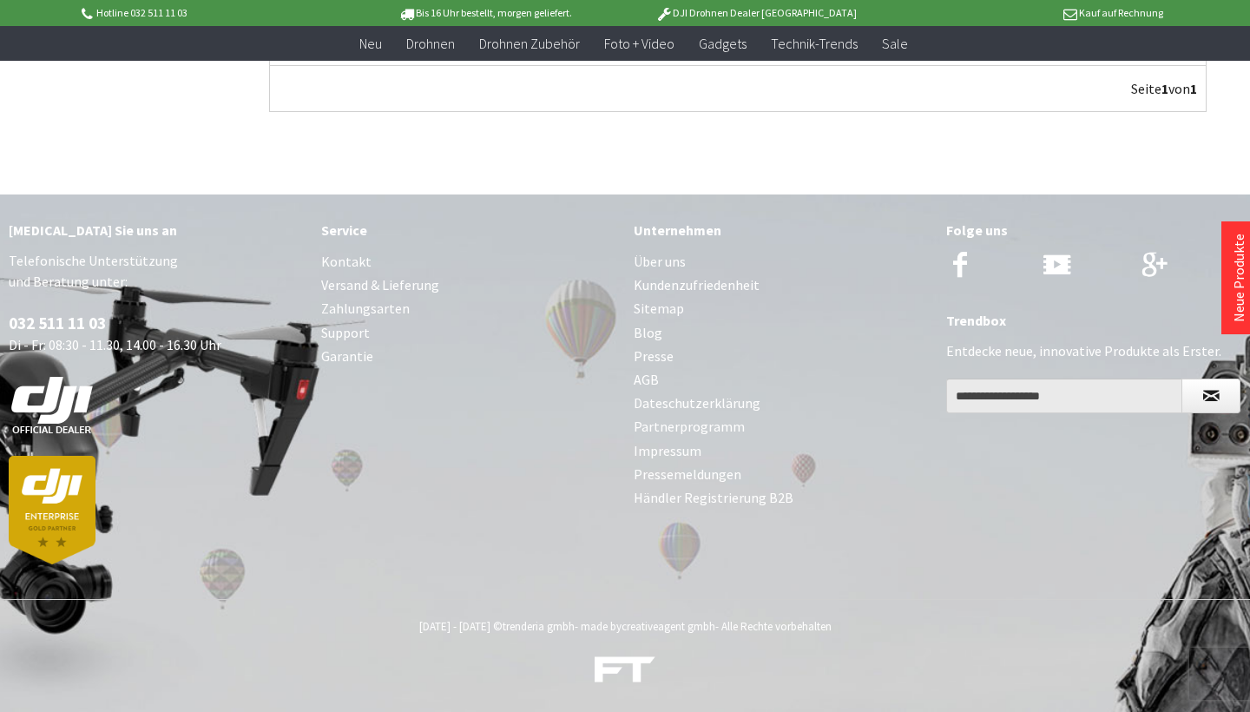
scroll to position [942, 0]
click at [358, 263] on link "Kontakt" at bounding box center [468, 261] width 295 height 23
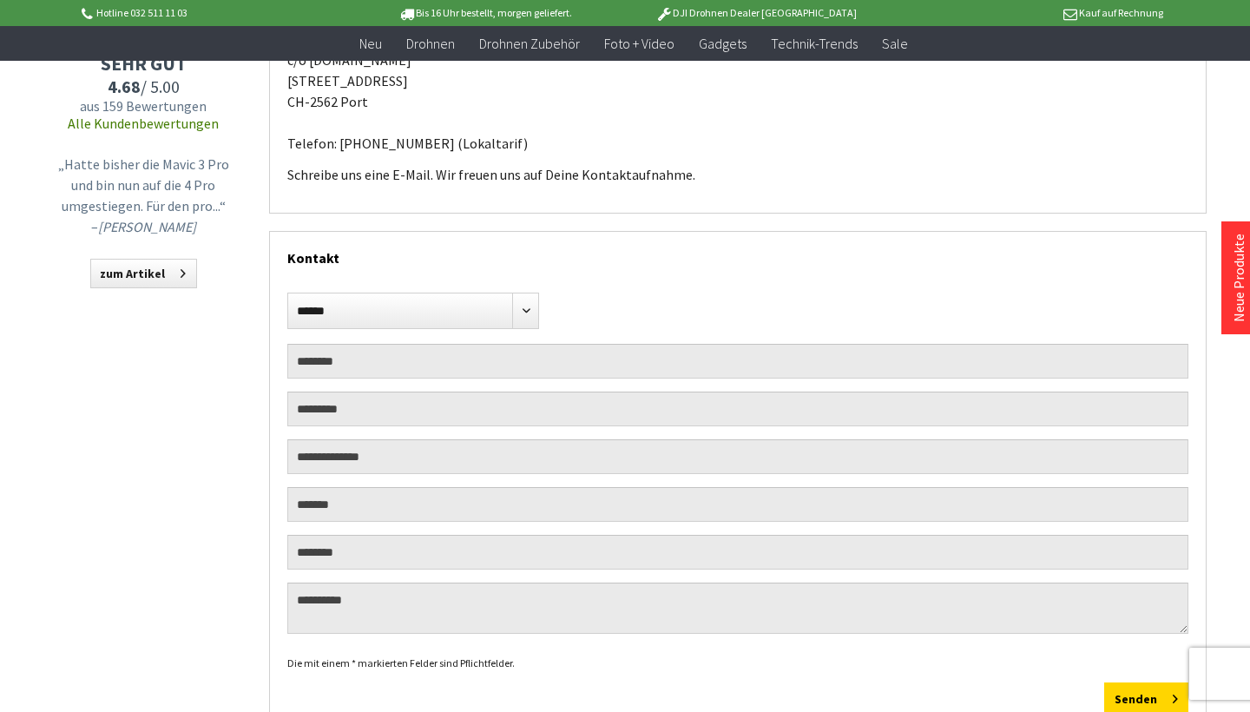
scroll to position [248, 0]
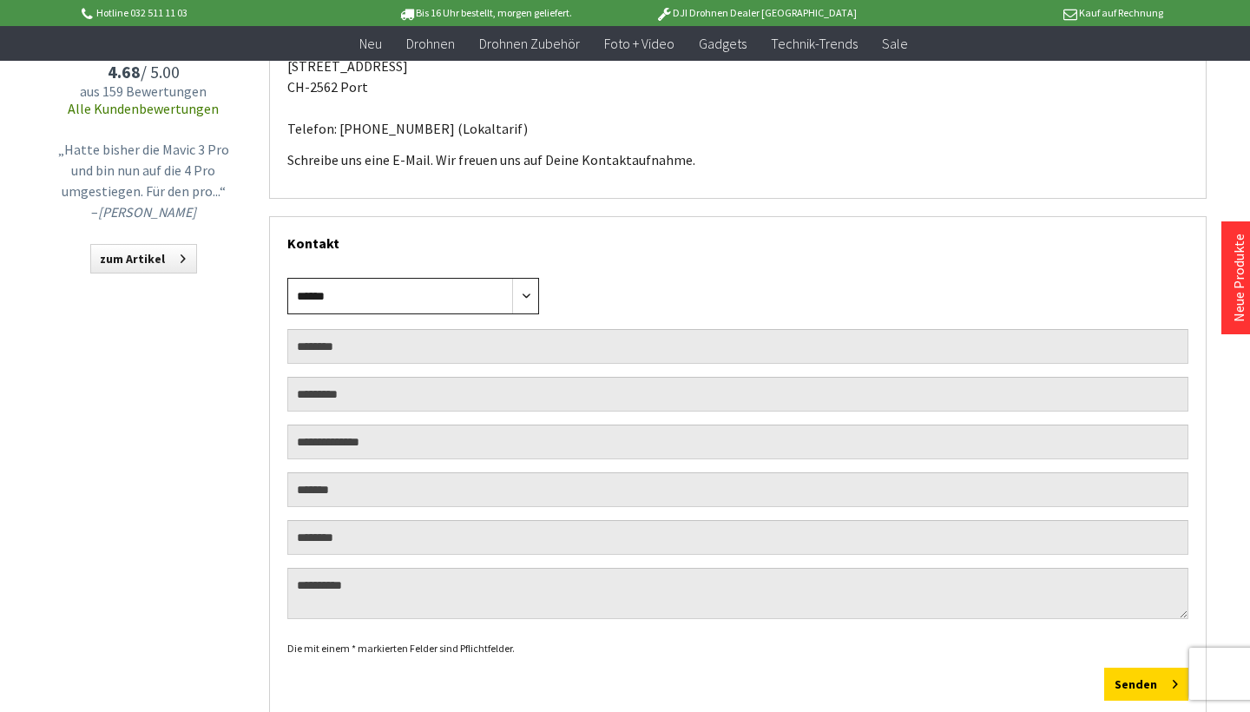
select select "****"
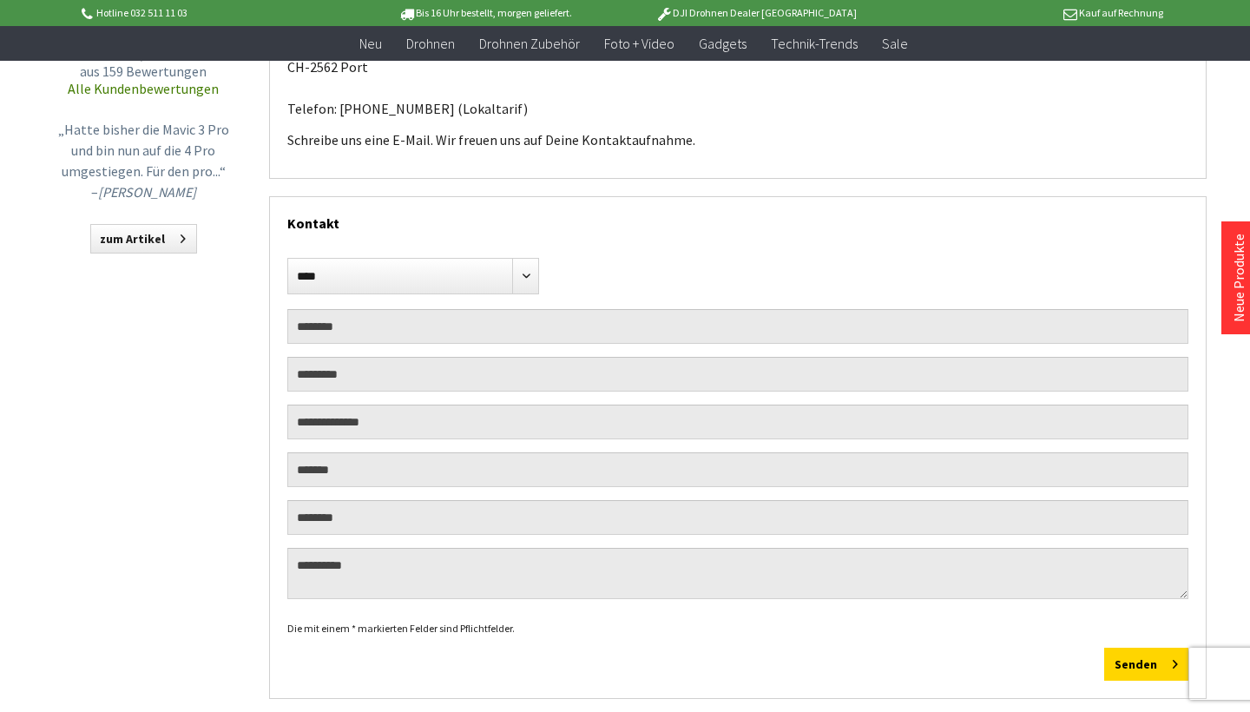
scroll to position [286, 0]
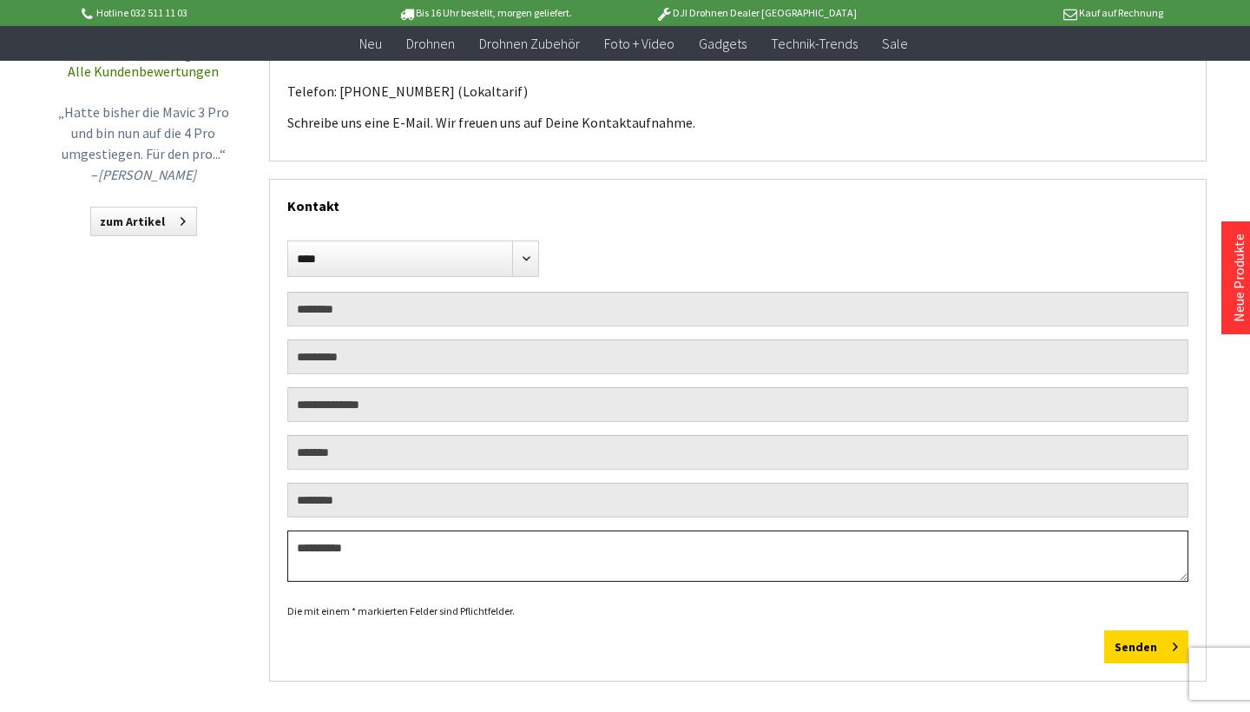
click at [440, 551] on textarea at bounding box center [737, 555] width 901 height 51
paste textarea "**********"
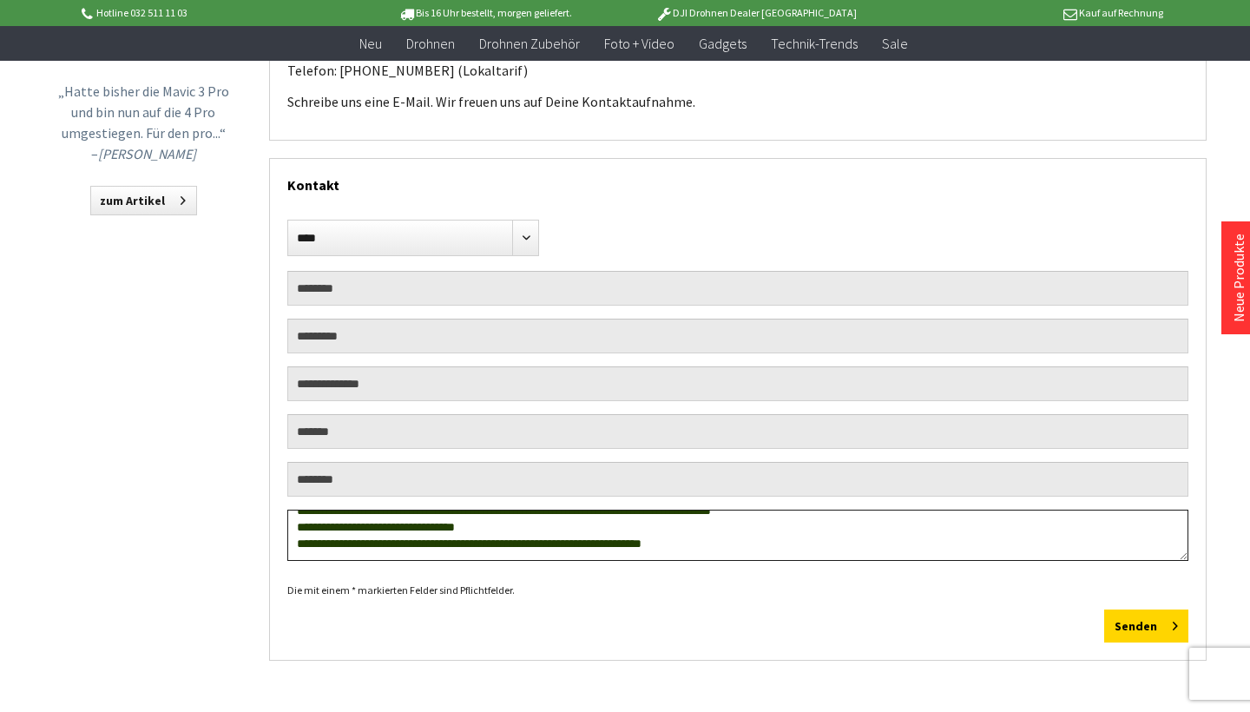
scroll to position [312, 0]
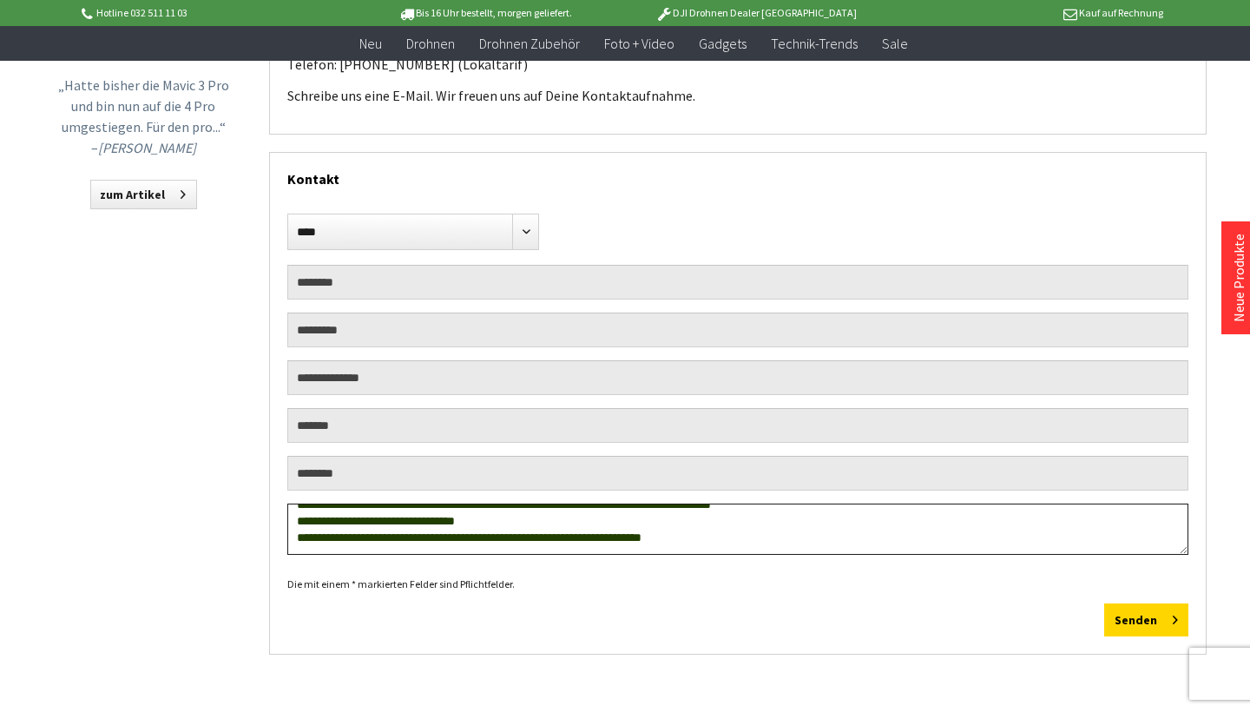
type textarea "**********"
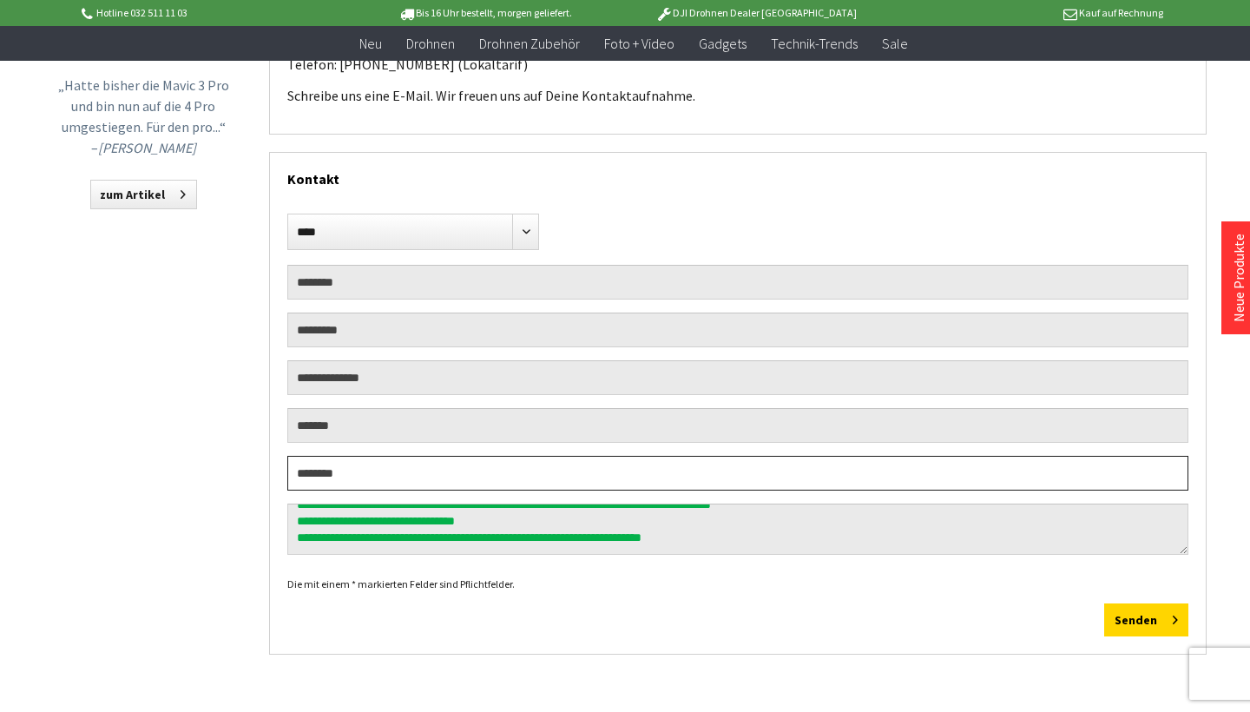
click at [492, 459] on input "text" at bounding box center [737, 473] width 901 height 35
paste input "**********"
type input "**********"
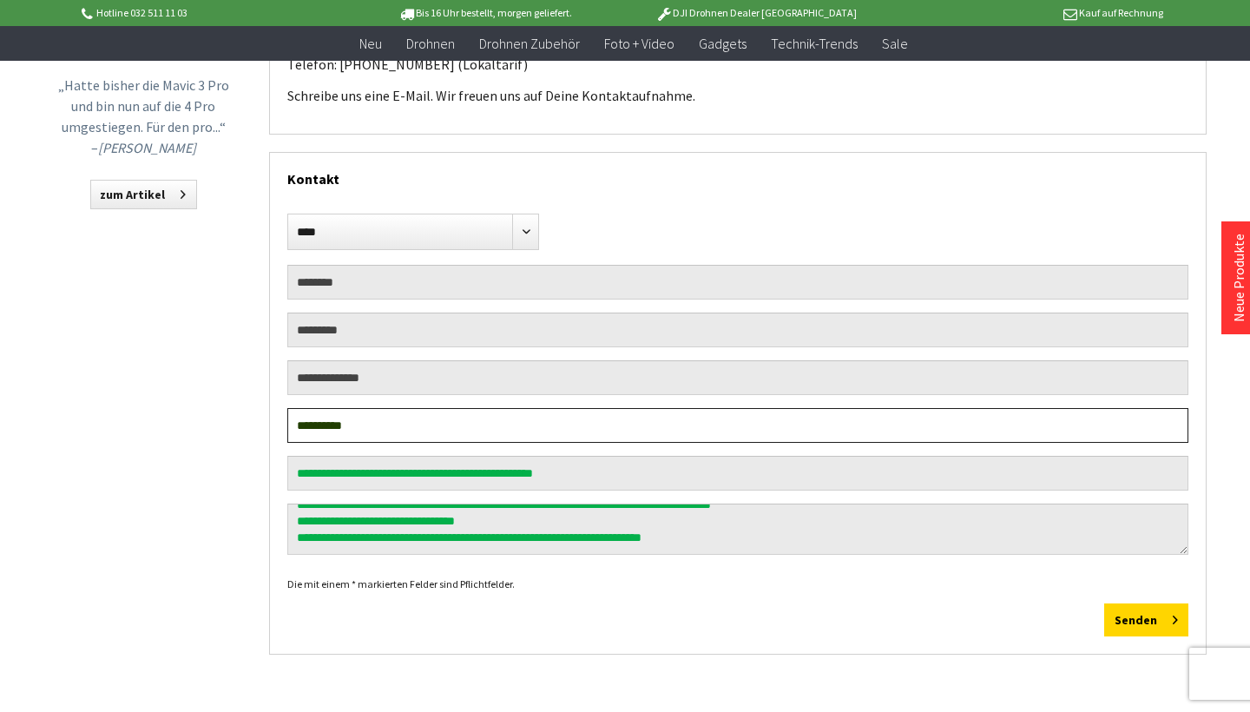
type input "**********"
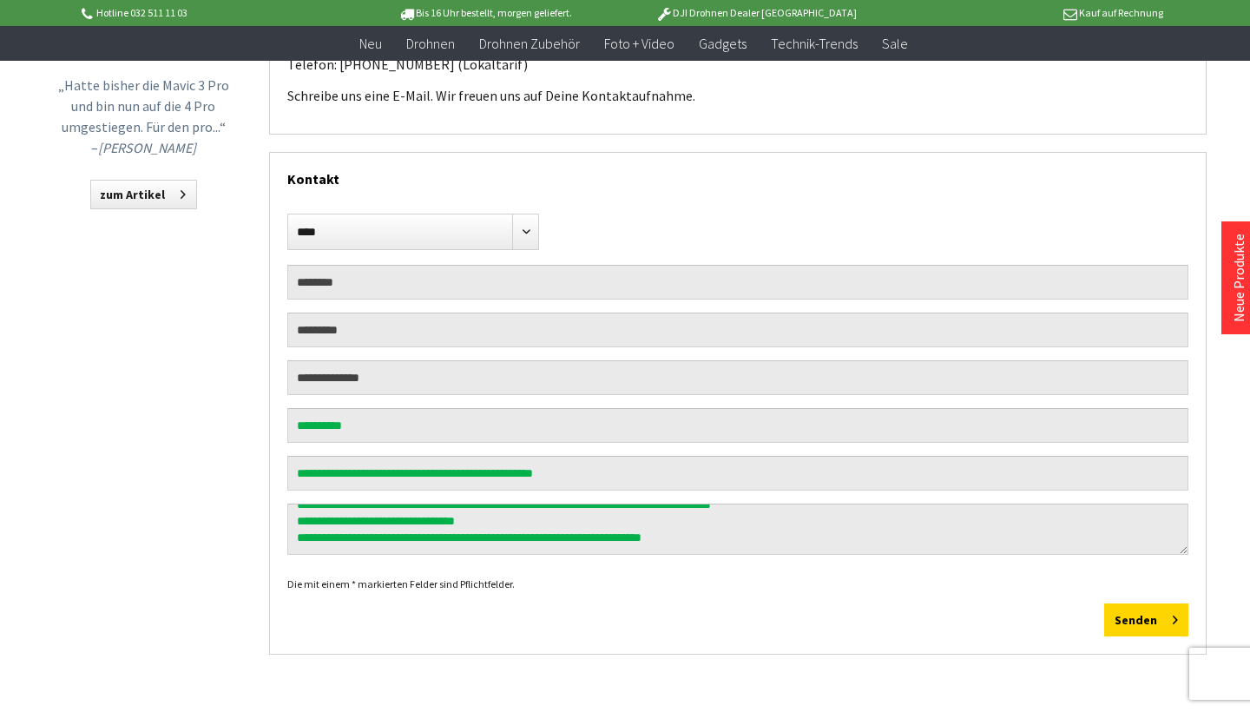
click at [542, 358] on div at bounding box center [737, 336] width 901 height 48
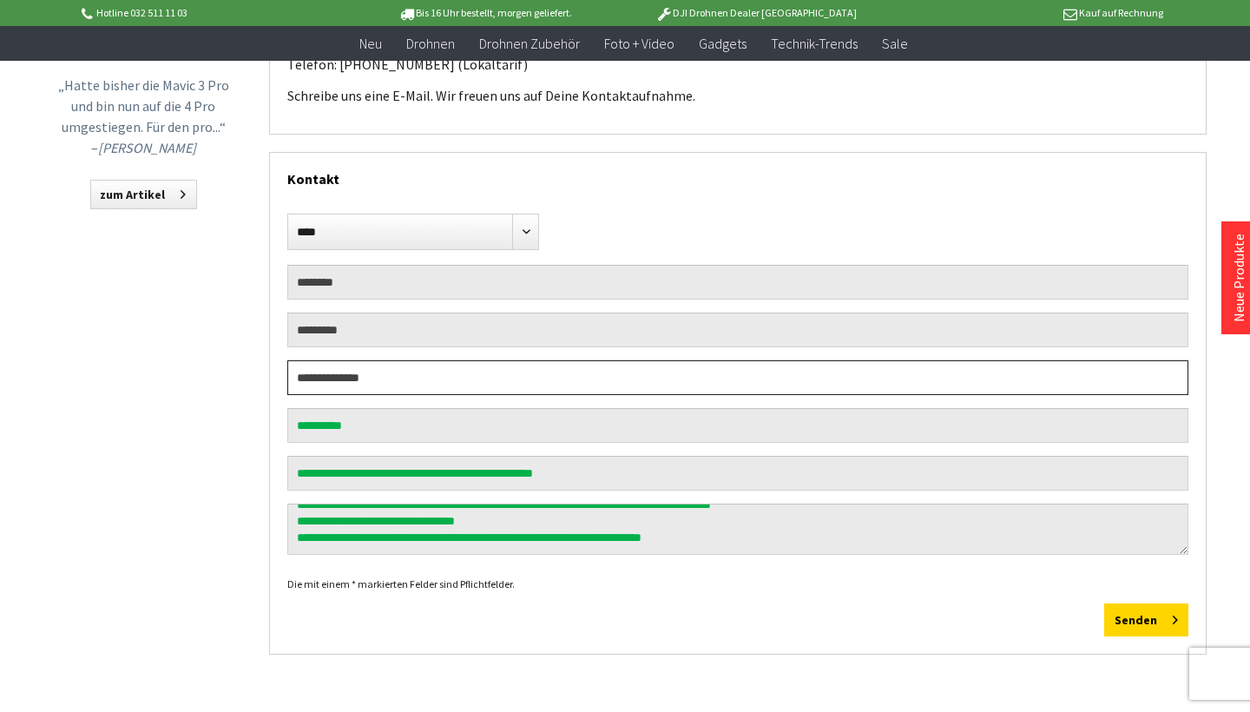
type input "**********"
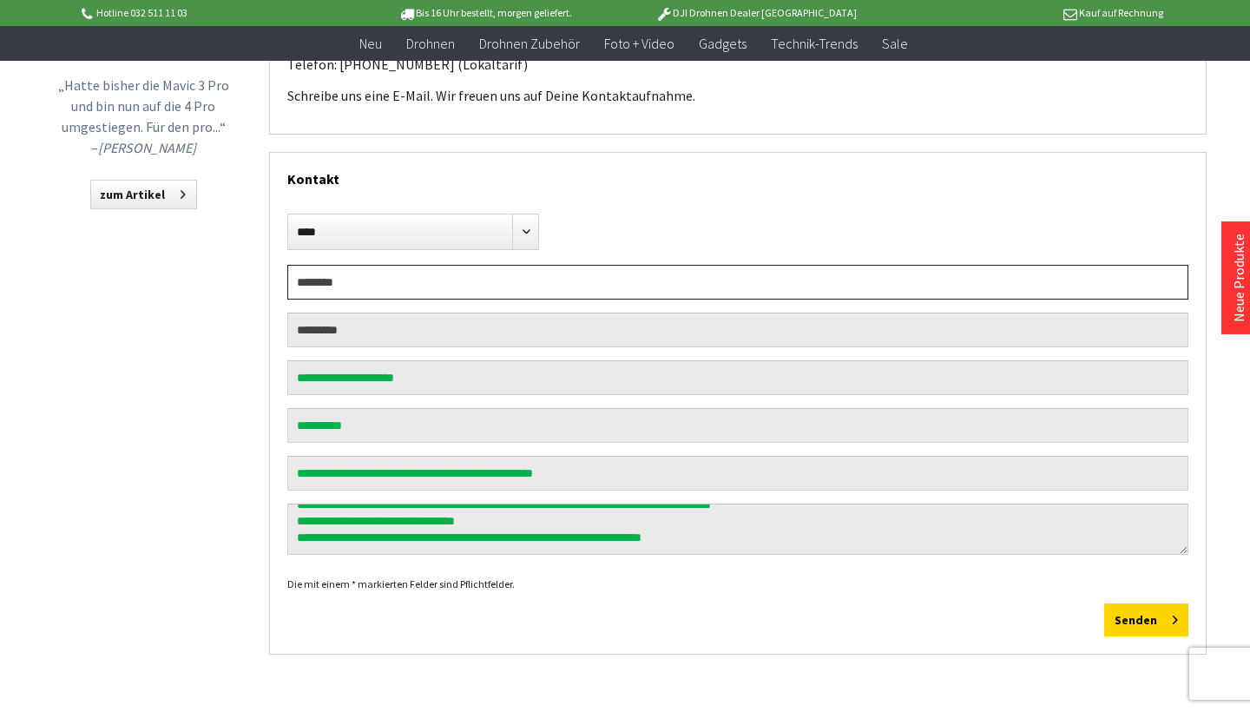
click at [480, 283] on input "text" at bounding box center [737, 282] width 901 height 35
type input "*****"
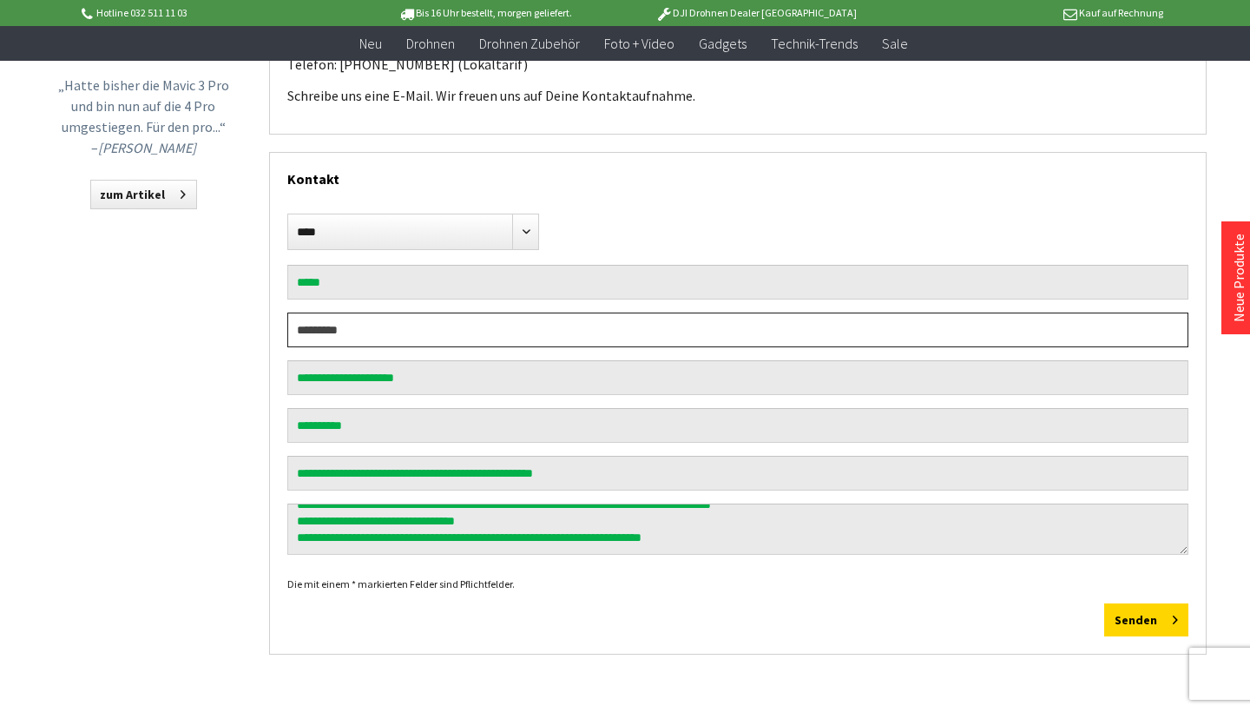
click at [391, 331] on input "text" at bounding box center [737, 329] width 901 height 35
type input "****"
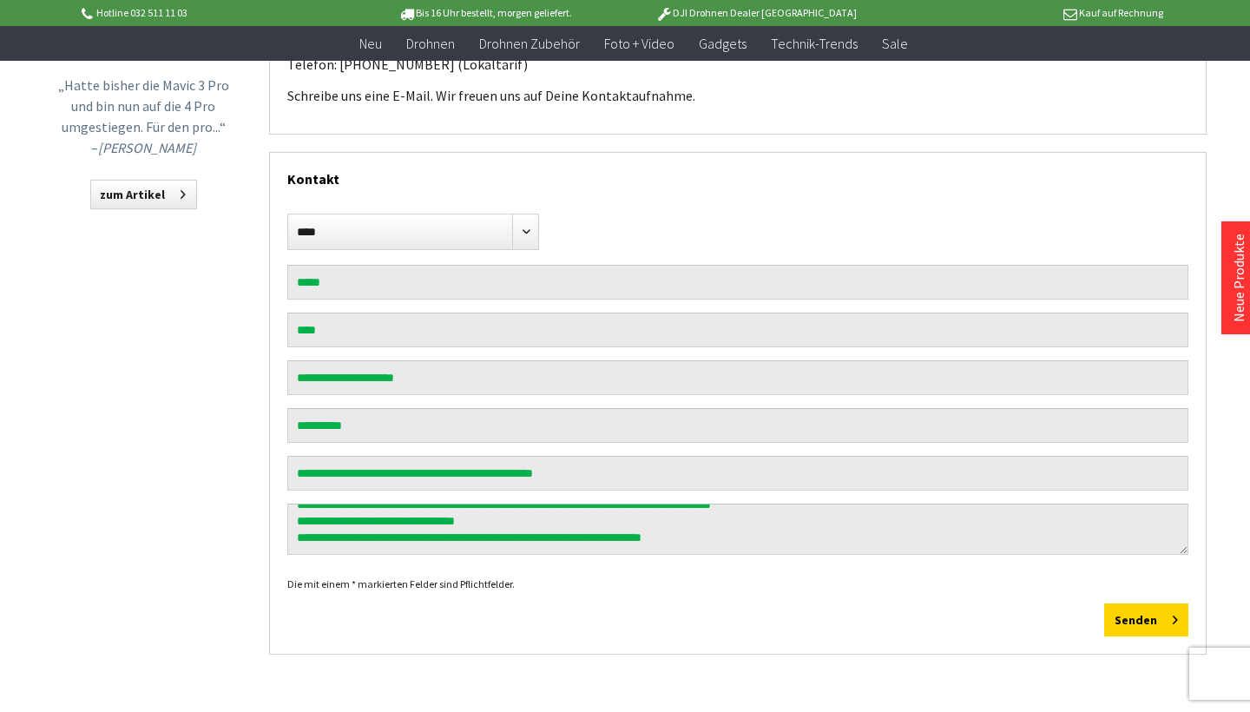
click at [201, 349] on div "**********" at bounding box center [625, 274] width 1250 height 847
click at [1158, 607] on button "Senden" at bounding box center [1146, 619] width 84 height 33
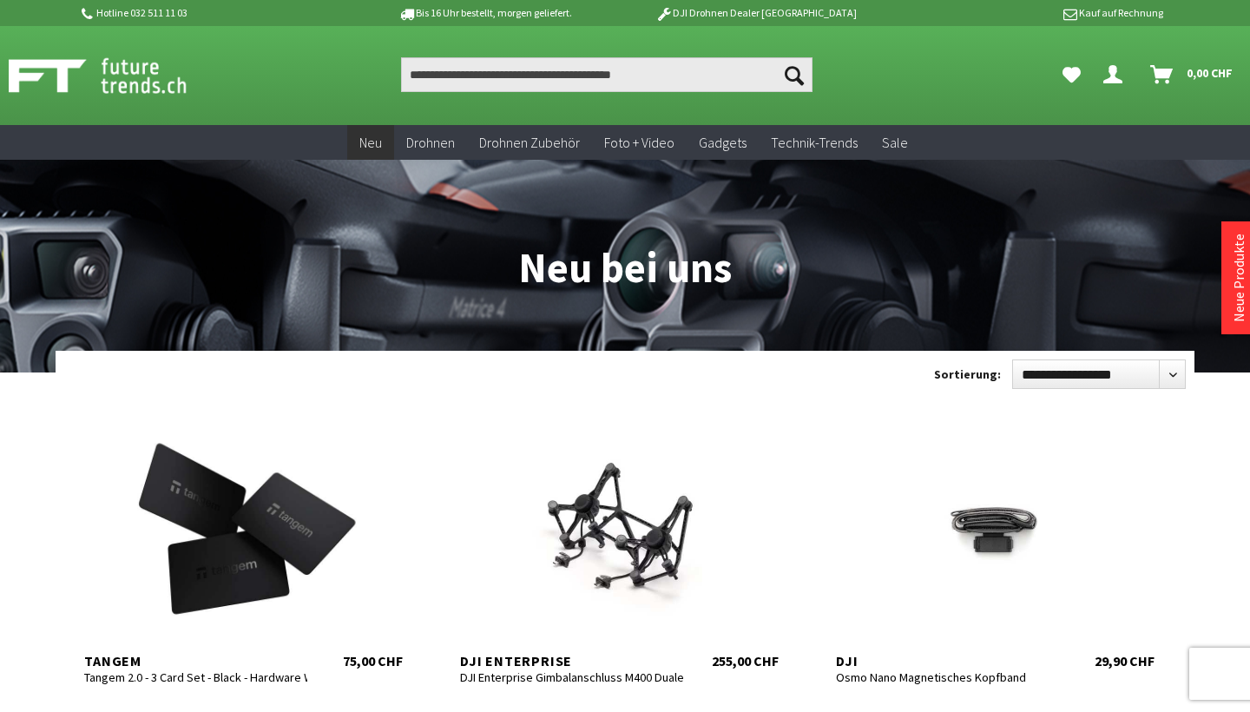
click at [1104, 75] on icon "Hi, Baran - Dein Konto" at bounding box center [1112, 68] width 19 height 14
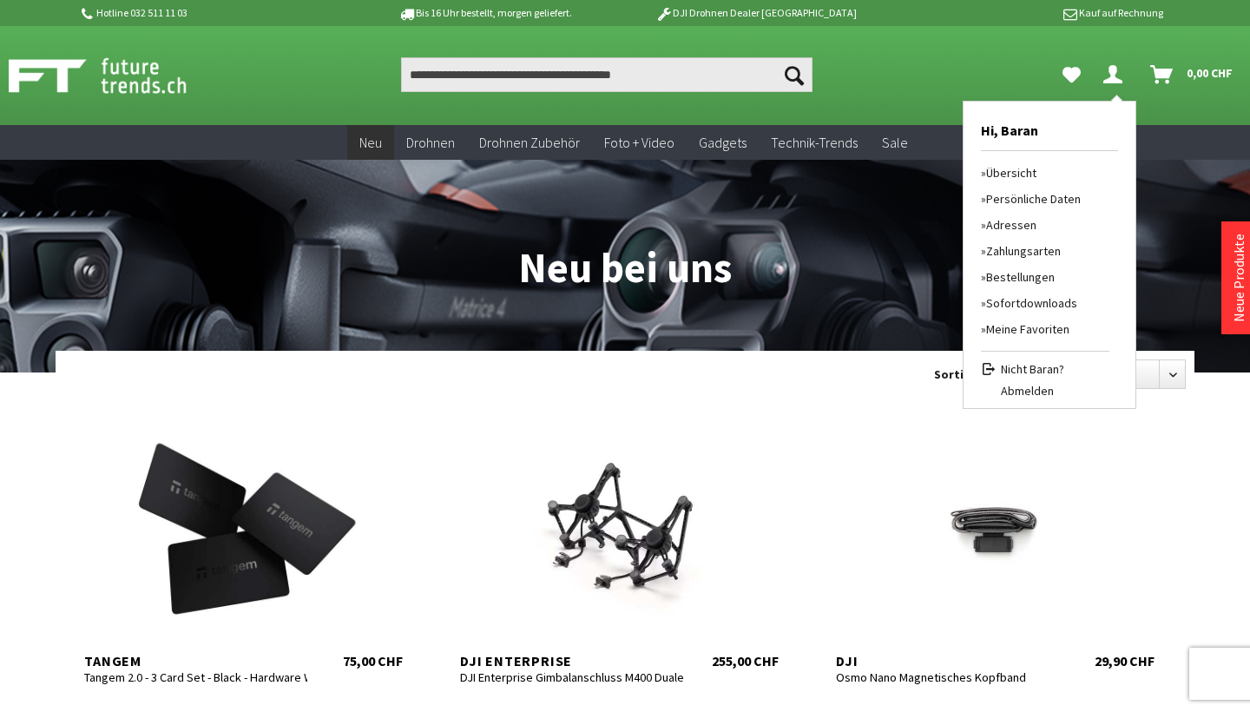
click at [1042, 274] on link "Bestellungen" at bounding box center [1045, 277] width 128 height 26
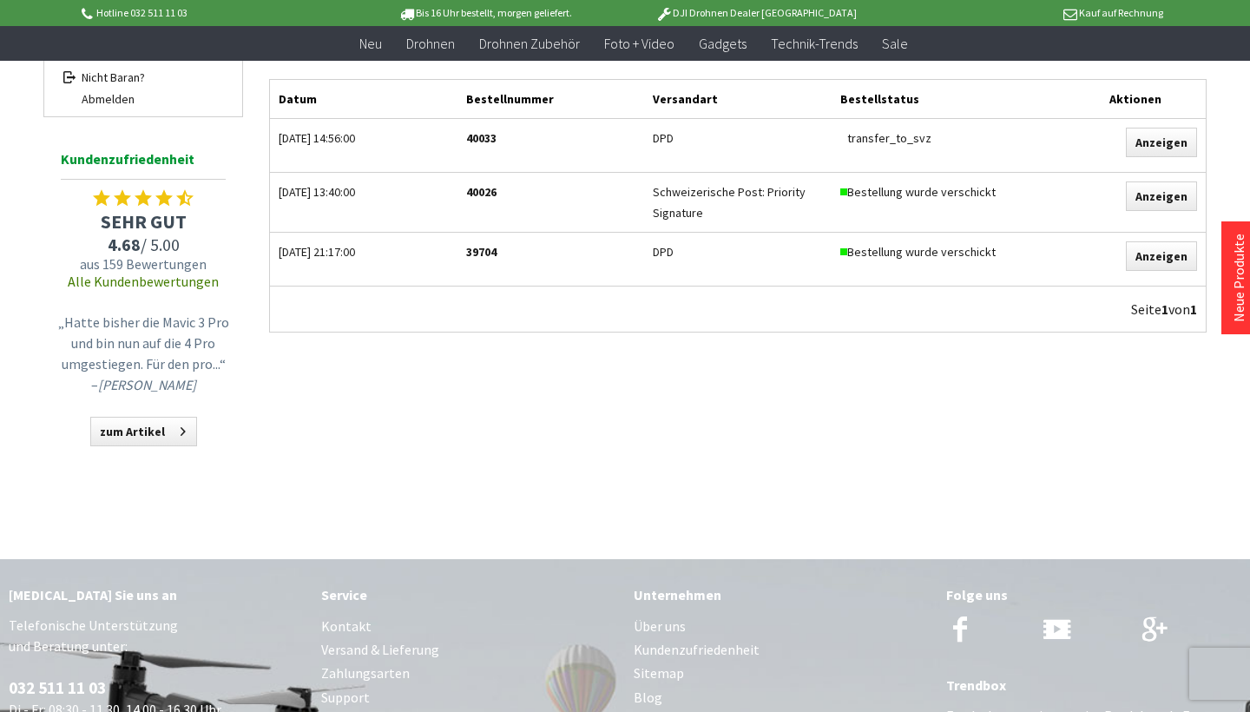
scroll to position [407, 0]
click at [1159, 200] on link "Anzeigen" at bounding box center [1161, 197] width 71 height 30
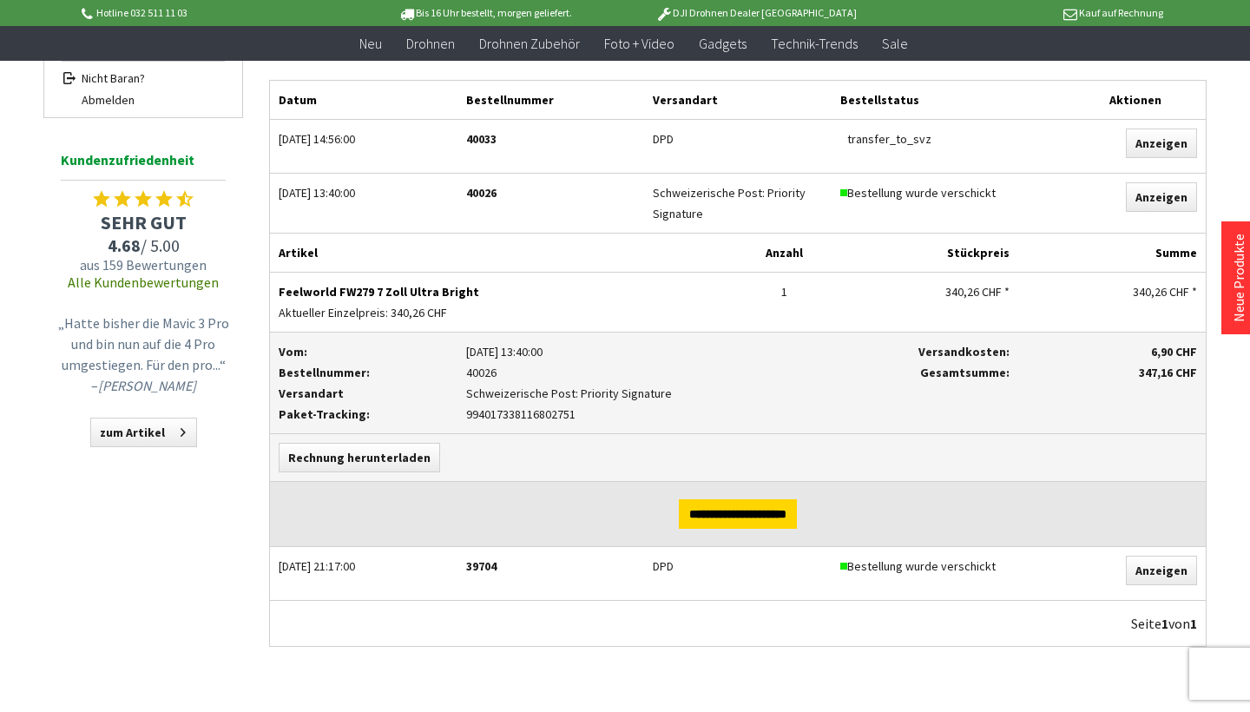
drag, startPoint x: 275, startPoint y: 291, endPoint x: 483, endPoint y: 292, distance: 207.4
click at [483, 292] on div "Feelworld FW279 7 Zoll Ultra Bright Aktueller Einzelpreis: 340,26 CHF" at bounding box center [504, 301] width 468 height 59
copy p "Feelworld FW279 7 Zoll Ultra Bright"
click at [975, 4] on p "Kauf auf Rechnung" at bounding box center [1026, 13] width 271 height 21
